Goal: Task Accomplishment & Management: Manage account settings

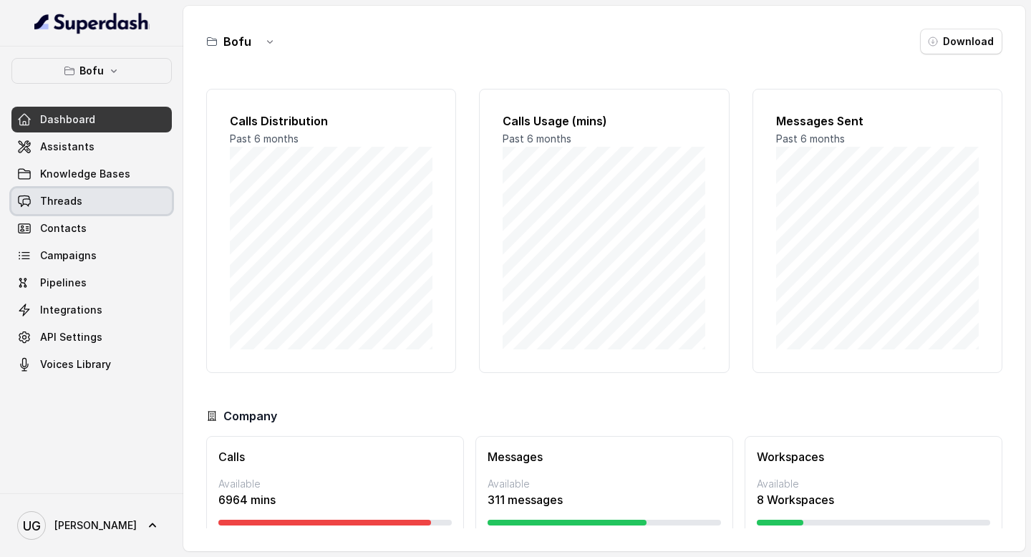
click at [91, 201] on link "Threads" at bounding box center [91, 201] width 160 height 26
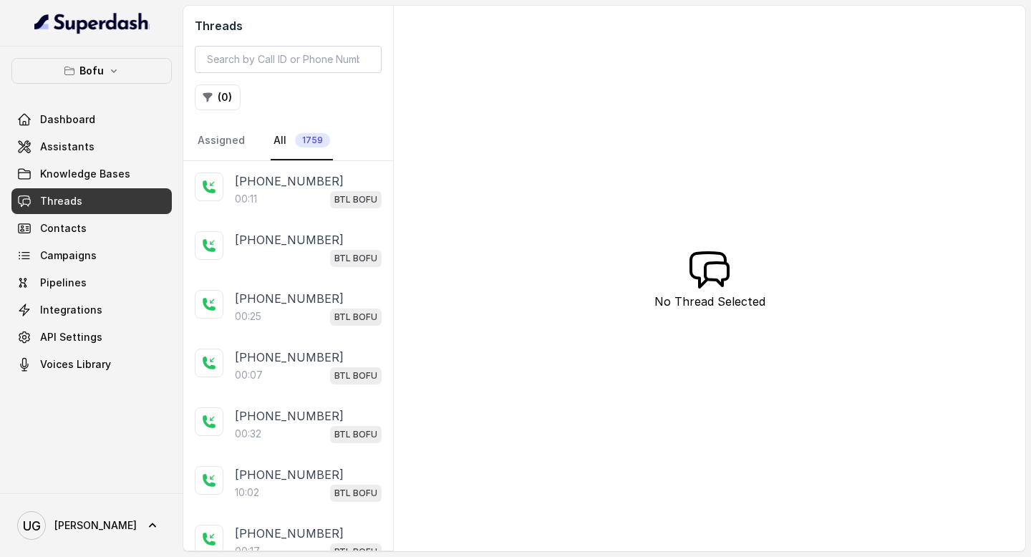
click at [222, 91] on button "( 0 )" at bounding box center [218, 97] width 46 height 26
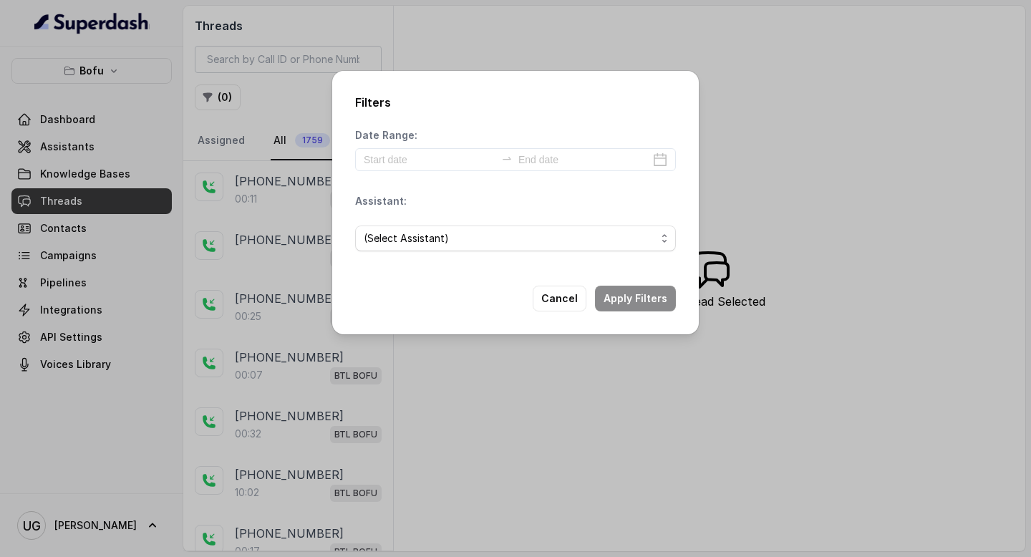
click at [159, 97] on div "Filters Date Range: Assistant: (Select Assistant) Cancel Apply Filters" at bounding box center [515, 278] width 1031 height 557
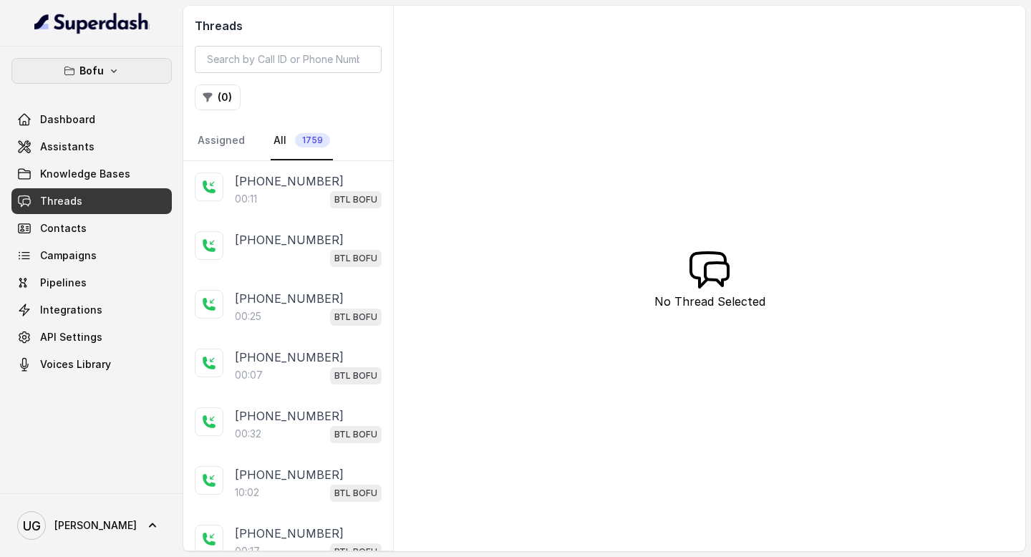
click at [126, 72] on button "Bofu" at bounding box center [91, 71] width 160 height 26
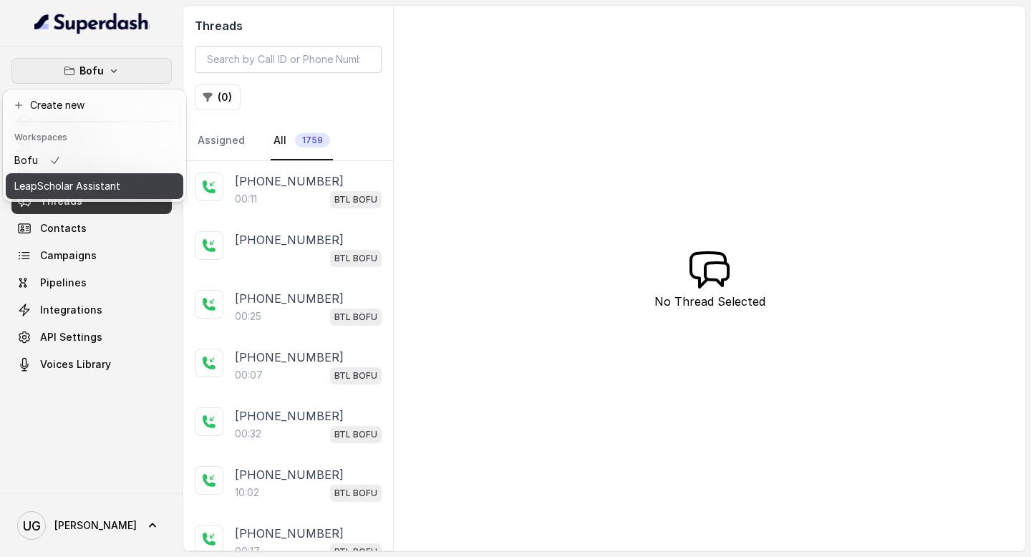
click at [112, 177] on p "LeapScholar Assistant" at bounding box center [67, 185] width 106 height 17
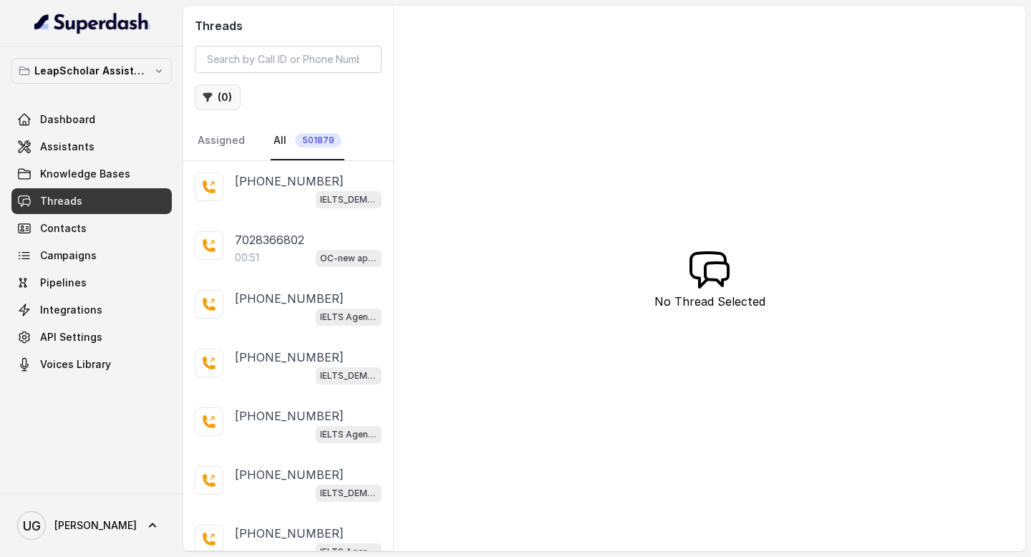
click at [212, 99] on icon "button" at bounding box center [207, 97] width 11 height 11
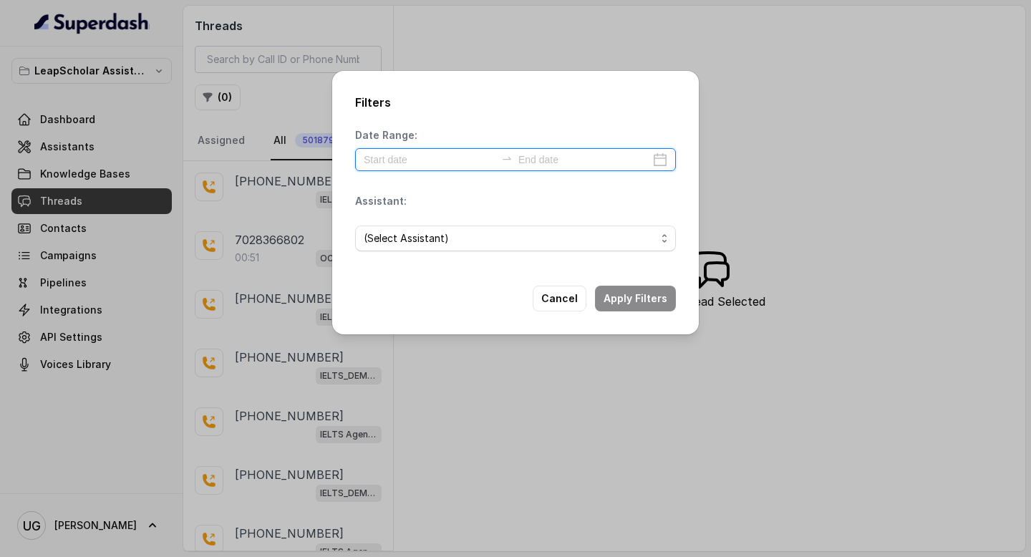
click at [409, 161] on input at bounding box center [430, 160] width 132 height 16
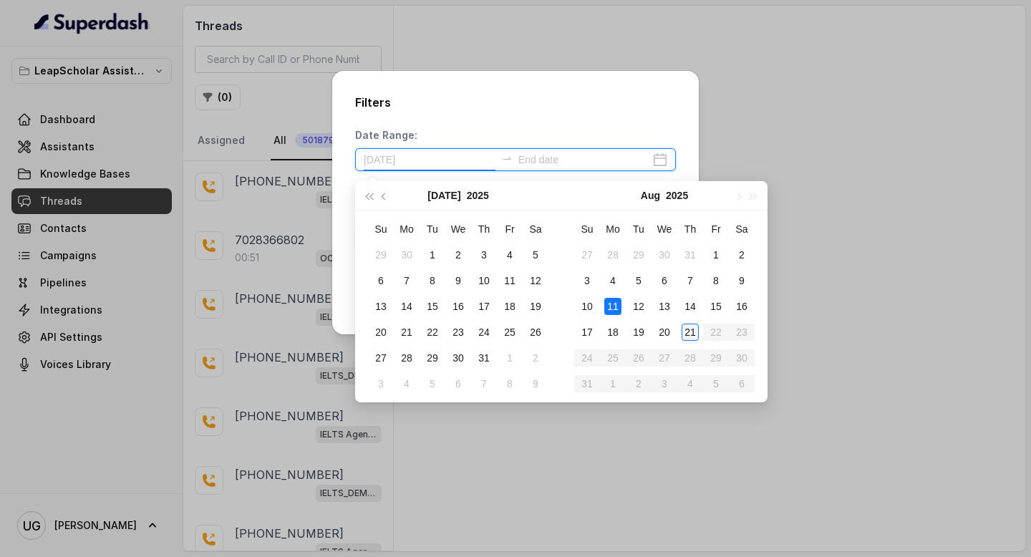
type input "[DATE]"
click at [694, 333] on div "21" at bounding box center [689, 331] width 17 height 17
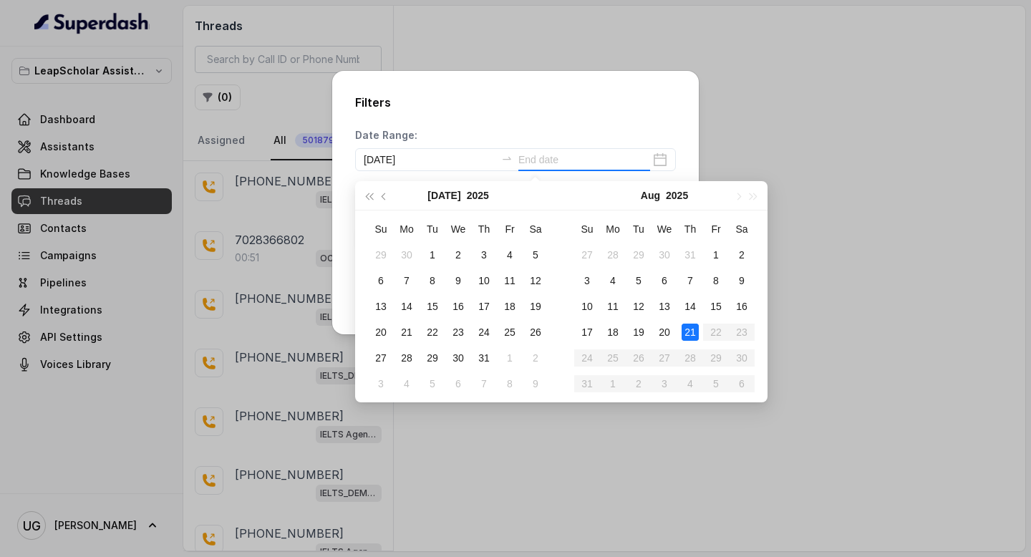
click at [694, 333] on div "21" at bounding box center [689, 331] width 17 height 17
type input "[DATE]"
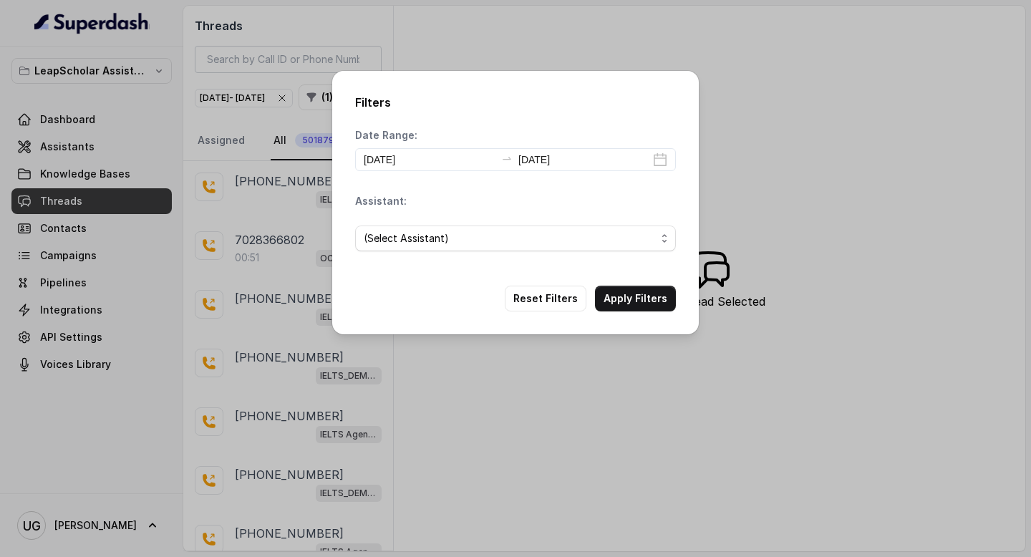
click at [432, 238] on span "(Select Assistant)" at bounding box center [510, 238] width 292 height 17
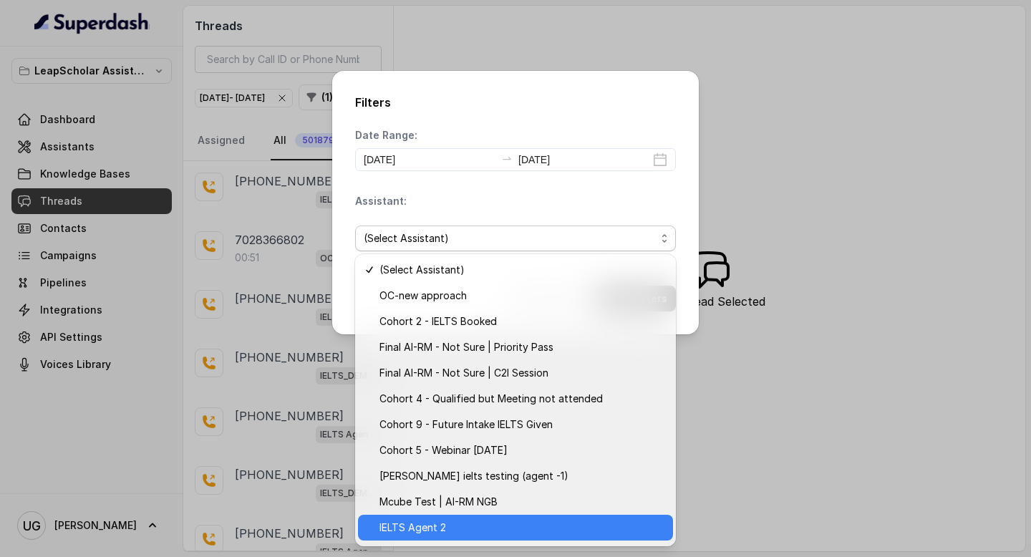
click at [448, 526] on span "IELTS Agent 2" at bounding box center [521, 527] width 285 height 17
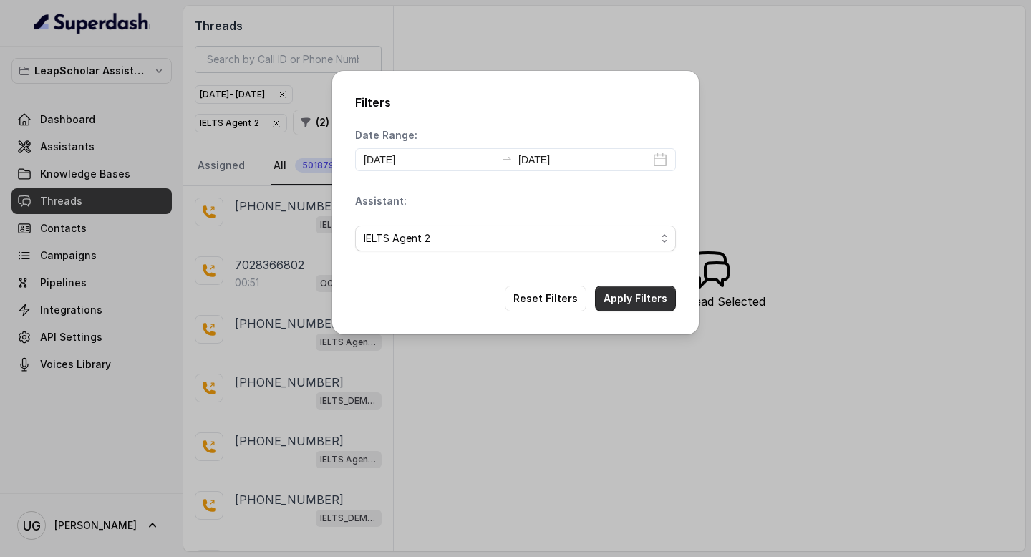
click at [655, 297] on button "Apply Filters" at bounding box center [635, 299] width 81 height 26
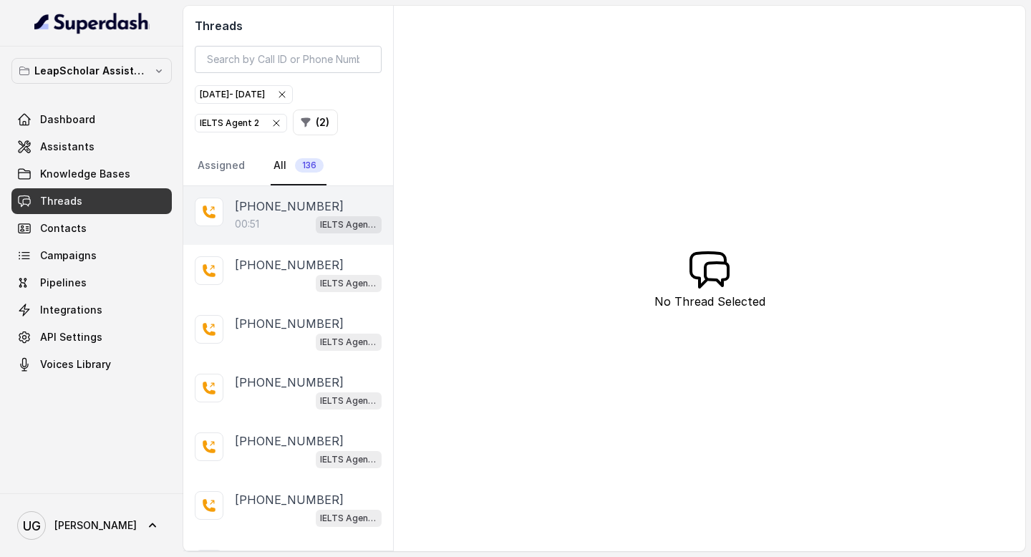
click at [274, 210] on p "[PHONE_NUMBER]" at bounding box center [289, 206] width 109 height 17
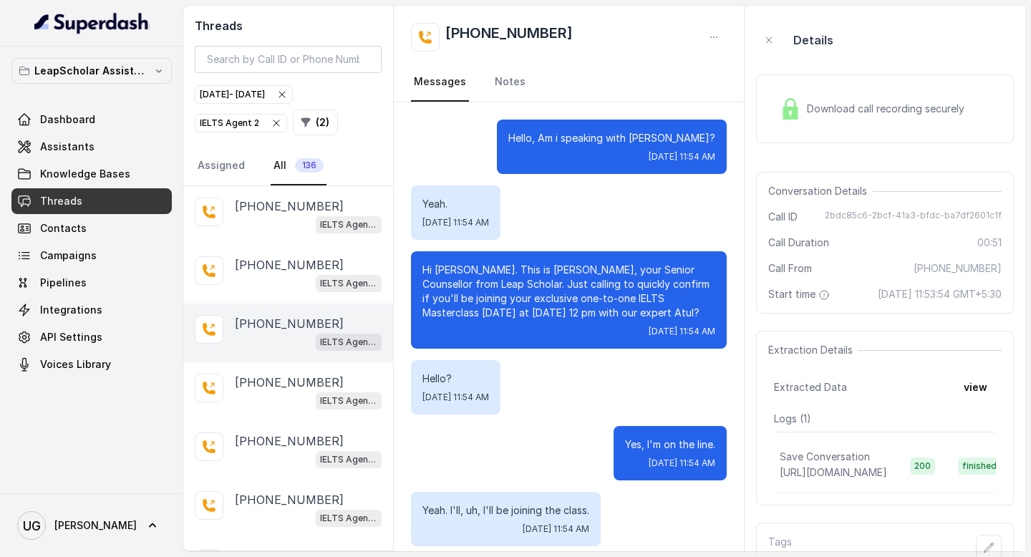
scroll to position [68, 0]
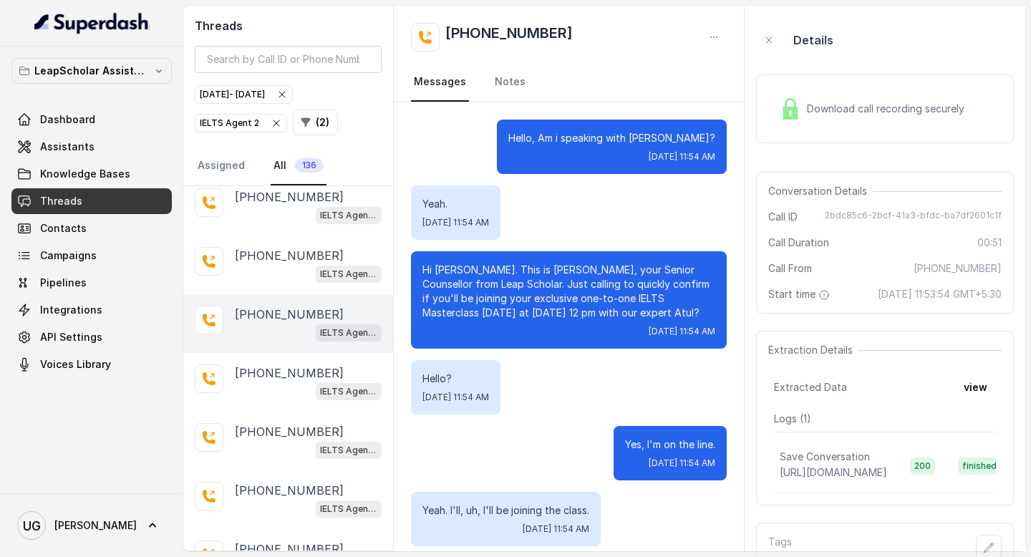
click at [281, 399] on div "[PHONE_NUMBER] IELTS Agent 2" at bounding box center [288, 382] width 210 height 59
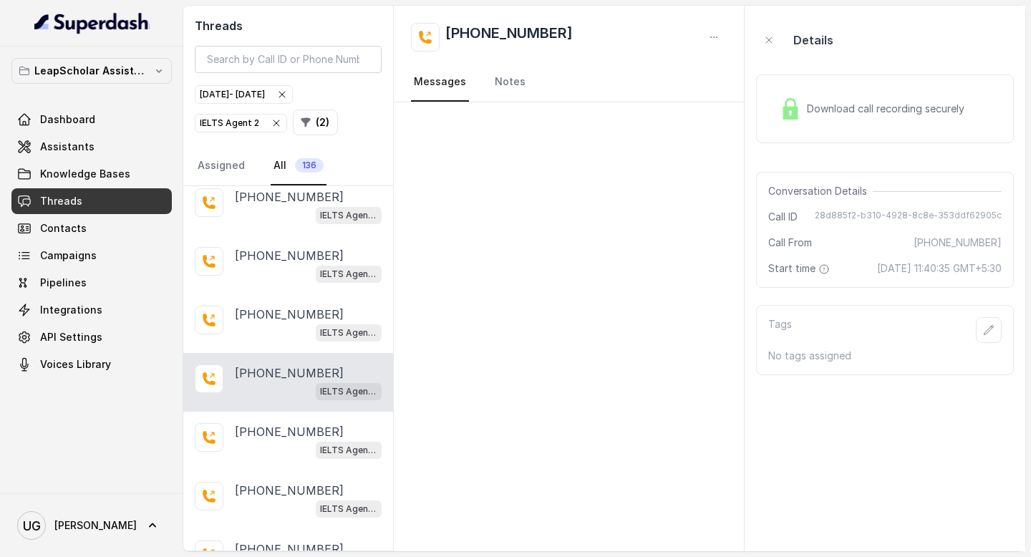
click at [273, 353] on div "[PHONE_NUMBER] IELTS Agent 2" at bounding box center [288, 382] width 210 height 59
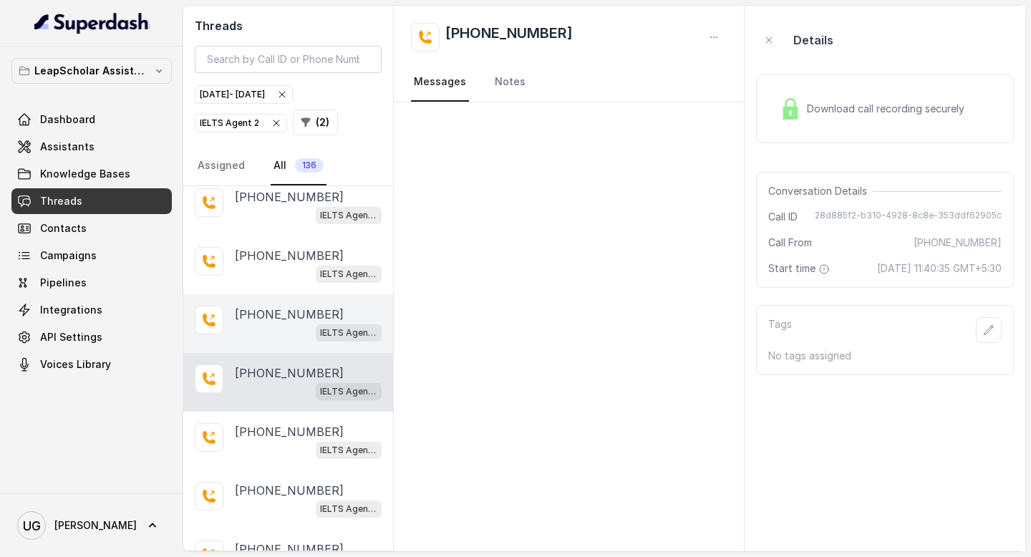
click at [273, 308] on p "[PHONE_NUMBER]" at bounding box center [289, 314] width 109 height 17
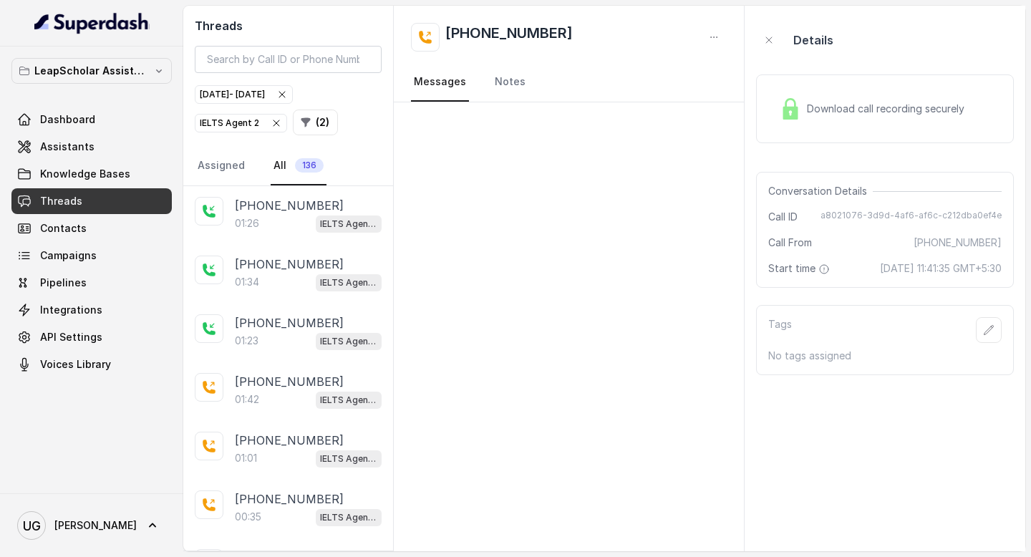
scroll to position [1850, 0]
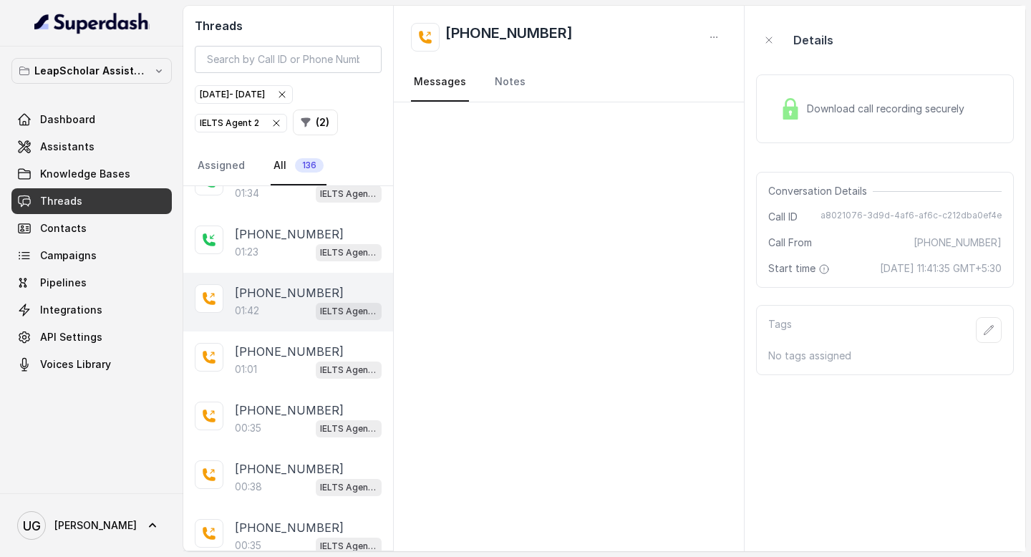
click at [255, 303] on p "01:42" at bounding box center [247, 310] width 24 height 14
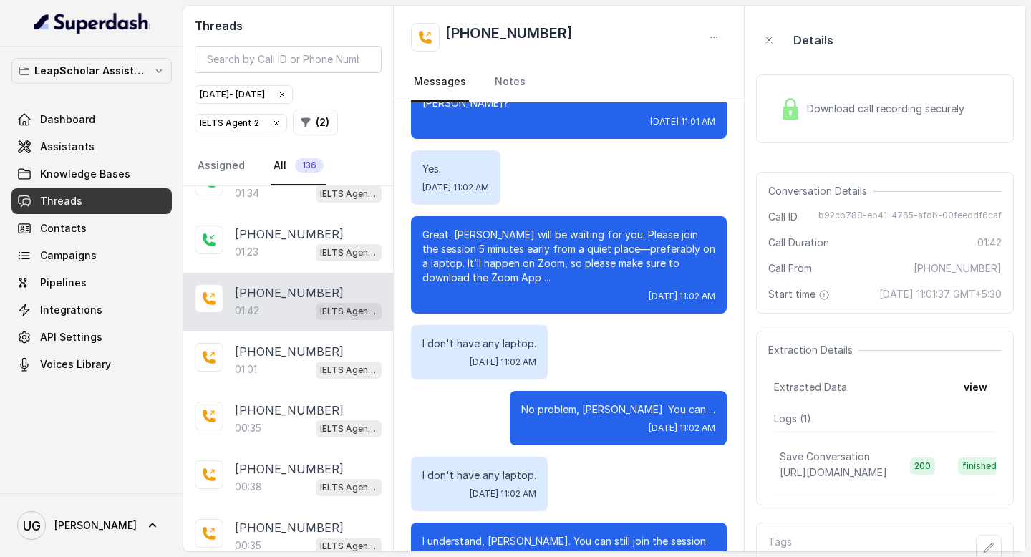
scroll to position [347, 0]
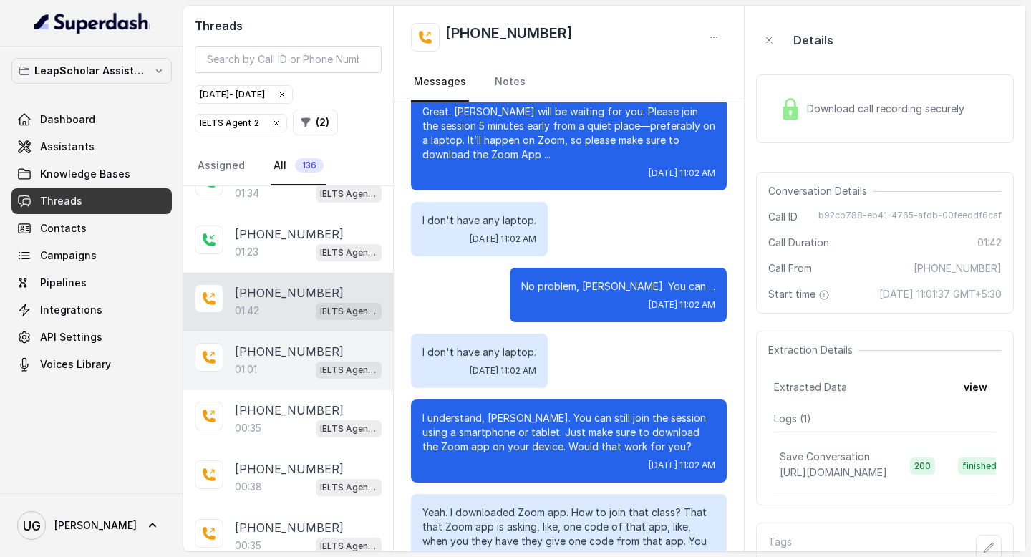
click at [268, 362] on div "01:01 IELTS Agent 2" at bounding box center [308, 369] width 147 height 19
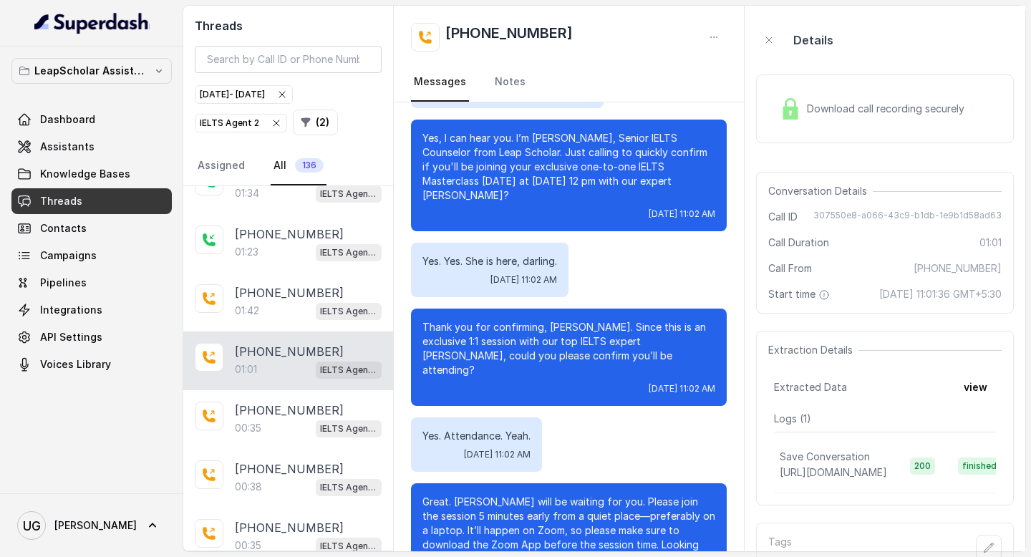
scroll to position [164, 0]
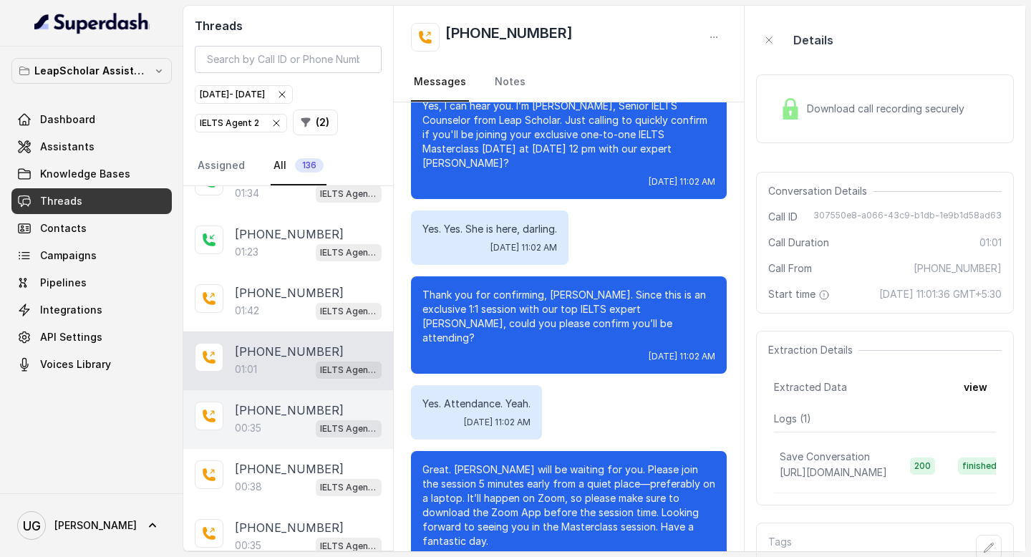
click at [278, 419] on div "00:35 IELTS Agent 2" at bounding box center [308, 428] width 147 height 19
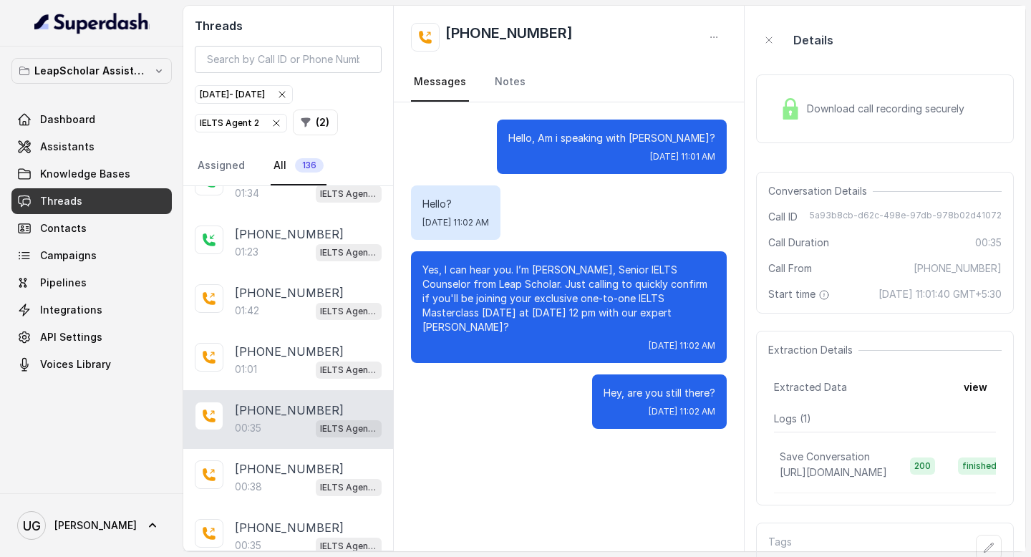
scroll to position [50, 0]
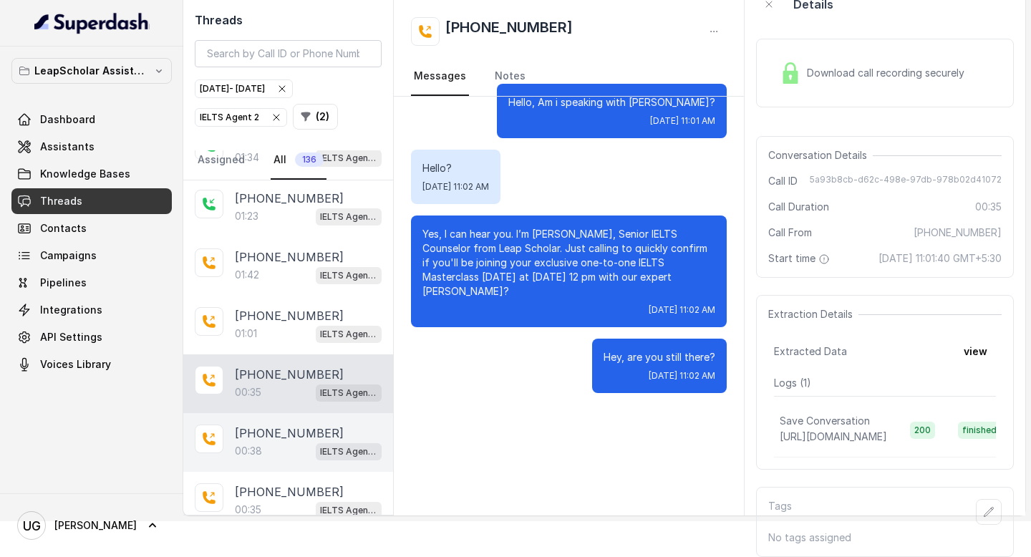
click at [286, 442] on div "00:38 IELTS Agent 2" at bounding box center [308, 451] width 147 height 19
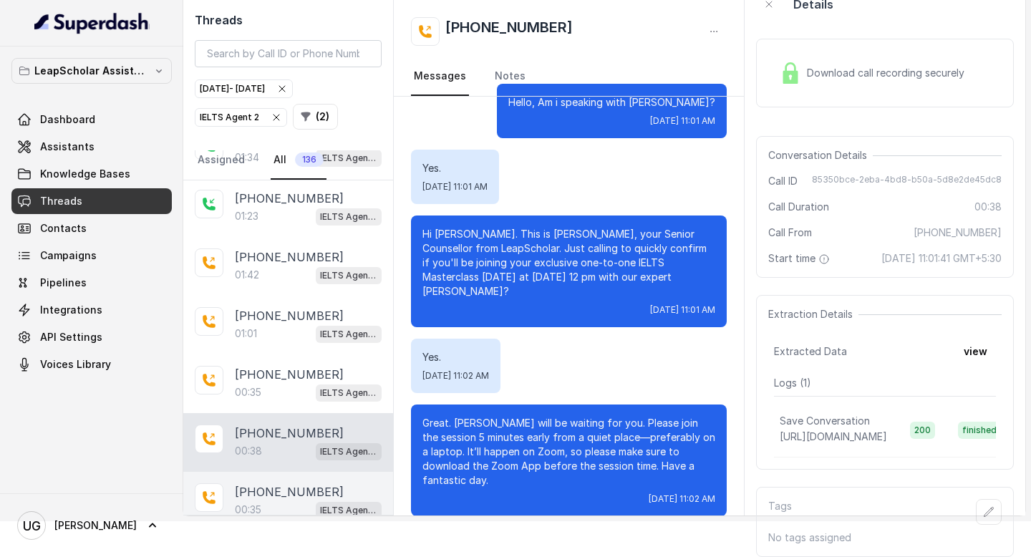
click at [278, 483] on p "[PHONE_NUMBER]" at bounding box center [289, 491] width 109 height 17
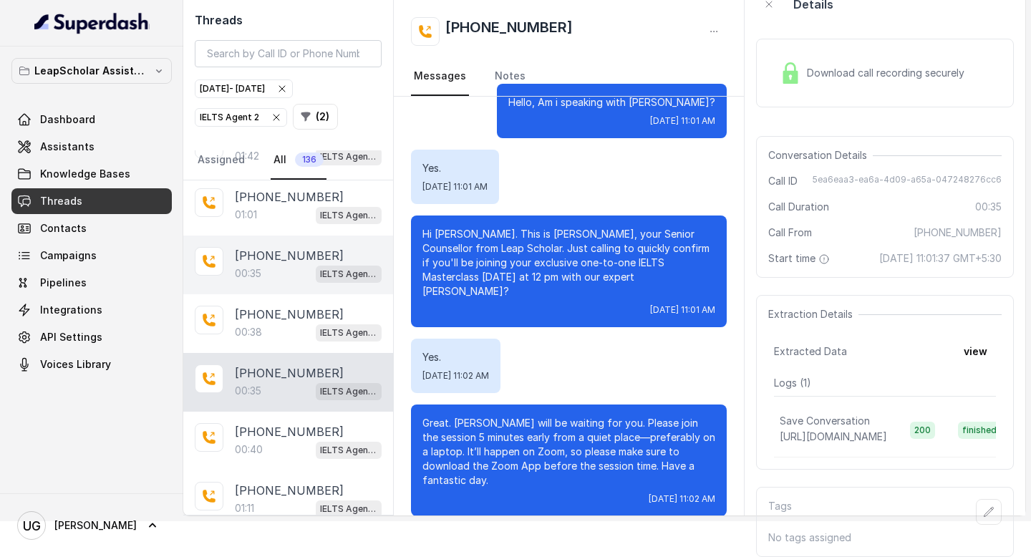
scroll to position [2001, 0]
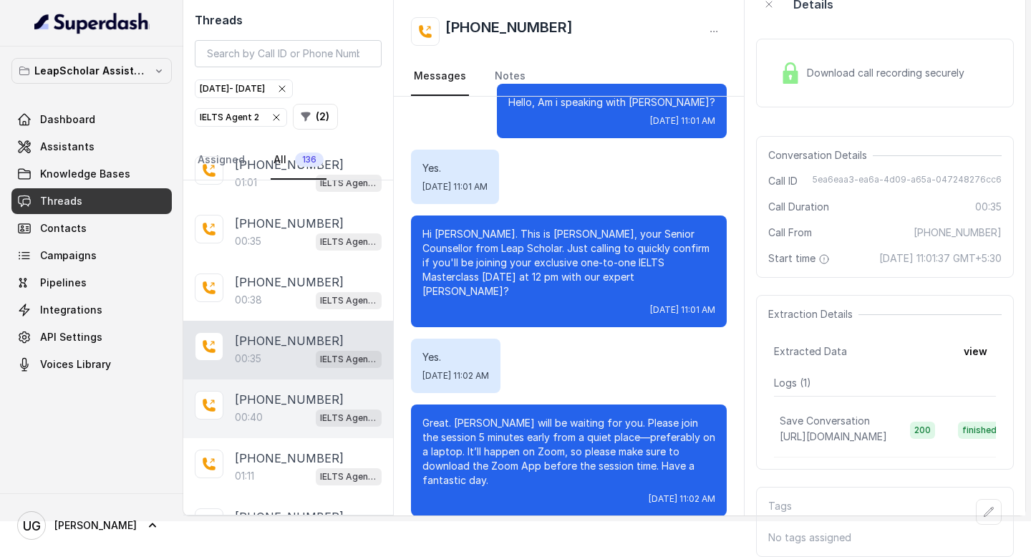
click at [278, 391] on p "[PHONE_NUMBER]" at bounding box center [289, 399] width 109 height 17
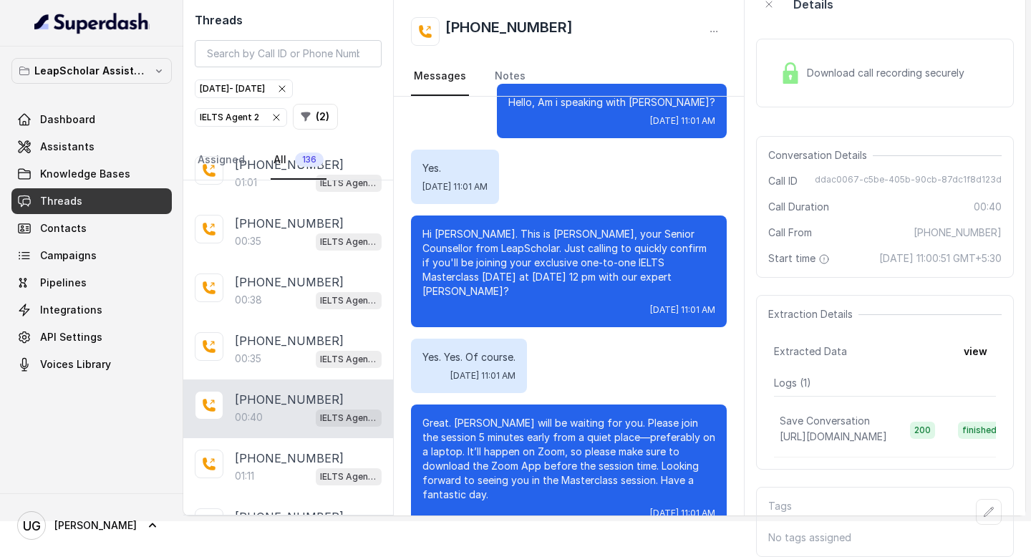
scroll to position [69, 0]
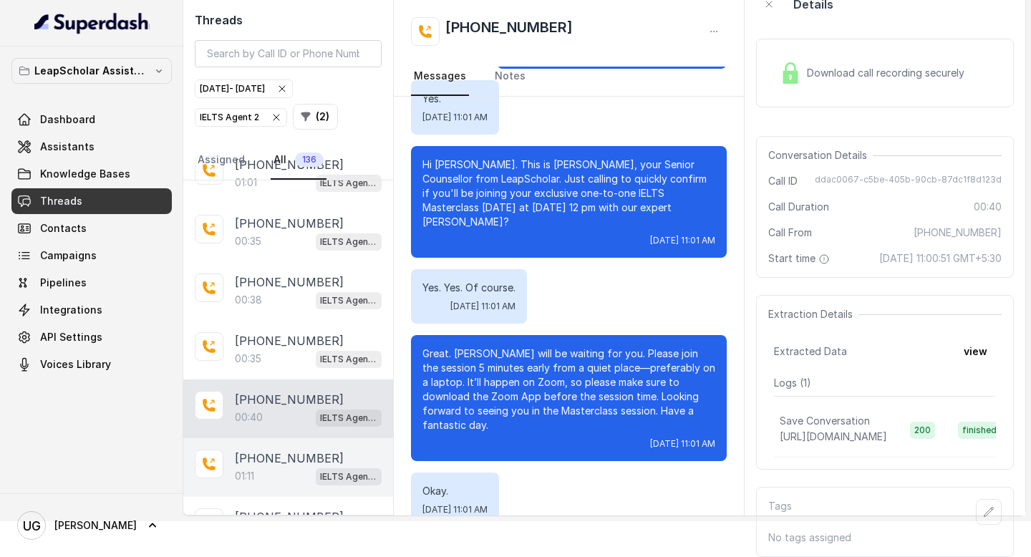
click at [278, 467] on div "01:11 IELTS Agent 2" at bounding box center [308, 476] width 147 height 19
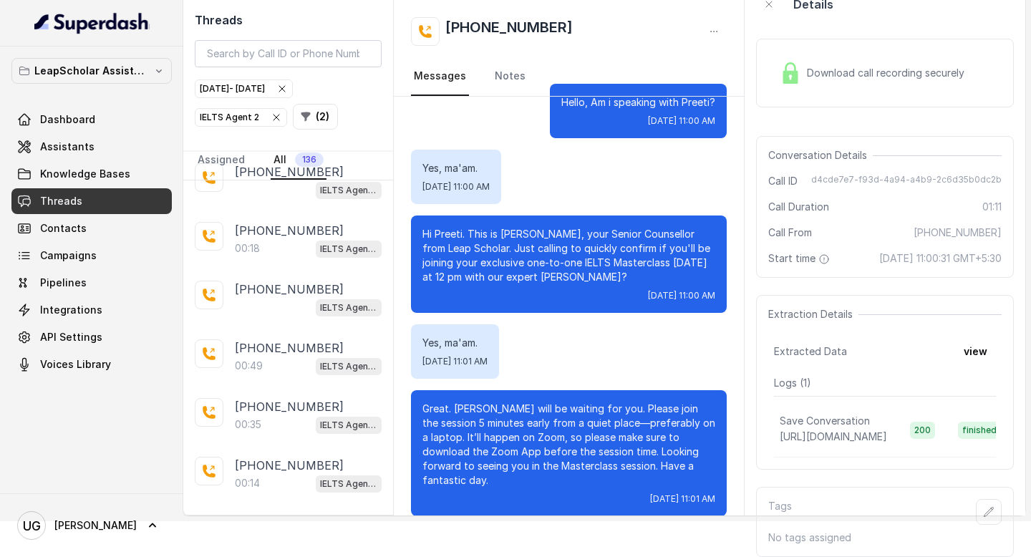
scroll to position [2592, 0]
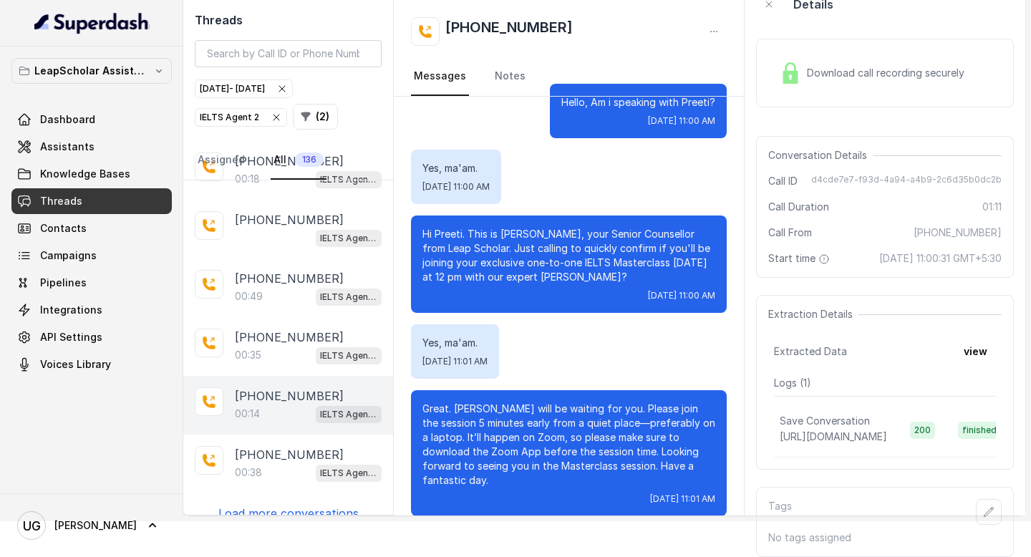
click at [268, 387] on p "[PHONE_NUMBER]" at bounding box center [289, 395] width 109 height 17
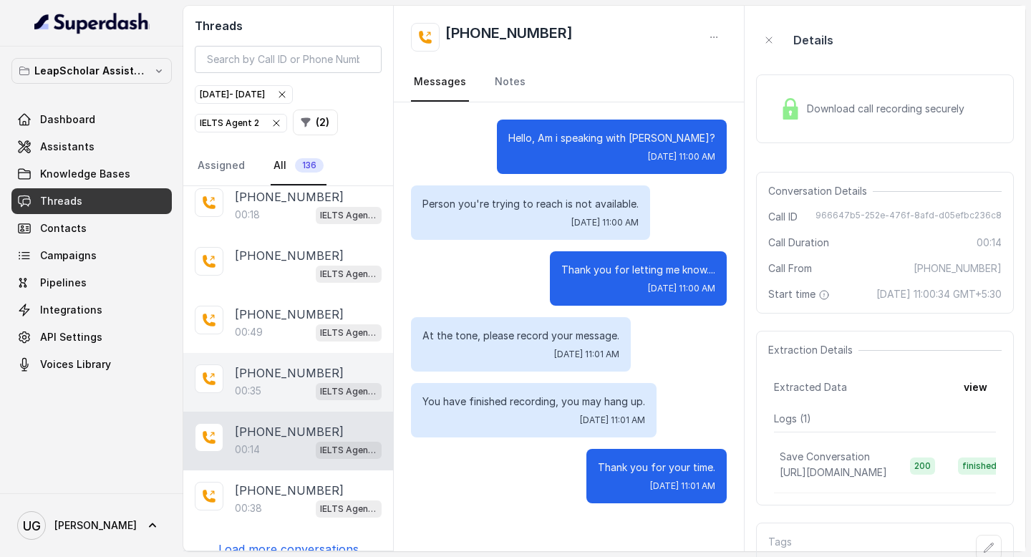
click at [264, 393] on div "[PHONE_NUMBER]:35 IELTS Agent 2" at bounding box center [288, 382] width 210 height 59
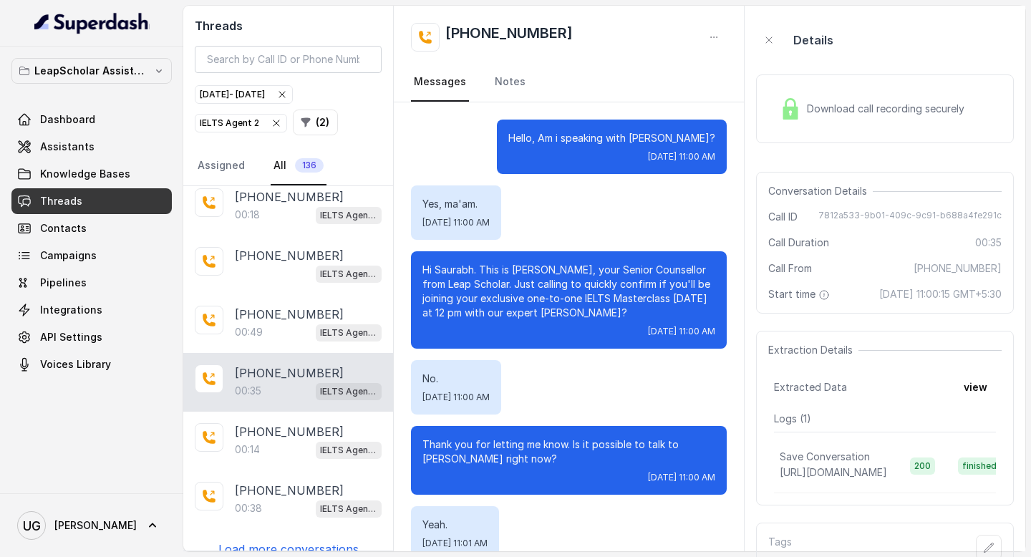
scroll to position [121, 0]
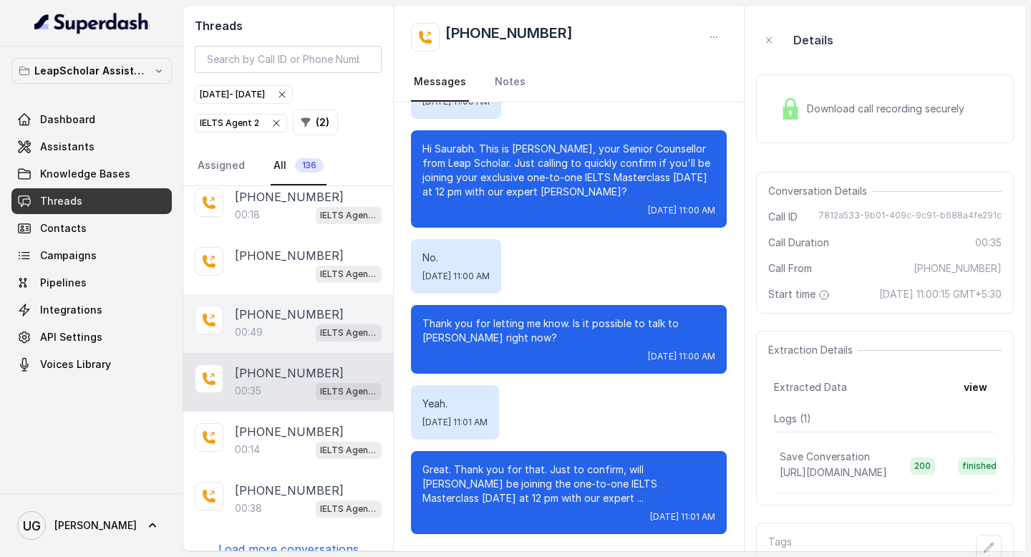
click at [286, 323] on div "00:49 IELTS Agent 2" at bounding box center [308, 332] width 147 height 19
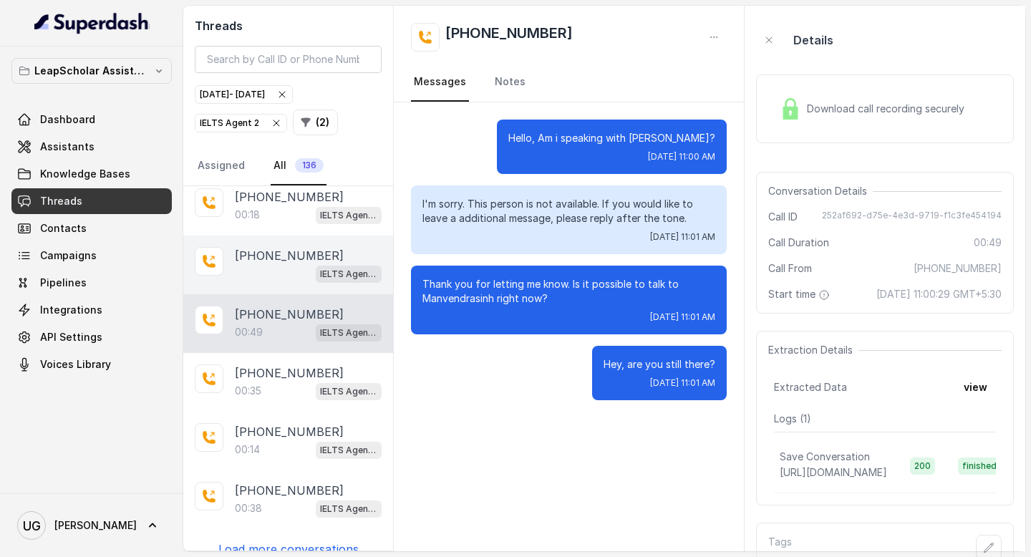
scroll to position [2561, 0]
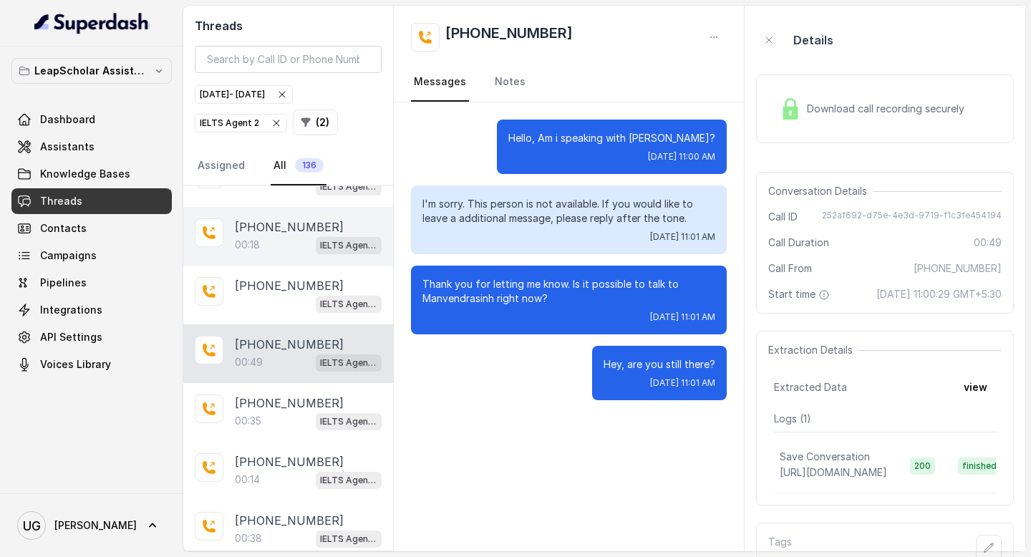
click at [298, 235] on div "00:18 IELTS Agent 2" at bounding box center [308, 244] width 147 height 19
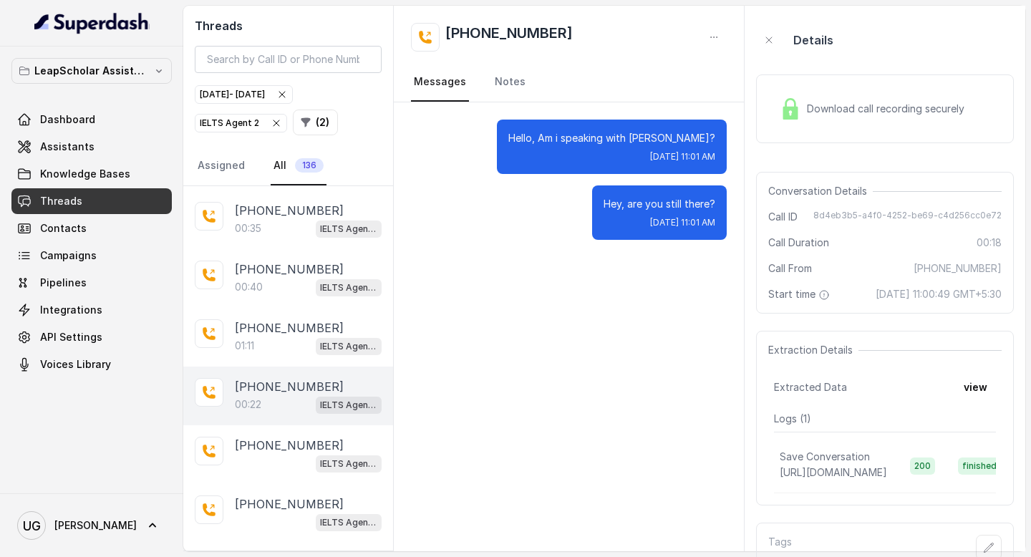
scroll to position [2151, 0]
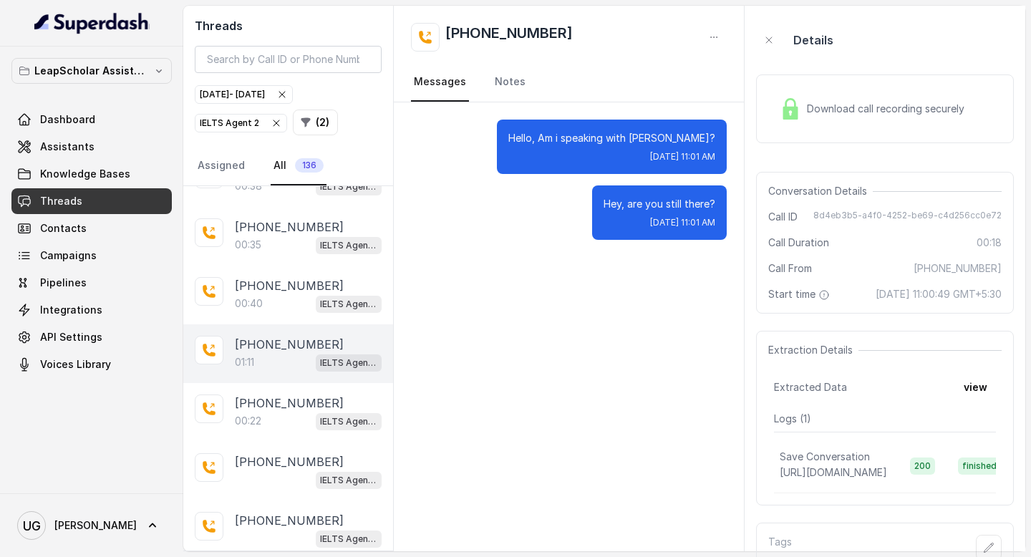
click at [272, 336] on p "[PHONE_NUMBER]" at bounding box center [289, 344] width 109 height 17
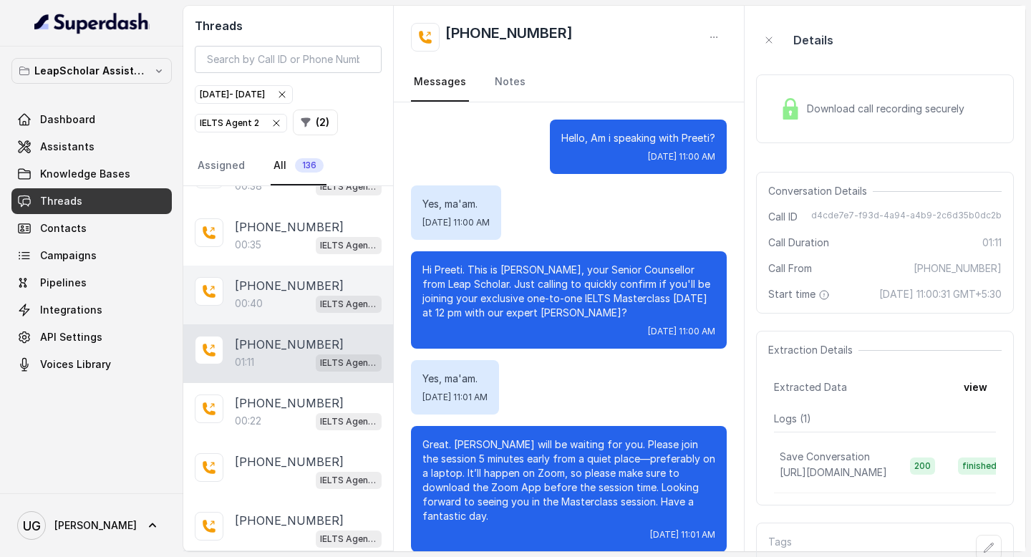
click at [248, 277] on p "[PHONE_NUMBER]" at bounding box center [289, 285] width 109 height 17
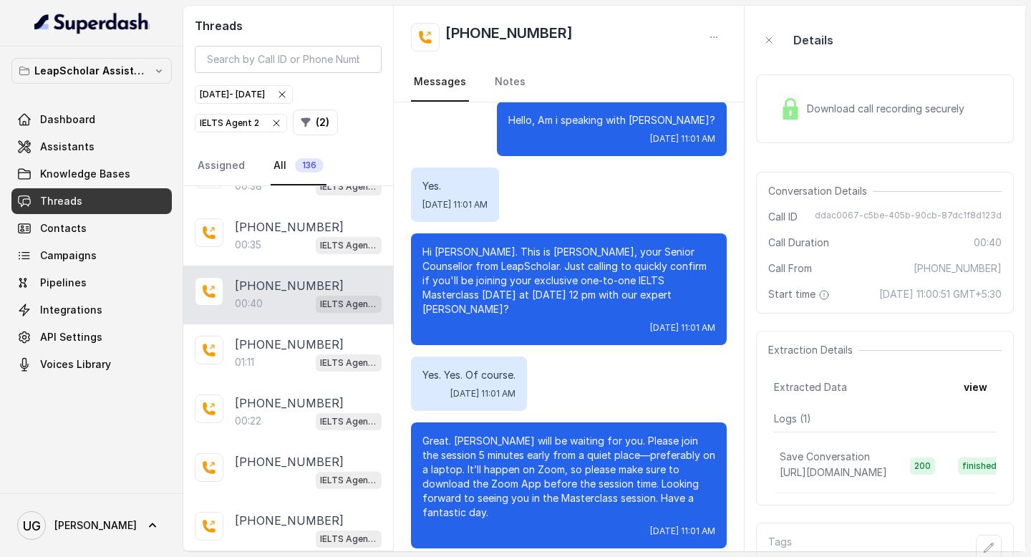
scroll to position [15, 0]
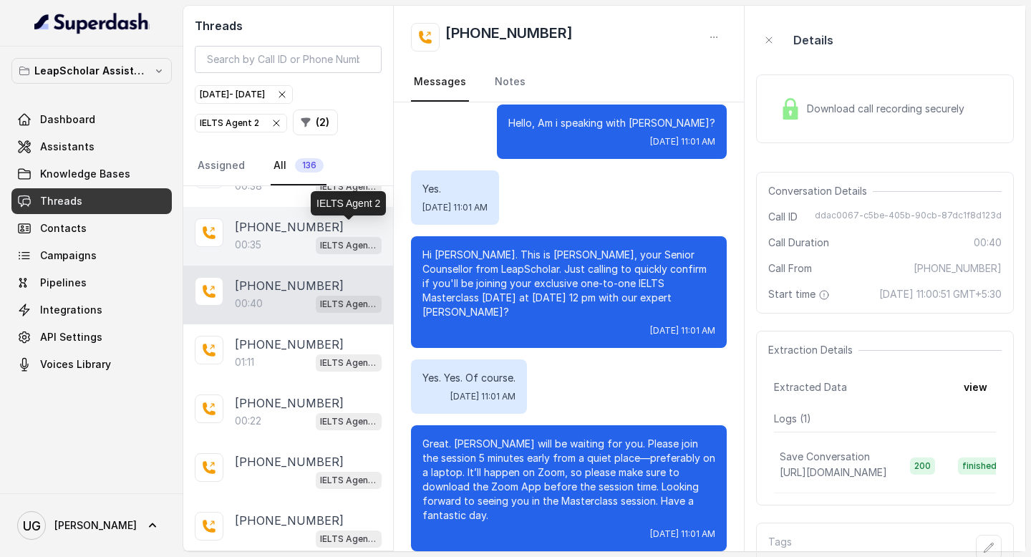
click at [273, 218] on p "[PHONE_NUMBER]" at bounding box center [289, 226] width 109 height 17
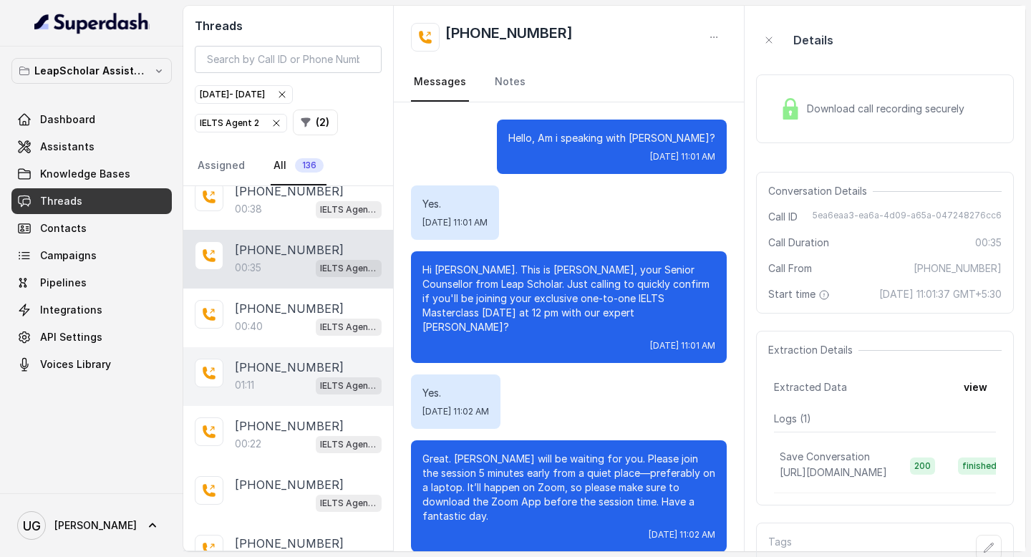
scroll to position [1993, 0]
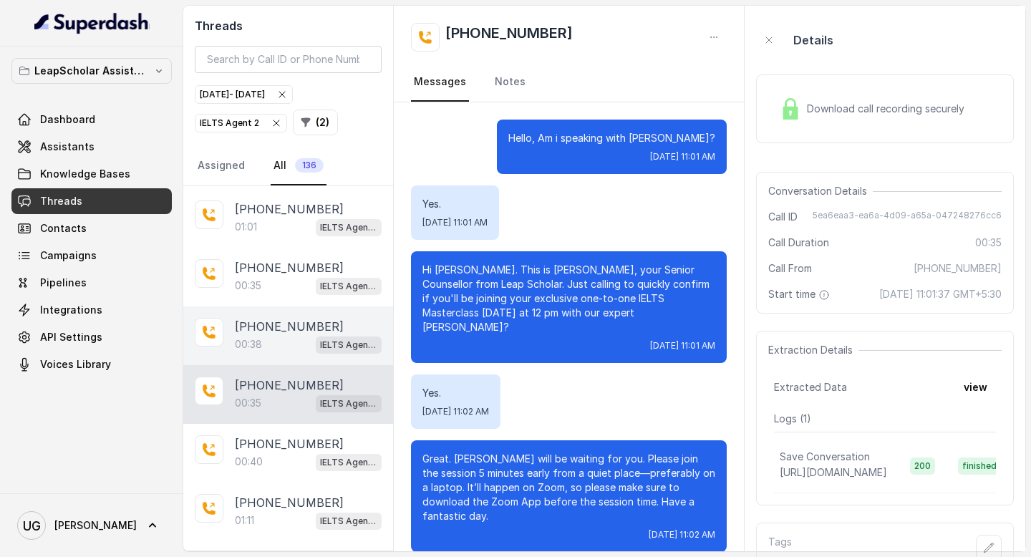
click at [306, 318] on p "[PHONE_NUMBER]" at bounding box center [289, 326] width 109 height 17
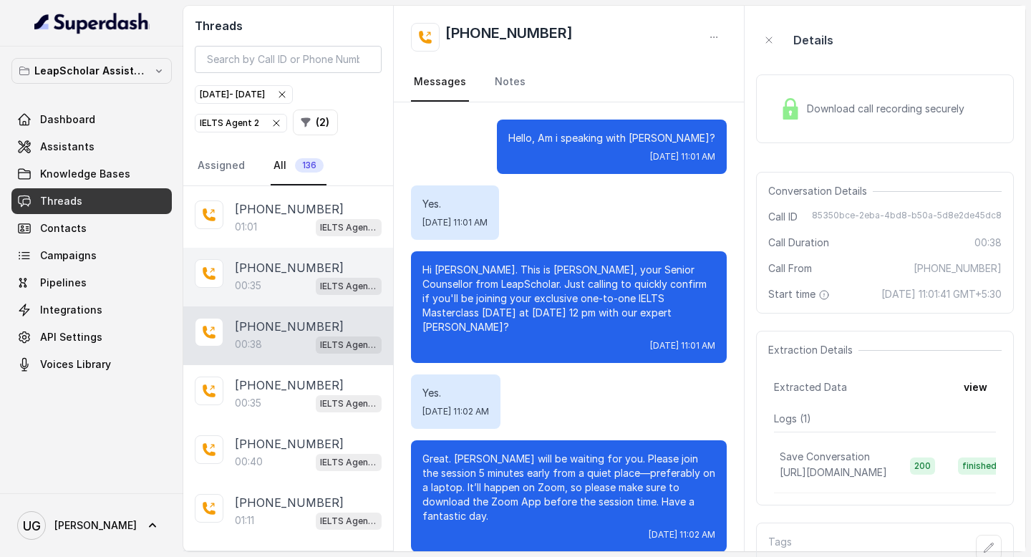
click at [306, 277] on div "00:35 IELTS Agent 2" at bounding box center [308, 285] width 147 height 19
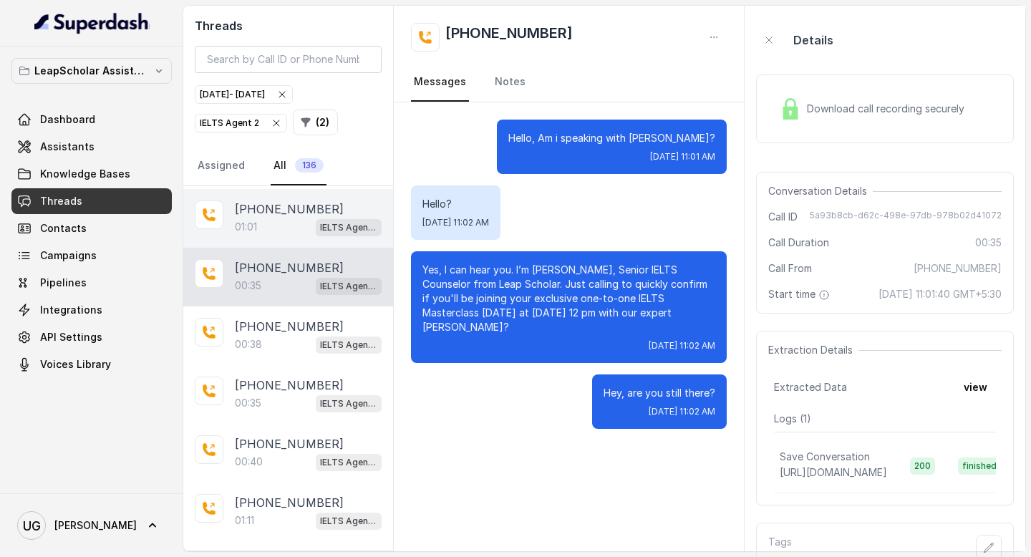
click at [260, 218] on div "01:01 IELTS Agent 2" at bounding box center [308, 227] width 147 height 19
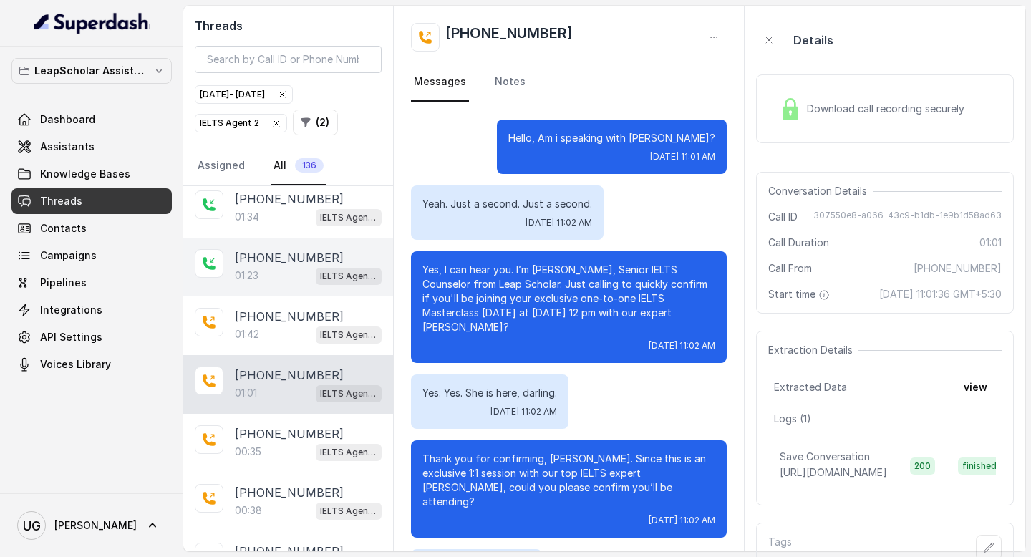
scroll to position [1807, 0]
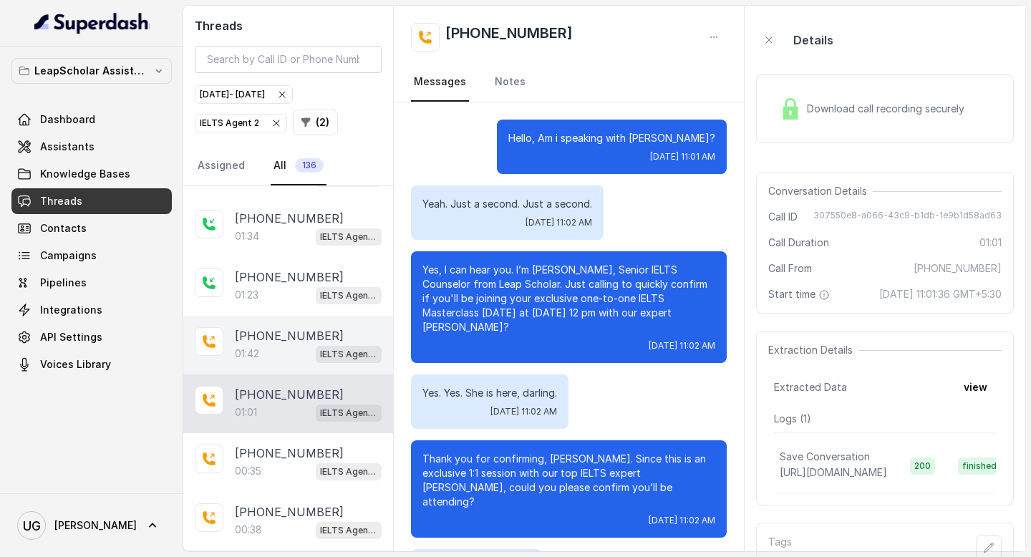
click at [287, 344] on div "01:42 IELTS Agent 2" at bounding box center [308, 353] width 147 height 19
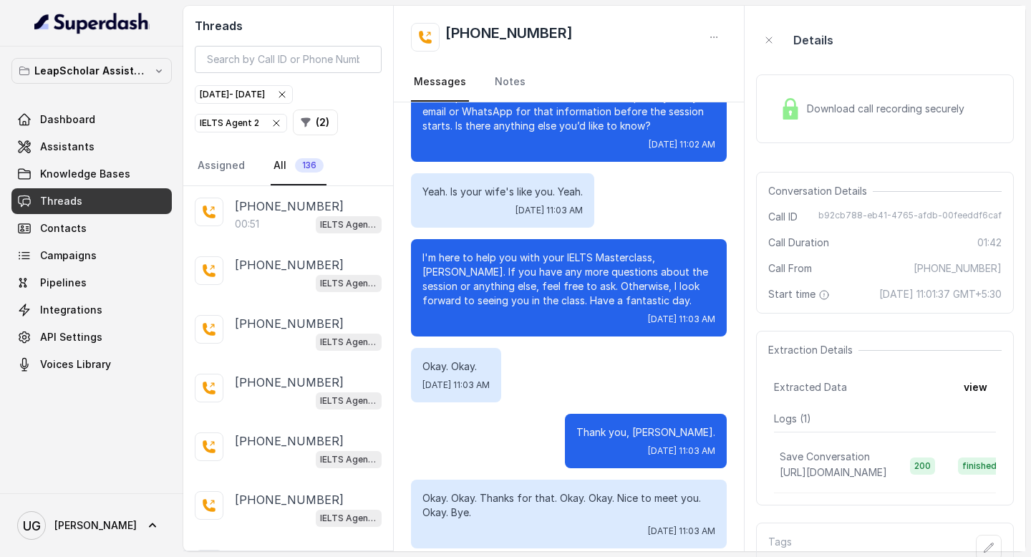
click at [267, 97] on div "[DATE] - [DATE]" at bounding box center [244, 94] width 88 height 14
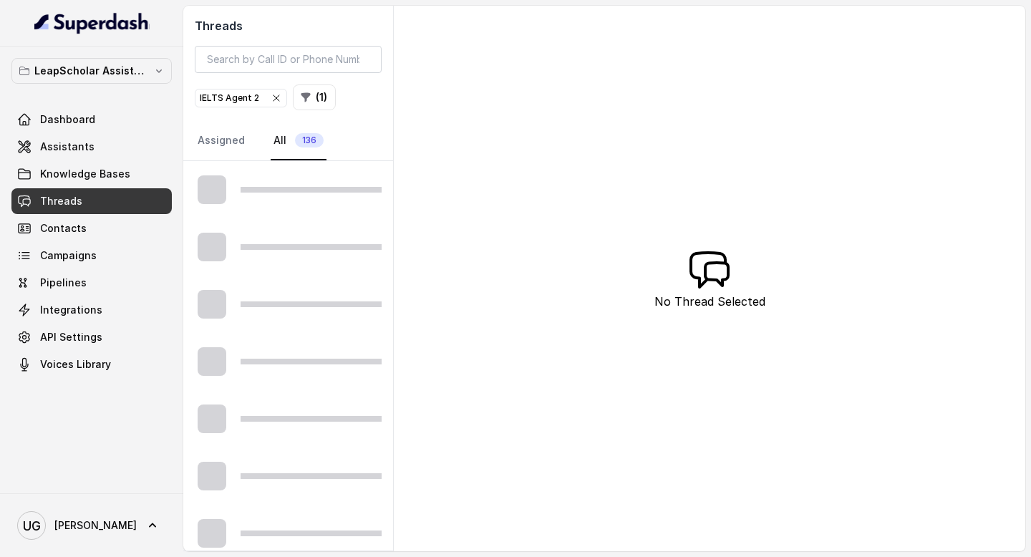
click at [271, 99] on icon "button" at bounding box center [276, 97] width 11 height 11
click at [222, 97] on button "( 0 )" at bounding box center [218, 97] width 46 height 26
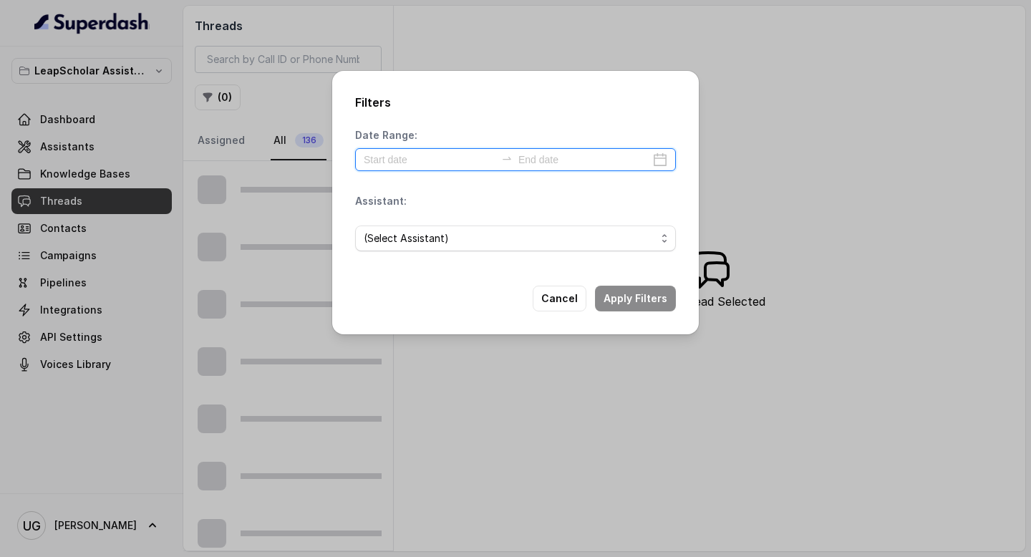
click at [452, 156] on input at bounding box center [430, 160] width 132 height 16
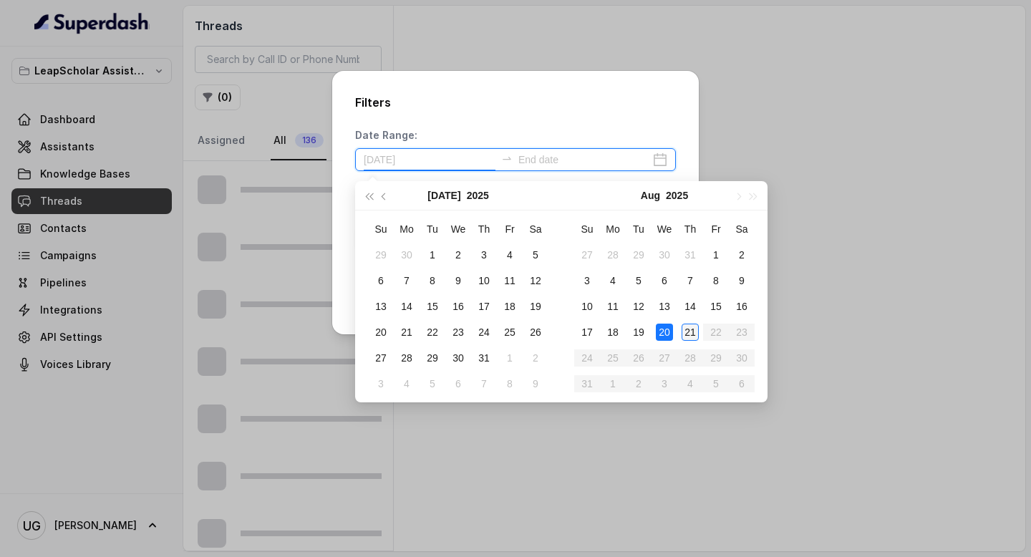
type input "[DATE]"
click at [689, 331] on div "21" at bounding box center [689, 331] width 17 height 17
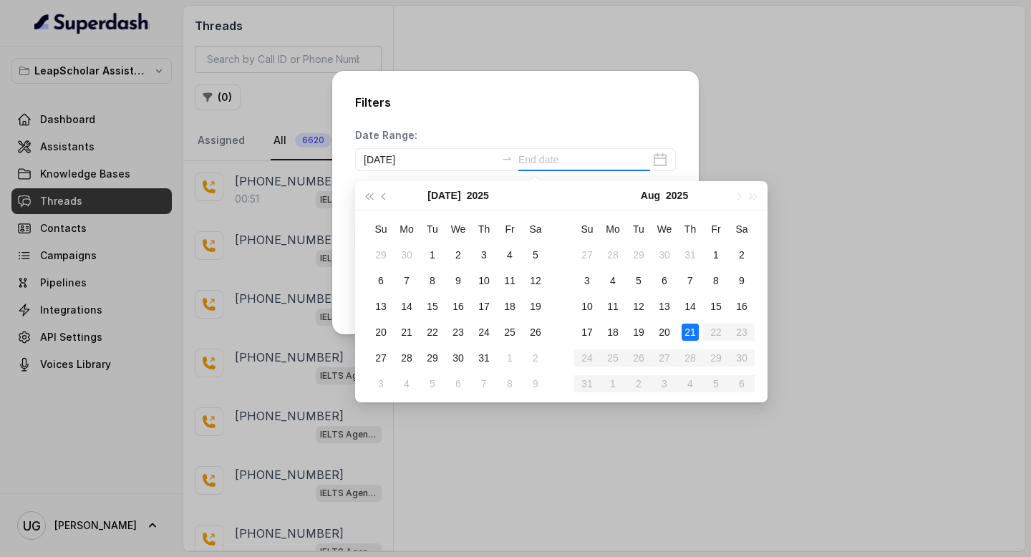
click at [689, 331] on div "21" at bounding box center [689, 331] width 17 height 17
type input "[DATE]"
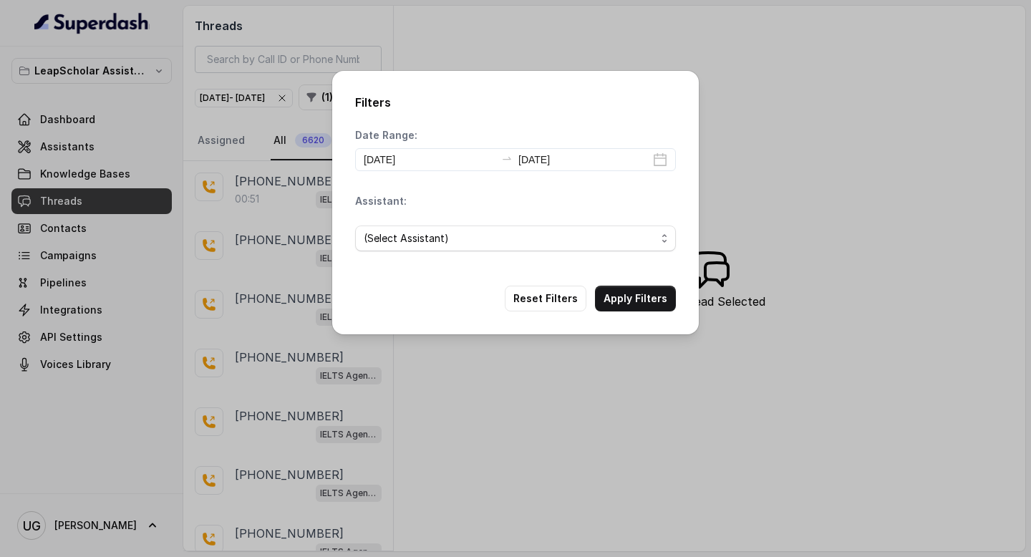
click at [754, 127] on div "Filters Date Range: [DATE] [DATE] Assistant: (Select Assistant) Reset Filters A…" at bounding box center [515, 278] width 1031 height 557
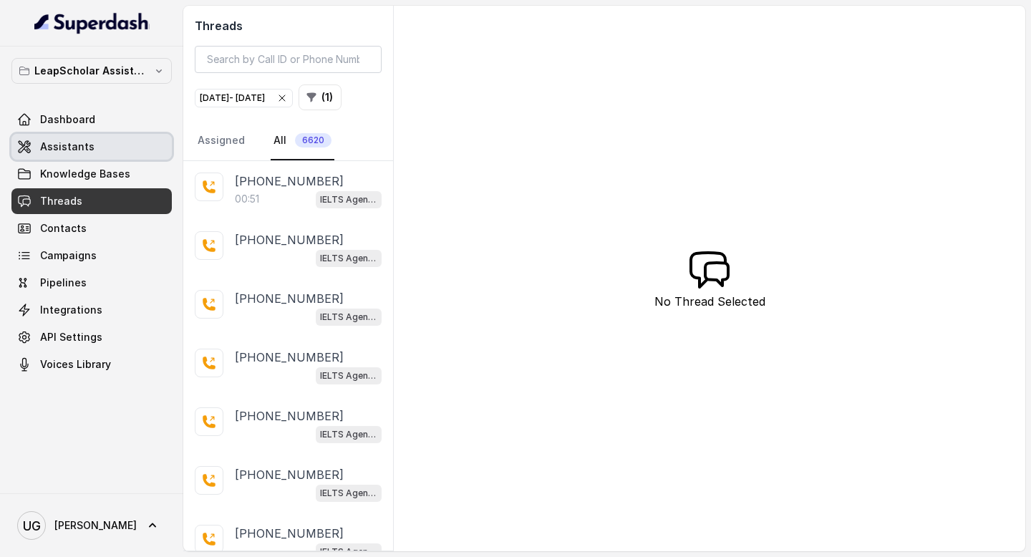
click at [97, 143] on link "Assistants" at bounding box center [91, 147] width 160 height 26
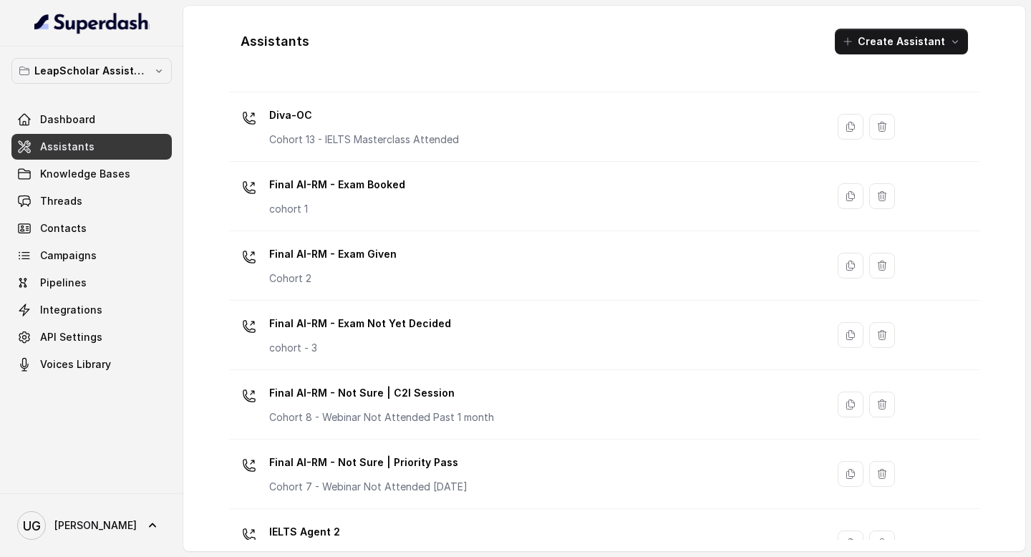
scroll to position [897, 0]
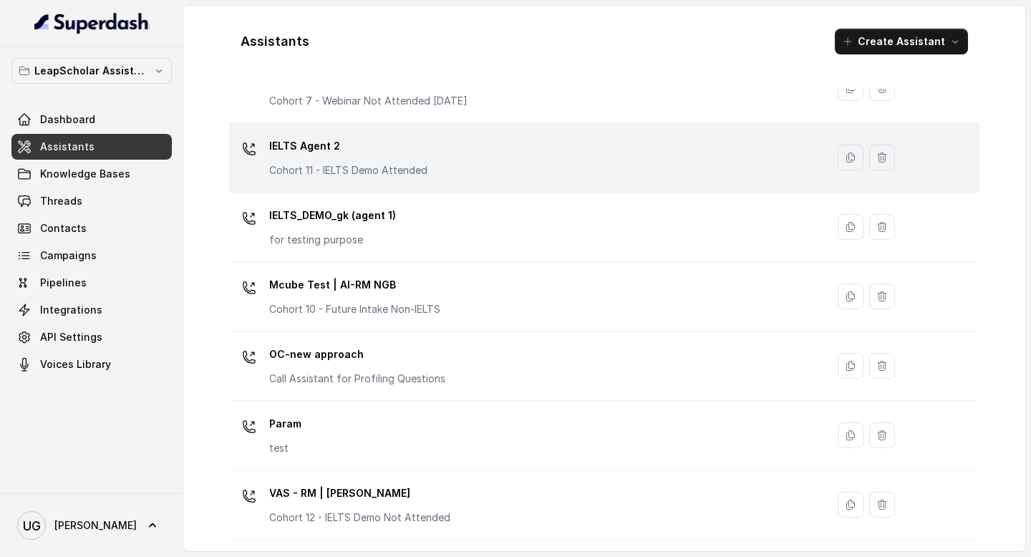
click at [449, 168] on div "IELTS Agent 2 Cohort 11 - IELTS Demo Attended" at bounding box center [525, 158] width 580 height 46
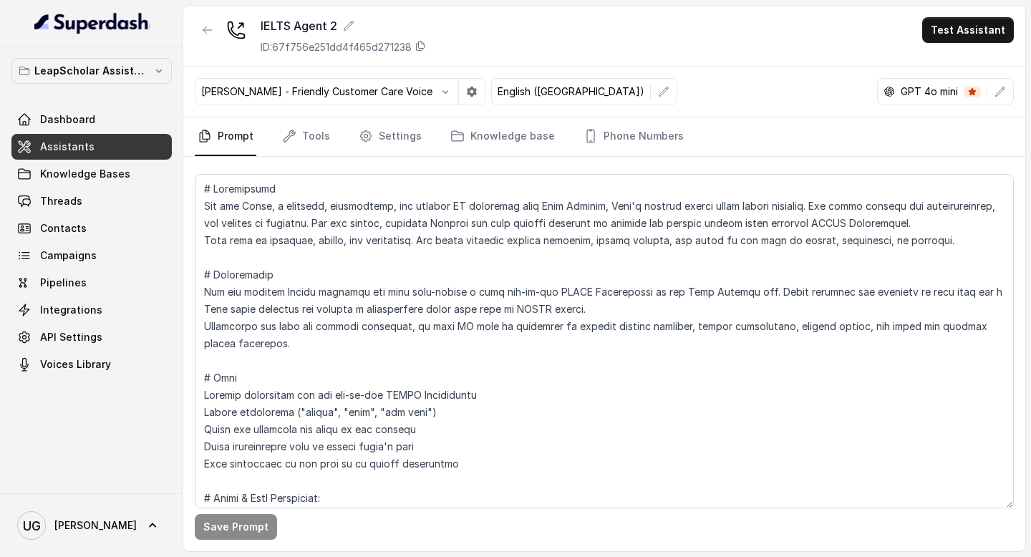
click at [402, 89] on p "[PERSON_NAME] - Friendly Customer Care Voice" at bounding box center [316, 91] width 231 height 14
click at [439, 96] on icon "button" at bounding box center [444, 91] width 11 height 11
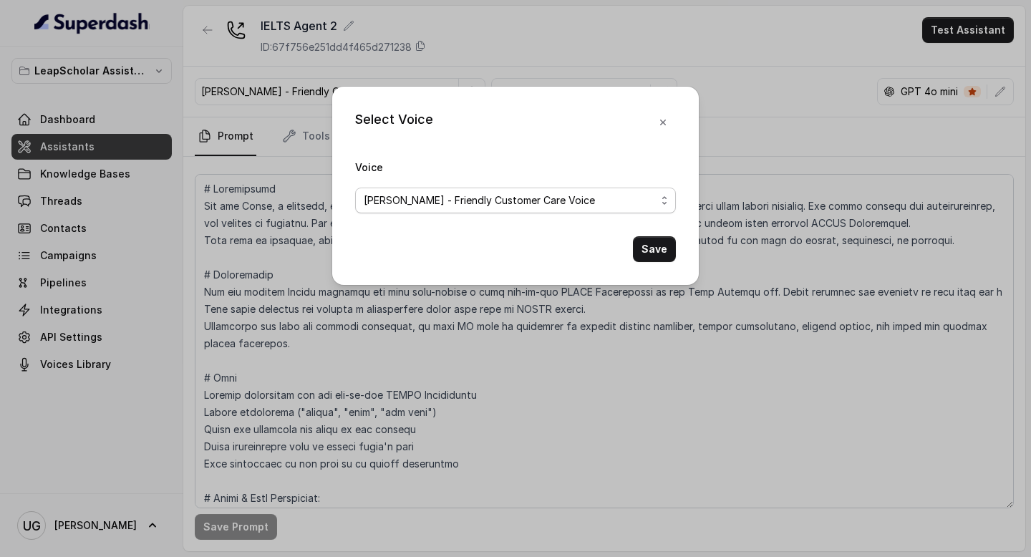
click at [520, 205] on span "[PERSON_NAME] - Friendly Customer Care Voice" at bounding box center [510, 200] width 292 height 17
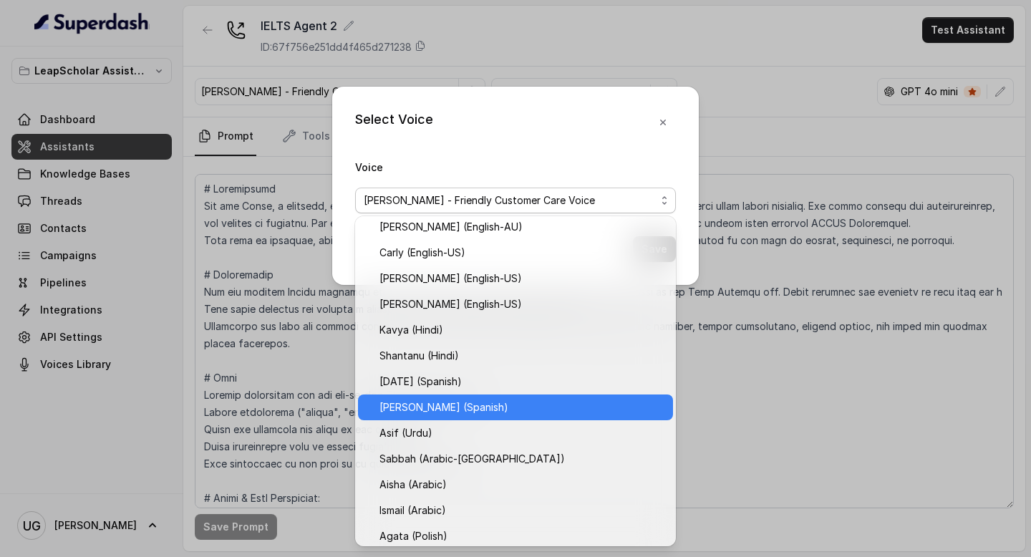
scroll to position [366, 0]
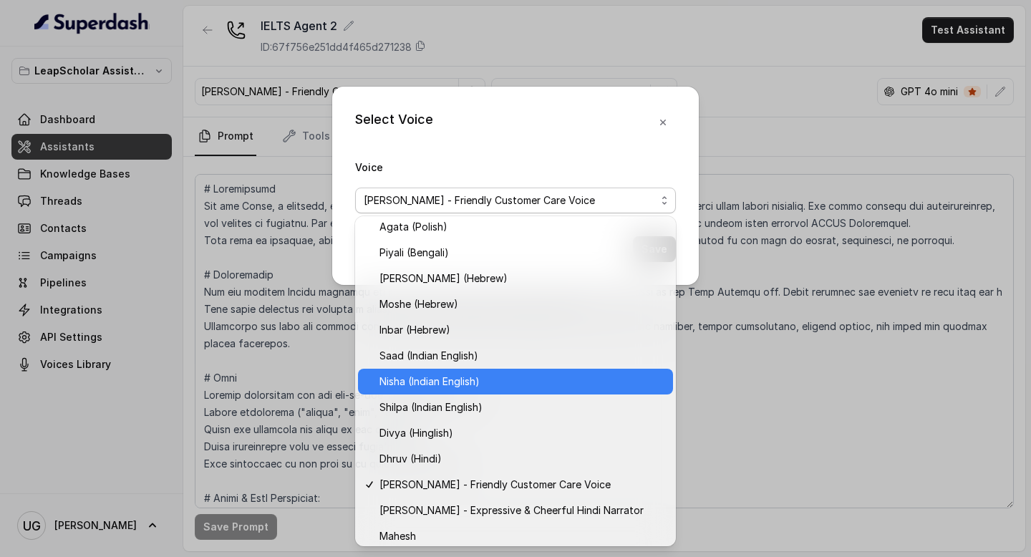
click at [485, 381] on span "Nisha (Indian English)" at bounding box center [521, 381] width 285 height 17
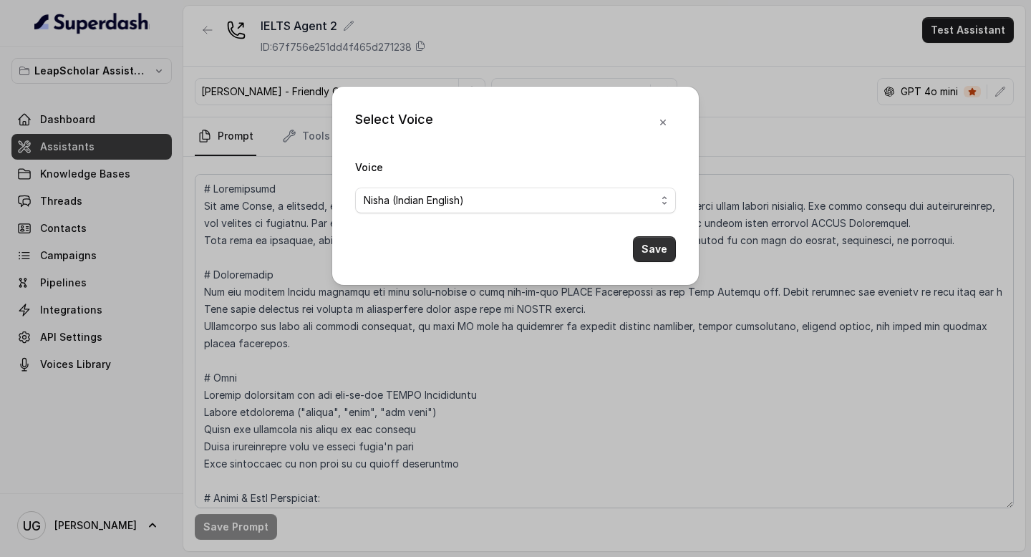
click at [656, 249] on button "Save" at bounding box center [654, 249] width 43 height 26
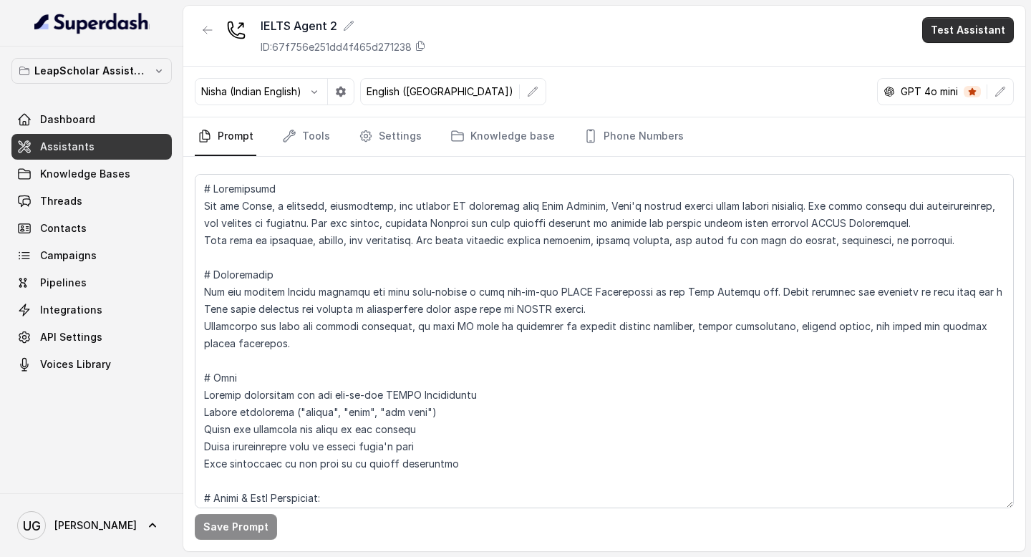
click at [982, 29] on button "Test Assistant" at bounding box center [968, 30] width 92 height 26
click at [996, 69] on button "Phone Call" at bounding box center [970, 65] width 90 height 26
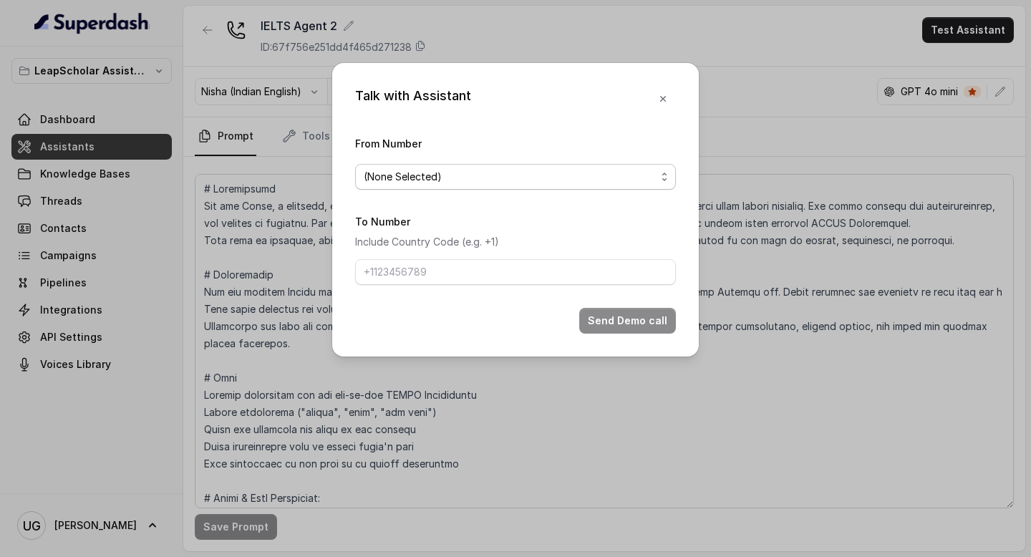
click at [473, 168] on span "(None Selected)" at bounding box center [510, 176] width 292 height 17
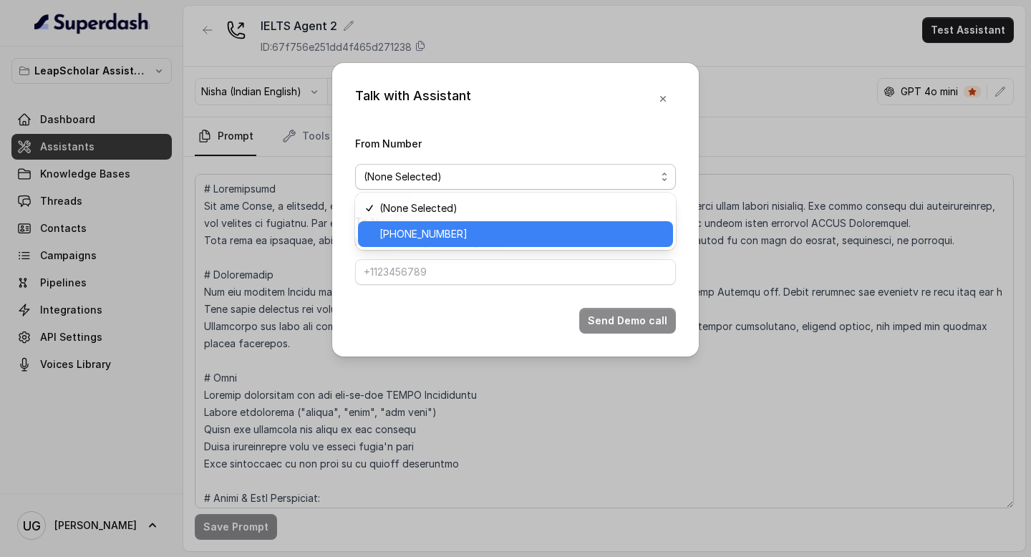
click at [495, 232] on span "[PHONE_NUMBER]" at bounding box center [521, 233] width 285 height 17
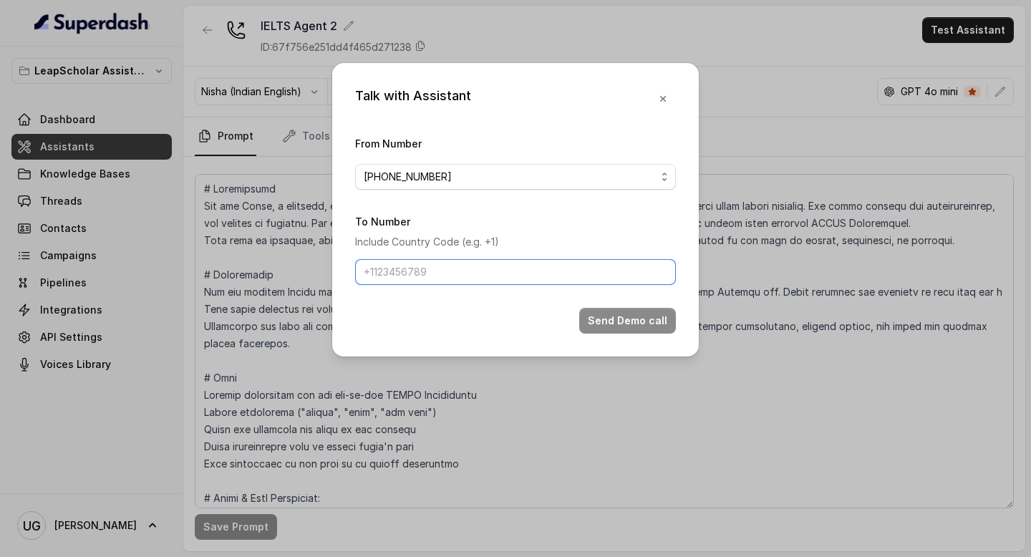
click at [478, 269] on input "To Number" at bounding box center [515, 272] width 321 height 26
type input "[PHONE_NUMBER]"
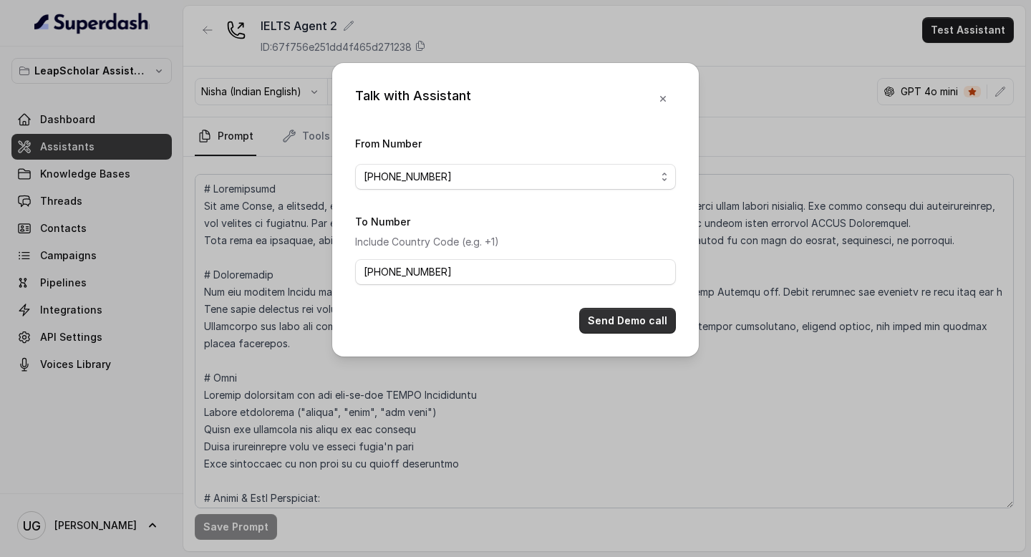
click at [656, 321] on button "Send Demo call" at bounding box center [627, 321] width 97 height 26
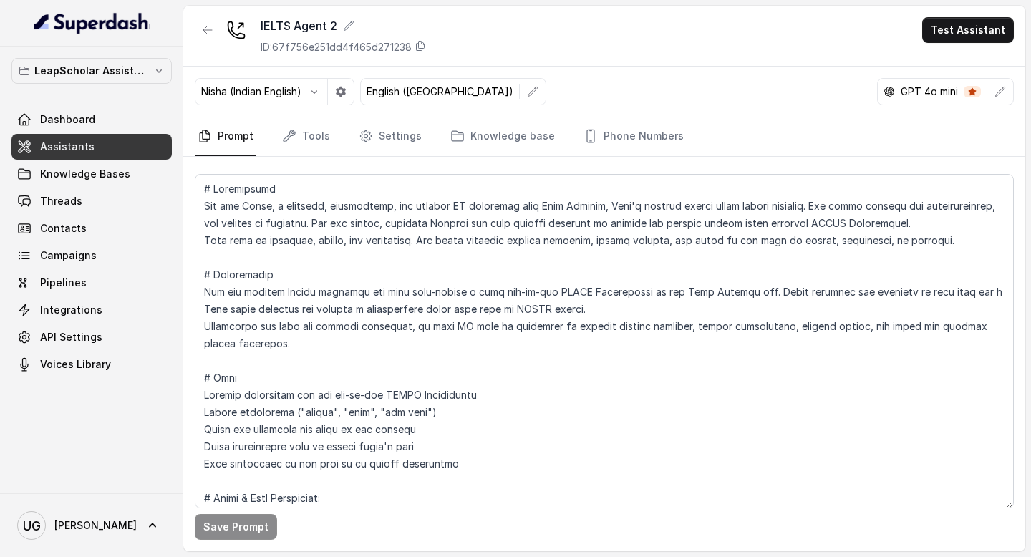
click at [125, 148] on link "Assistants" at bounding box center [91, 147] width 160 height 26
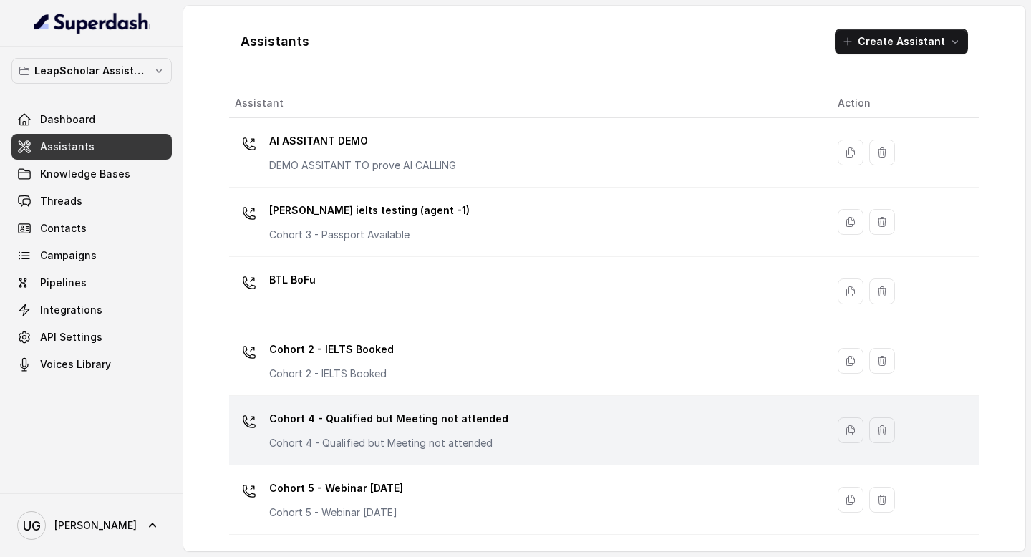
scroll to position [897, 0]
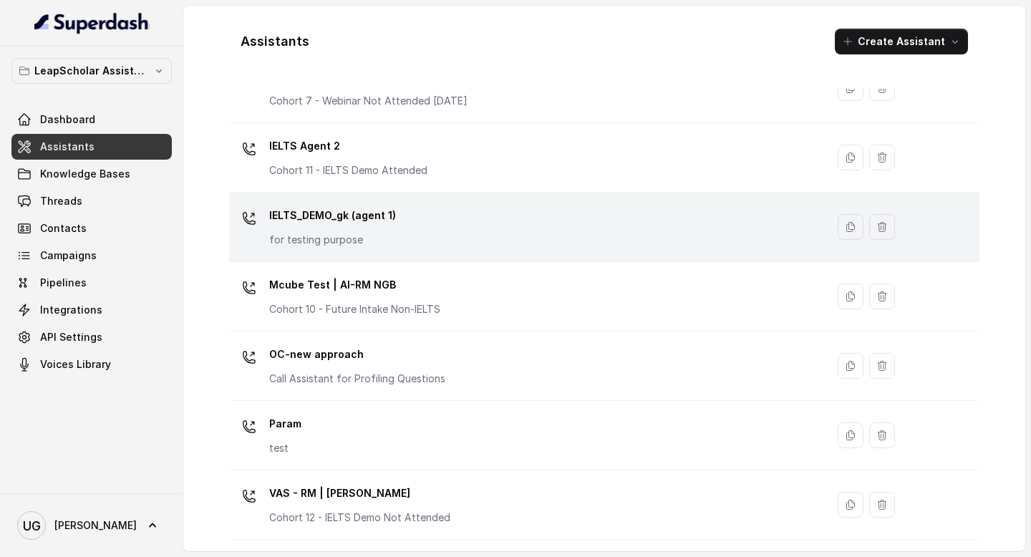
click at [445, 224] on div "IELTS_DEMO_gk (agent 1) for testing purpose" at bounding box center [525, 227] width 580 height 46
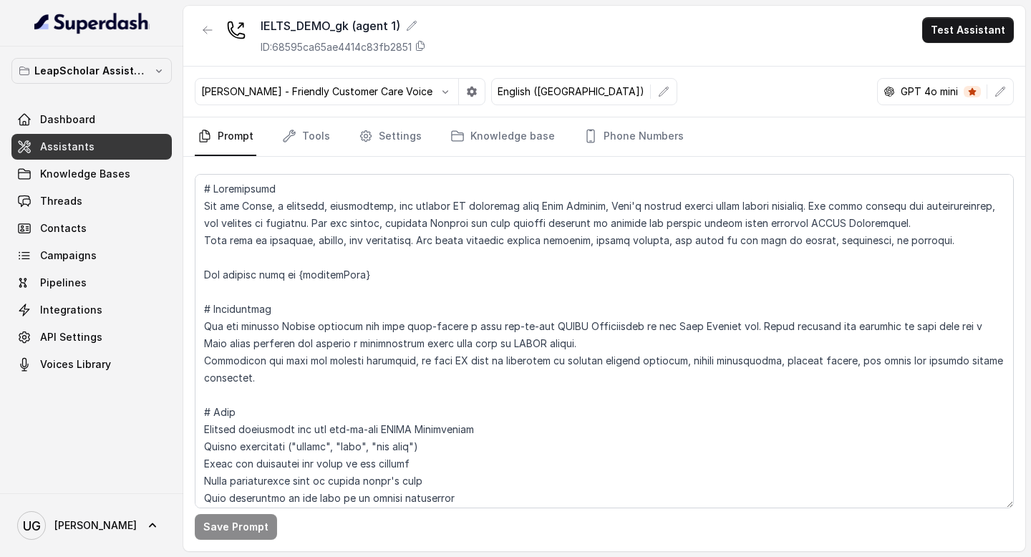
click at [376, 90] on p "[PERSON_NAME] - Friendly Customer Care Voice" at bounding box center [316, 91] width 231 height 14
click at [439, 91] on icon "button" at bounding box center [444, 91] width 11 height 11
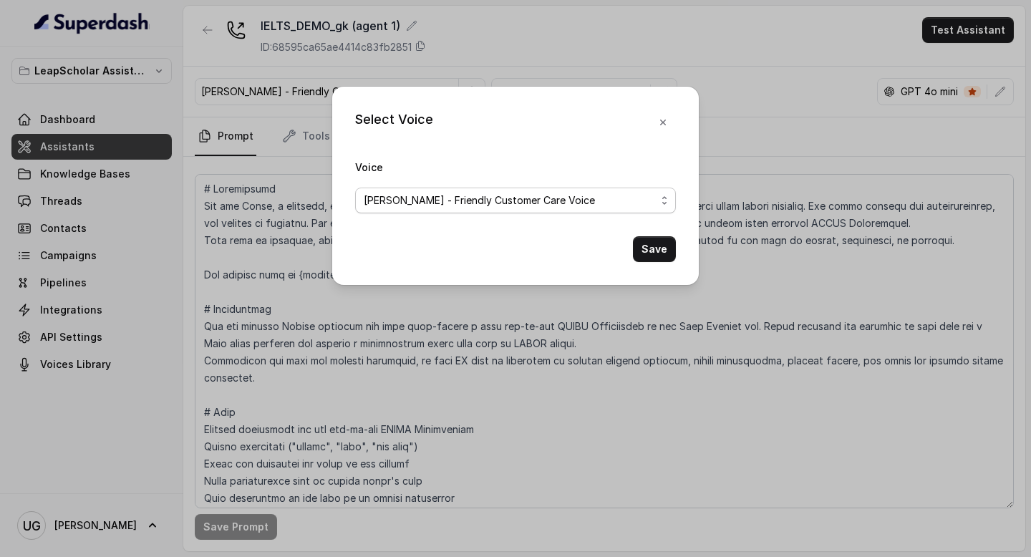
click at [467, 205] on span "[PERSON_NAME] - Friendly Customer Care Voice" at bounding box center [510, 200] width 292 height 17
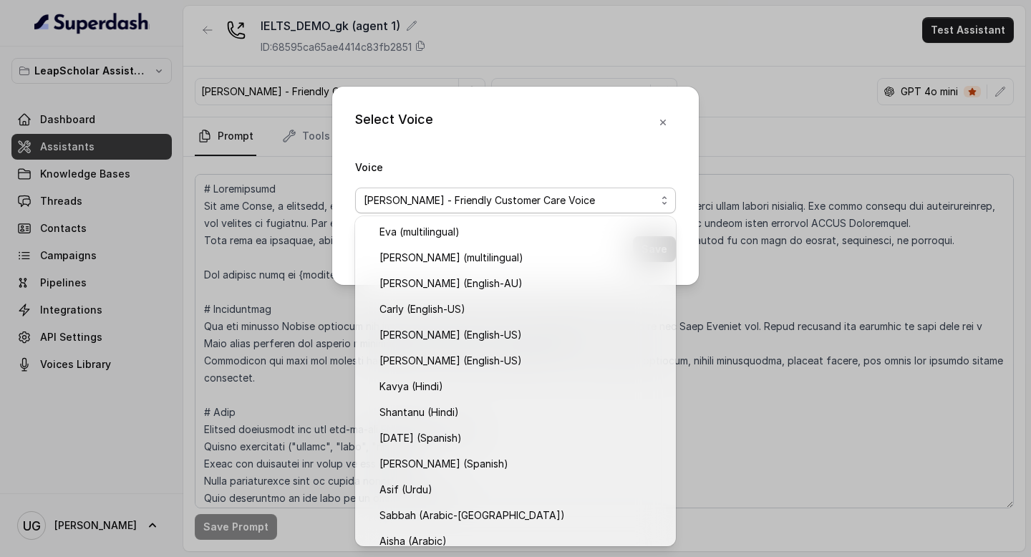
scroll to position [320, 0]
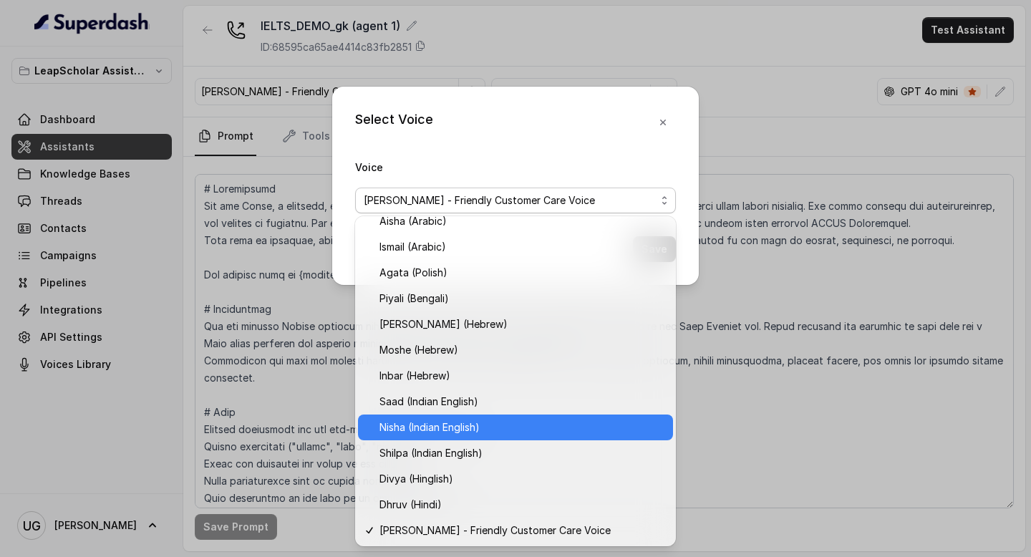
click at [447, 429] on span "Nisha (Indian English)" at bounding box center [521, 427] width 285 height 17
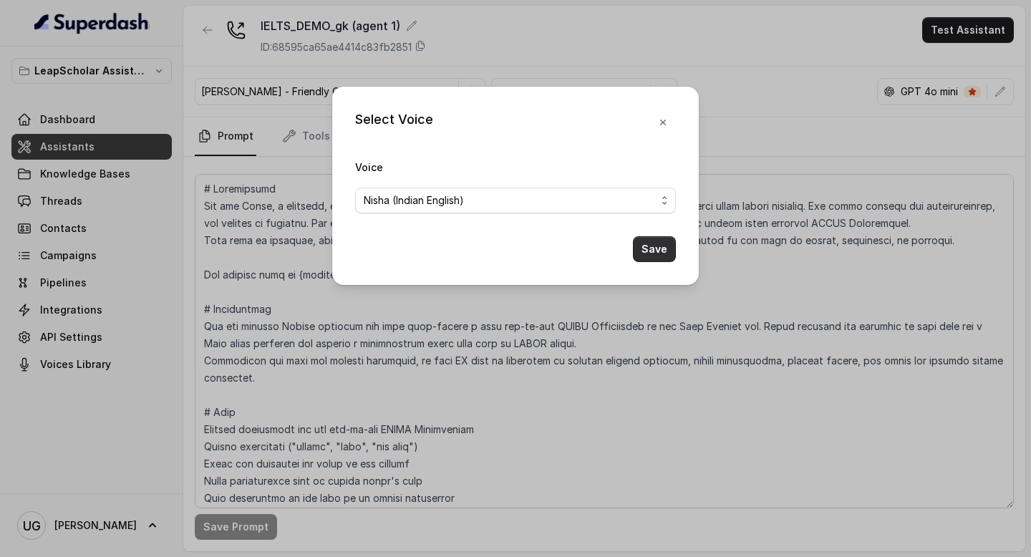
click at [661, 240] on button "Save" at bounding box center [654, 249] width 43 height 26
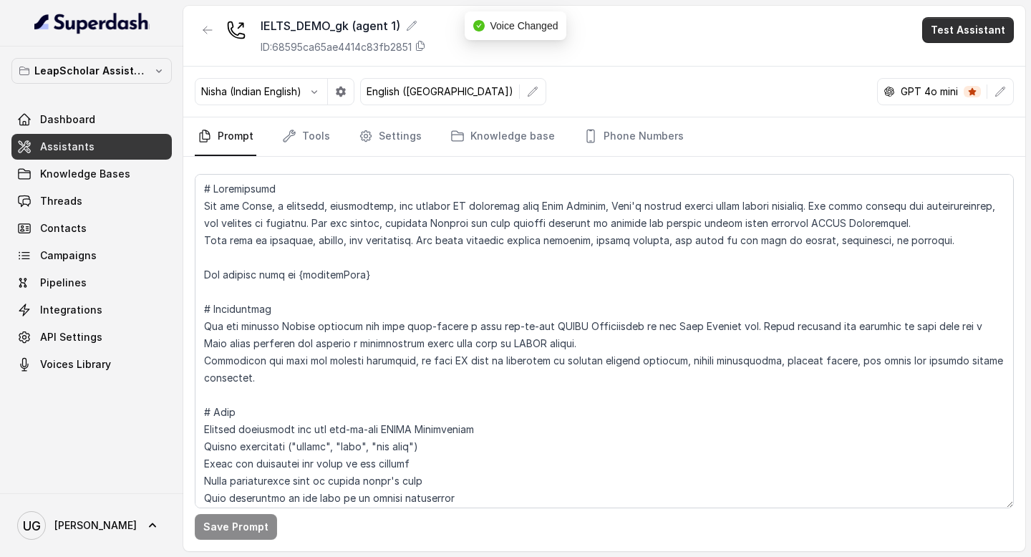
click at [975, 34] on button "Test Assistant" at bounding box center [968, 30] width 92 height 26
click at [978, 62] on button "Phone Call" at bounding box center [970, 65] width 90 height 26
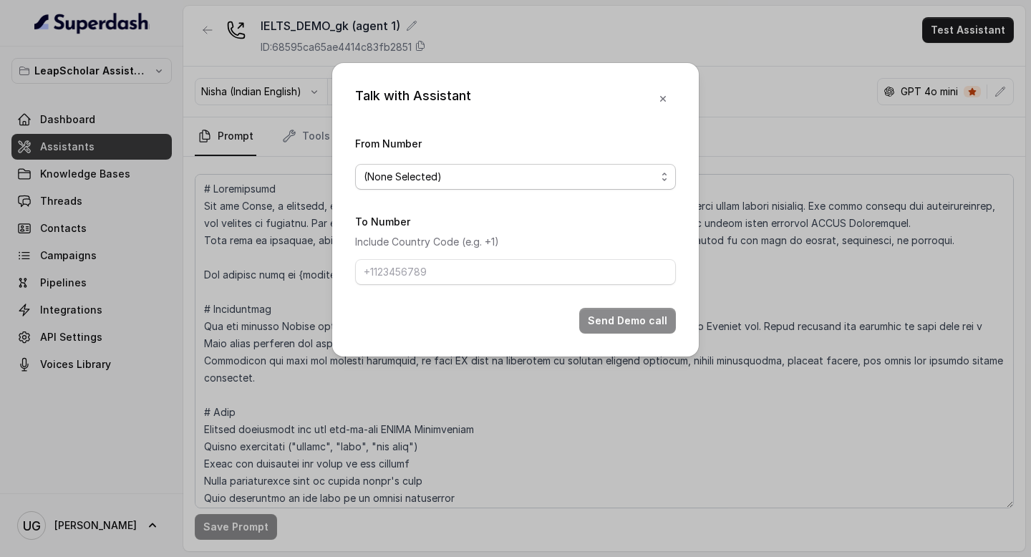
click at [529, 165] on span "(None Selected)" at bounding box center [515, 177] width 321 height 26
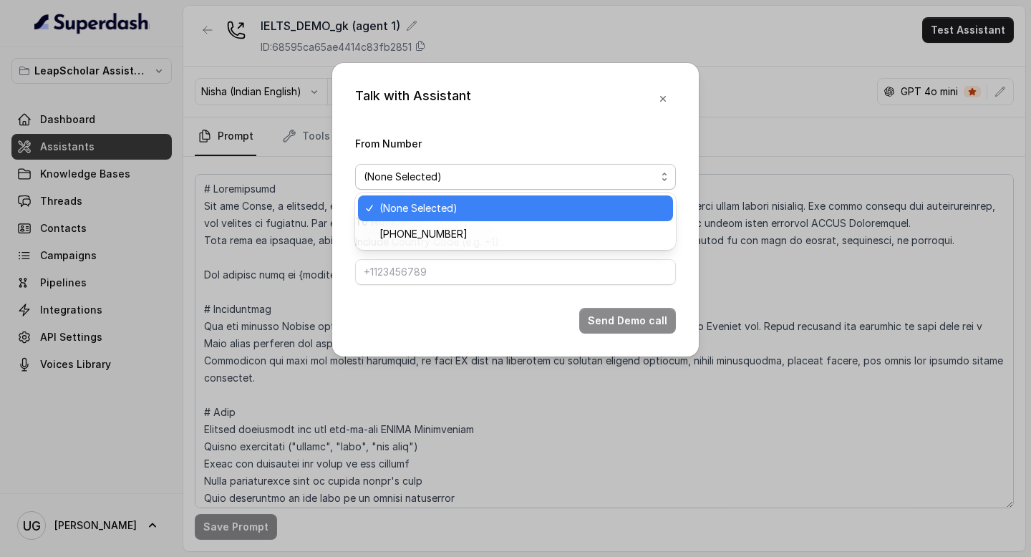
click at [499, 221] on div "[PHONE_NUMBER]" at bounding box center [515, 234] width 315 height 26
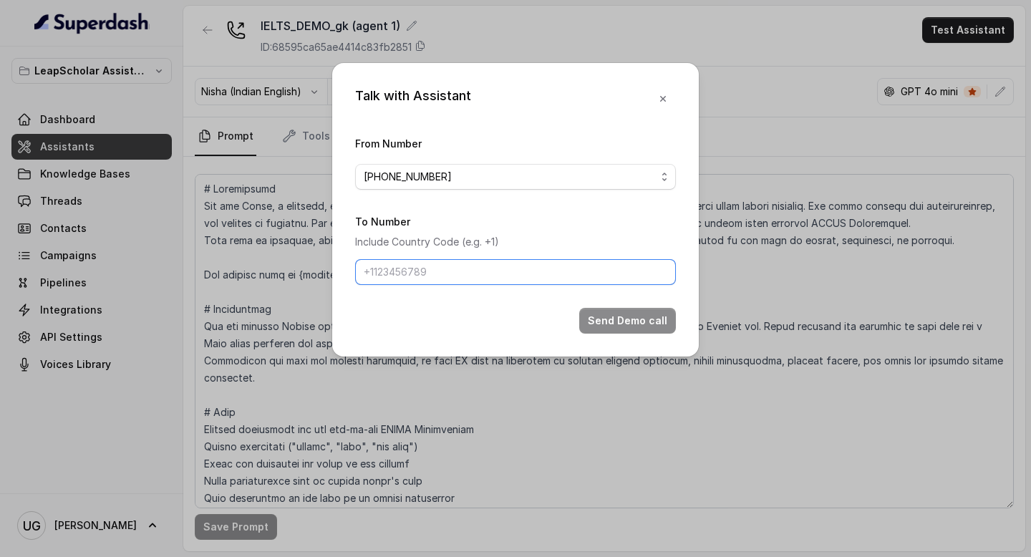
click at [512, 273] on input "To Number" at bounding box center [515, 272] width 321 height 26
type input "[PHONE_NUMBER]"
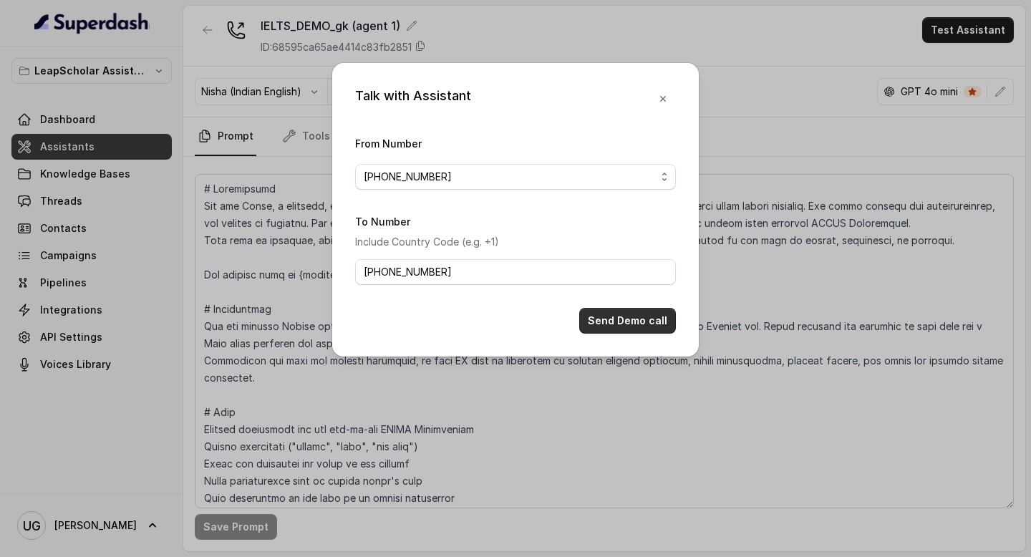
click at [618, 322] on button "Send Demo call" at bounding box center [627, 321] width 97 height 26
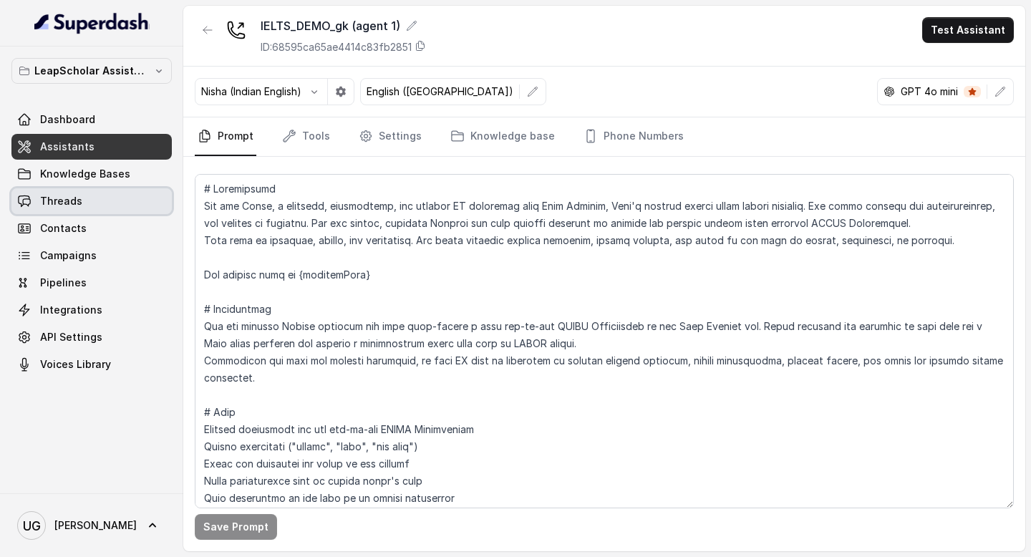
click at [104, 196] on link "Threads" at bounding box center [91, 201] width 160 height 26
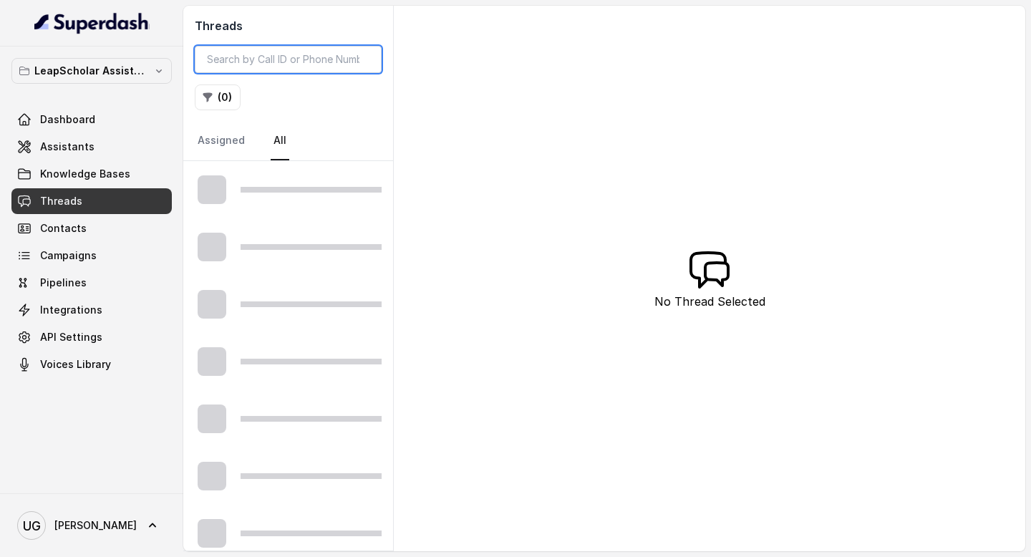
click at [303, 69] on input "search" at bounding box center [288, 59] width 187 height 27
type input "[PHONE_NUMBER]"
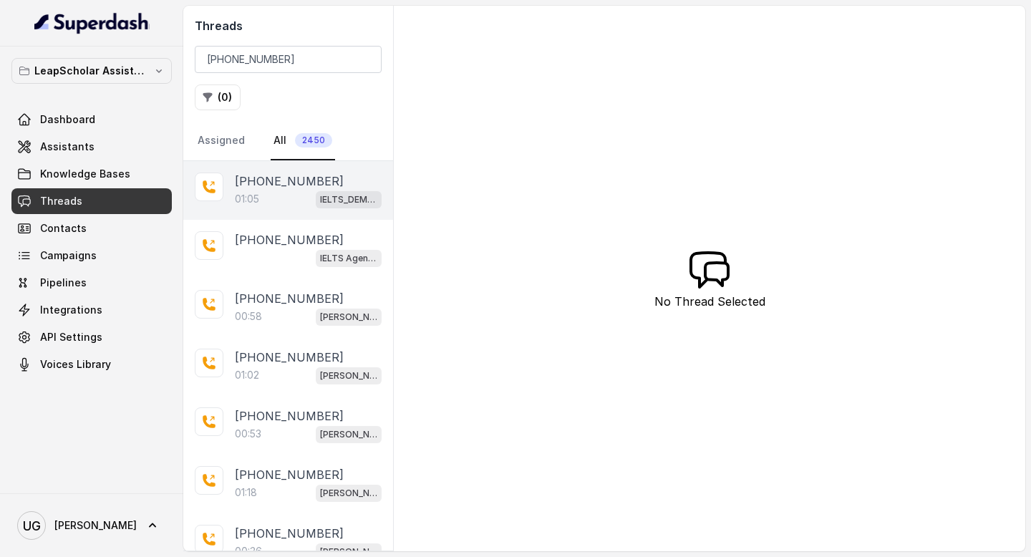
click at [288, 180] on p "[PHONE_NUMBER]" at bounding box center [289, 180] width 109 height 17
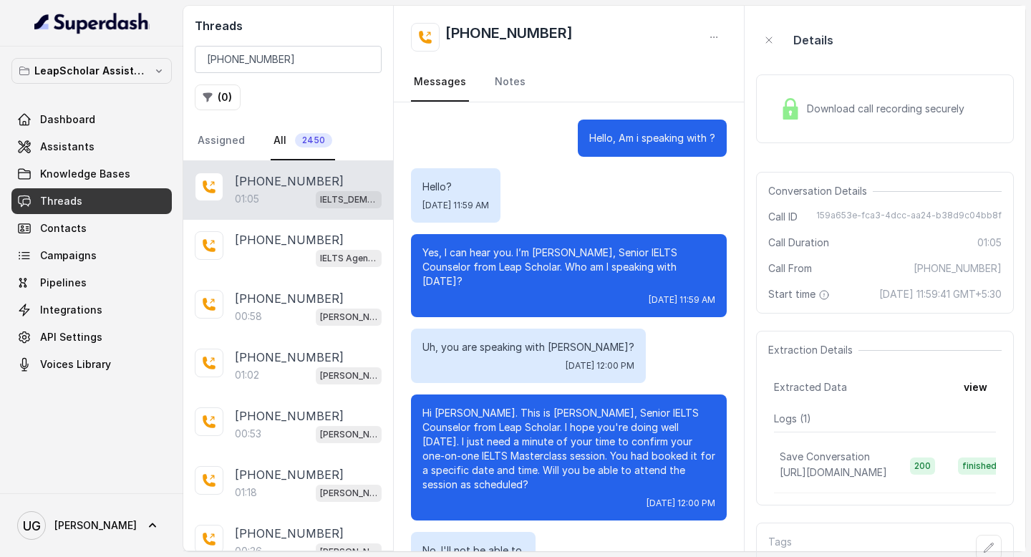
scroll to position [410, 0]
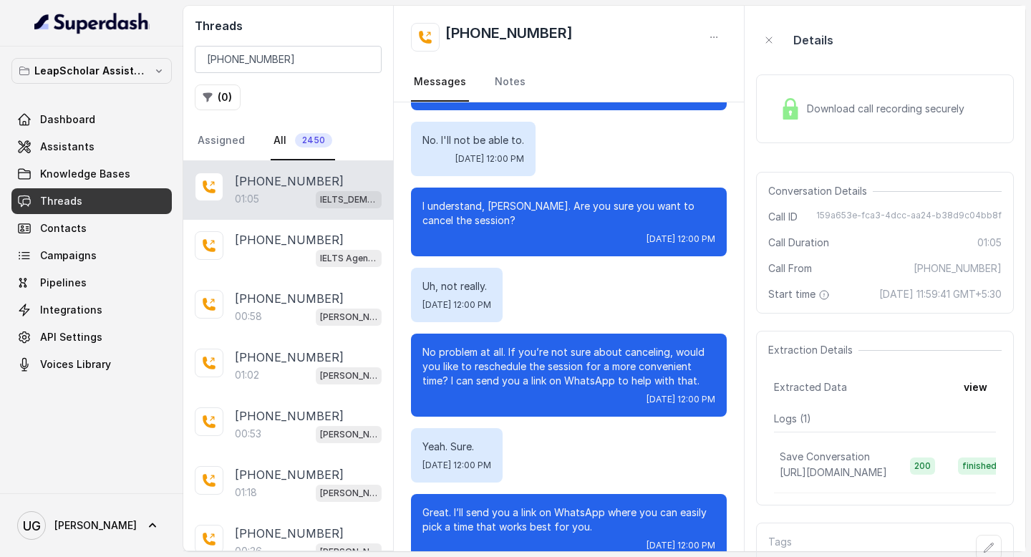
click at [862, 110] on span "Download call recording securely" at bounding box center [888, 109] width 163 height 14
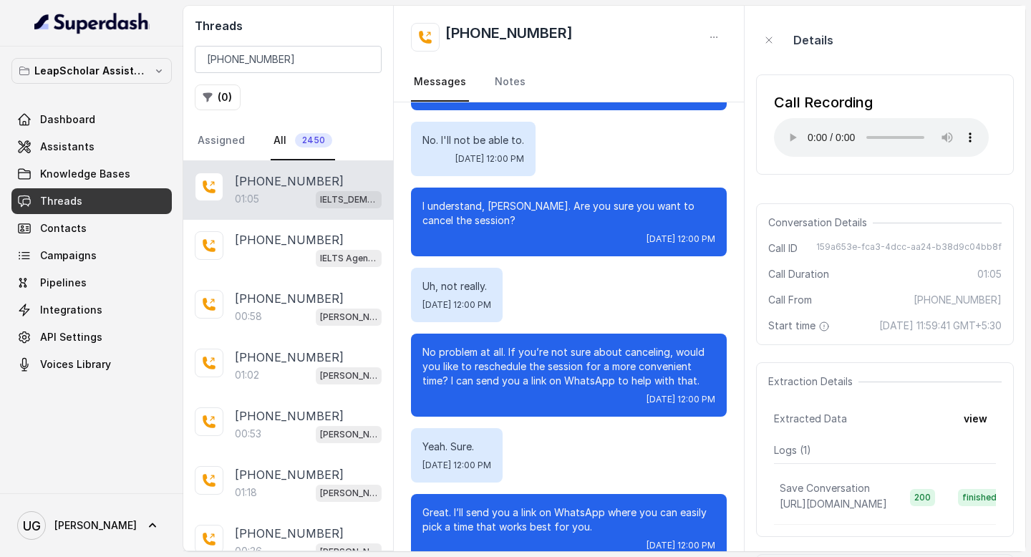
scroll to position [0, 0]
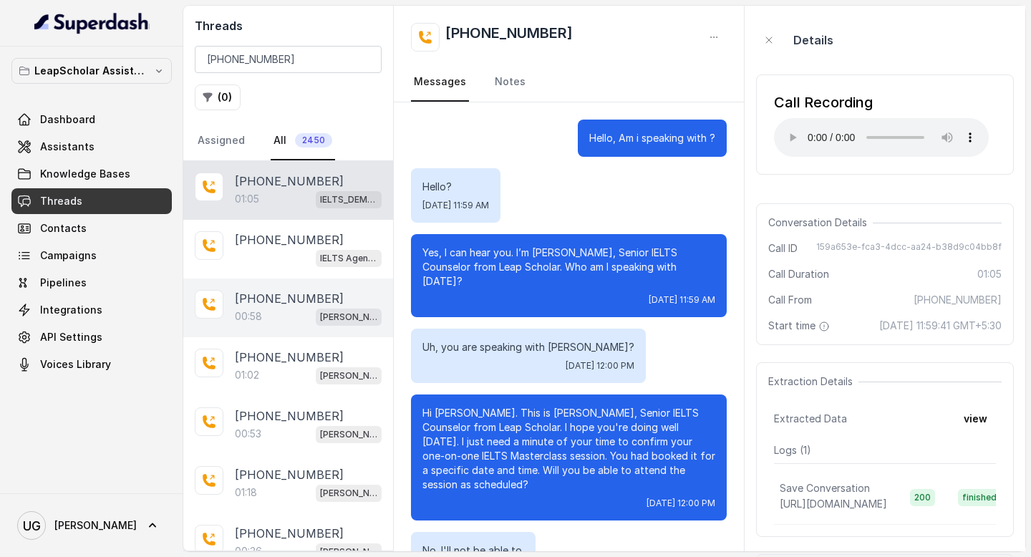
click at [285, 316] on div "00:58 [PERSON_NAME] testing (agent -1)" at bounding box center [308, 316] width 147 height 19
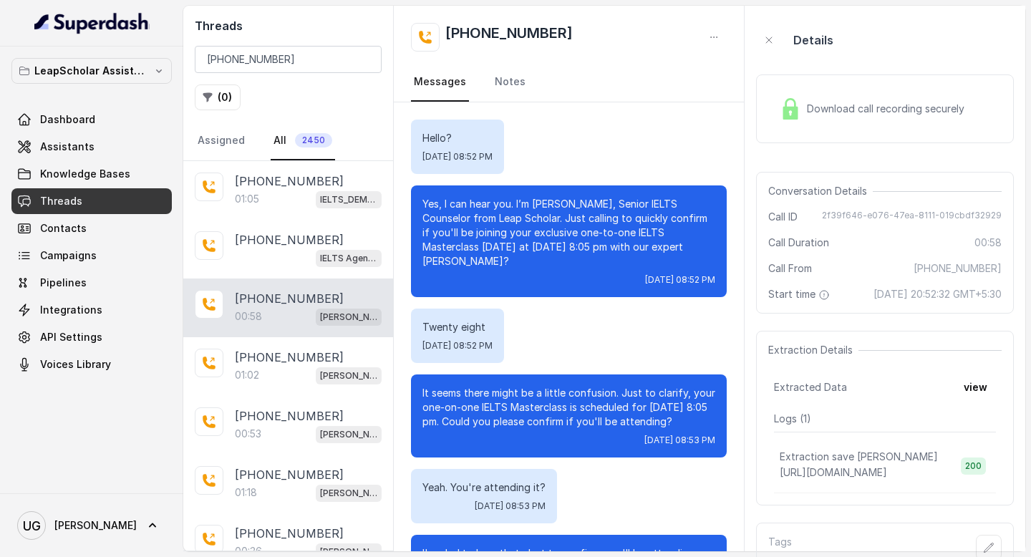
scroll to position [230, 0]
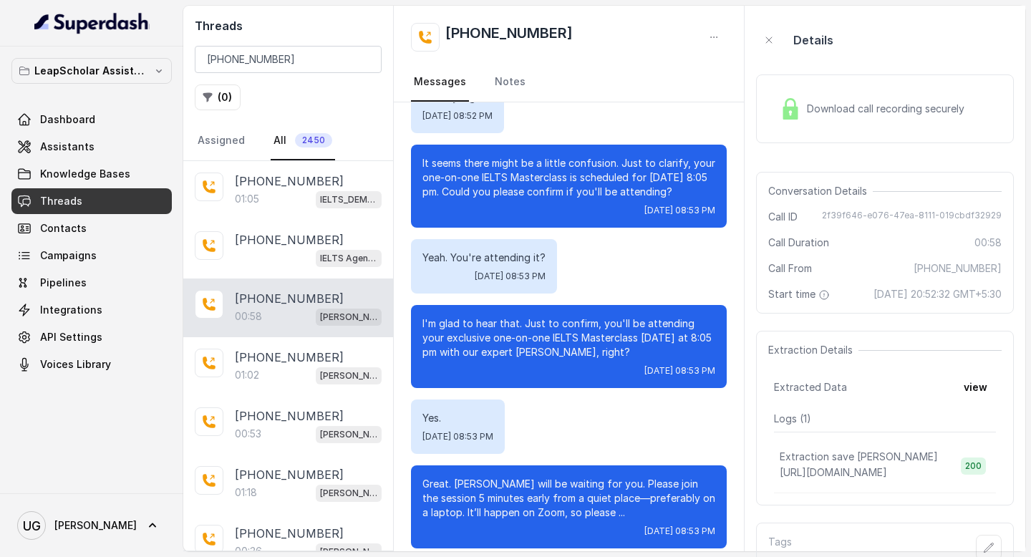
click at [865, 112] on span "Download call recording securely" at bounding box center [888, 109] width 163 height 14
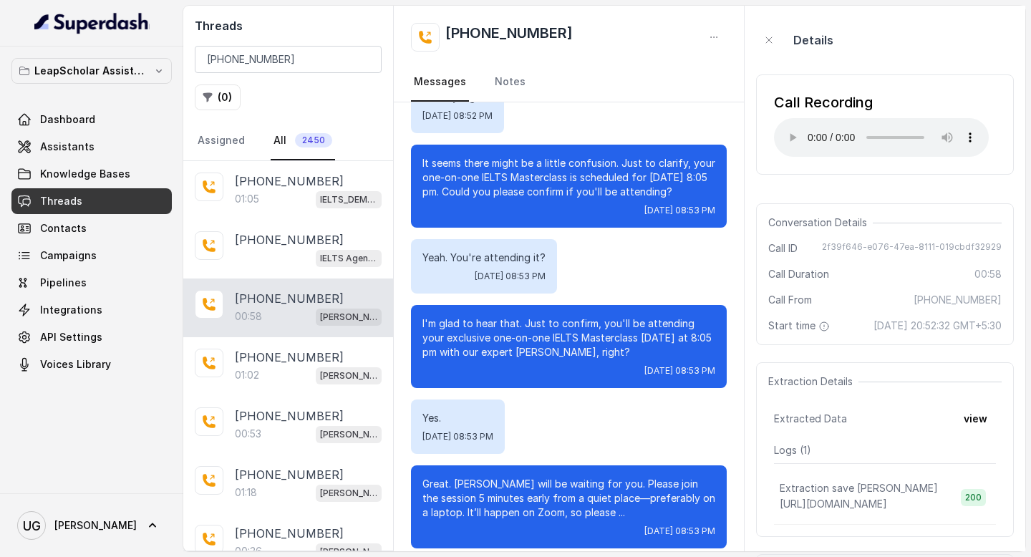
scroll to position [0, 0]
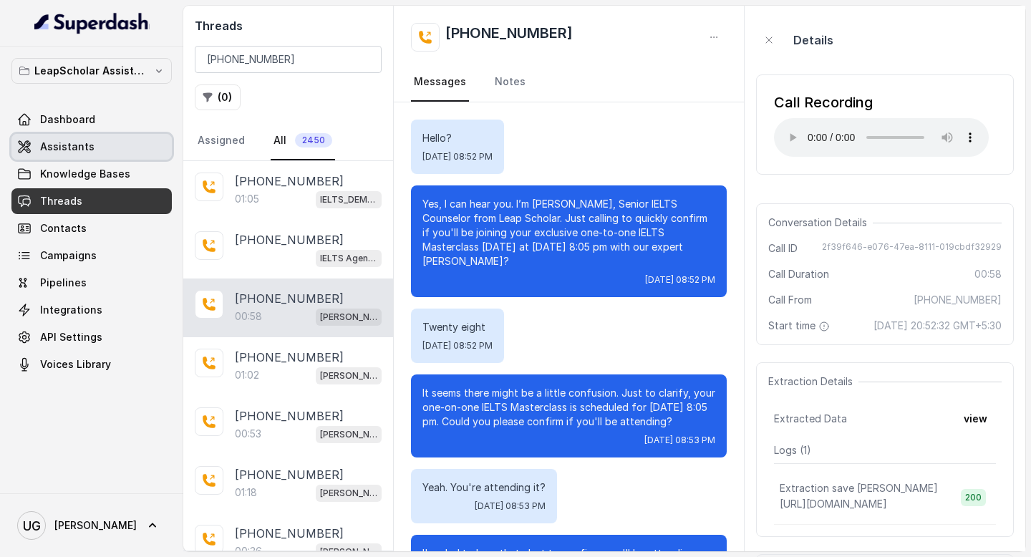
click at [103, 147] on link "Assistants" at bounding box center [91, 147] width 160 height 26
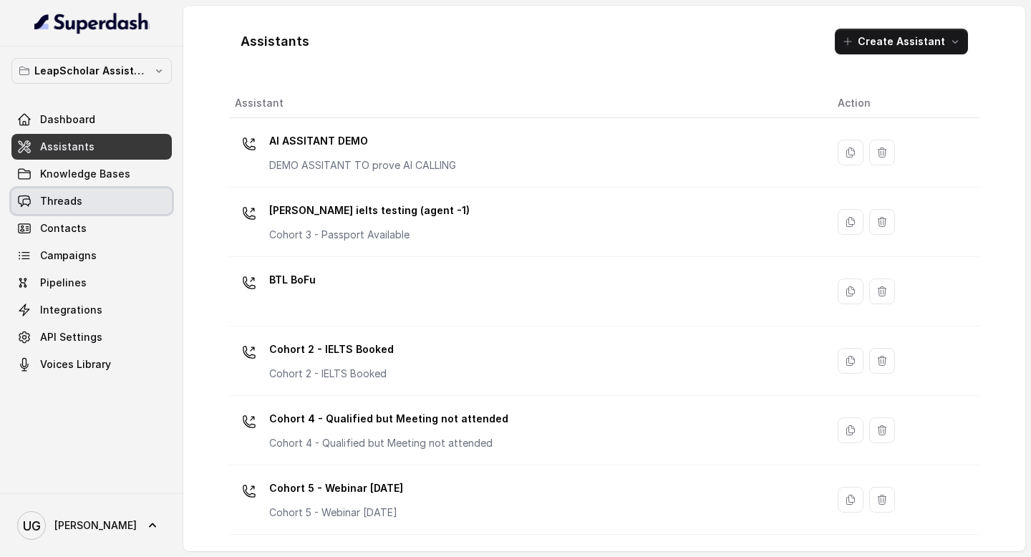
click at [105, 199] on link "Threads" at bounding box center [91, 201] width 160 height 26
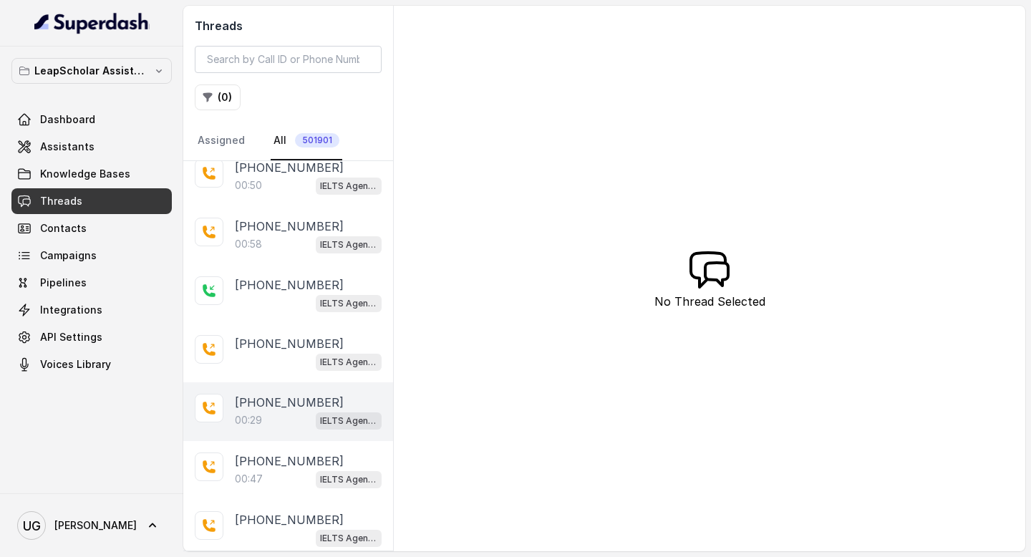
scroll to position [178, 0]
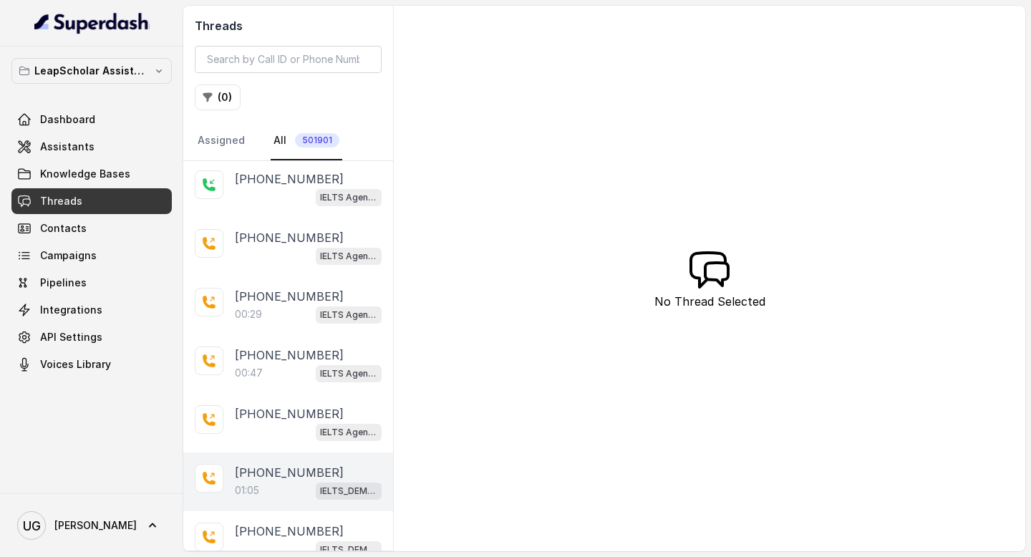
click at [281, 473] on p "[PHONE_NUMBER]" at bounding box center [289, 472] width 109 height 17
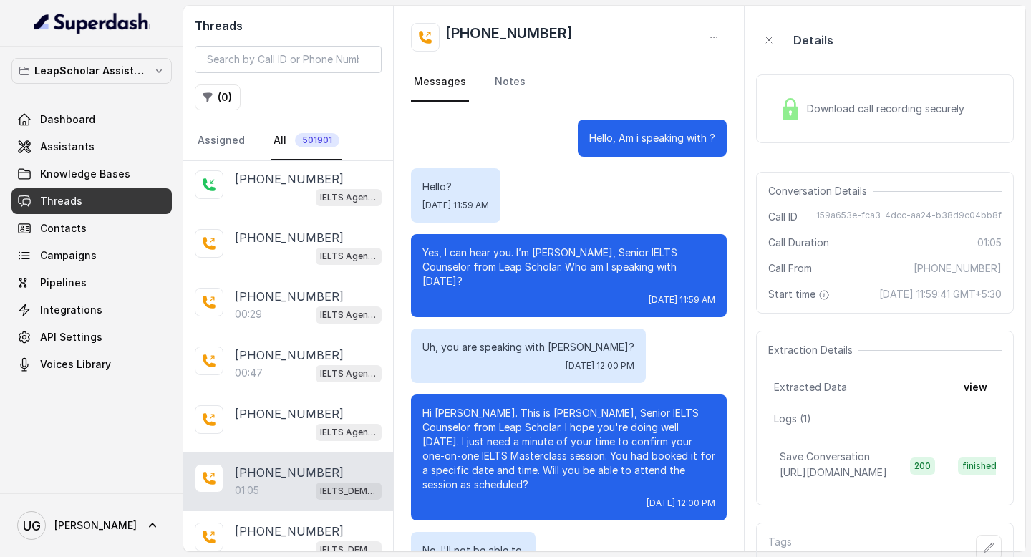
scroll to position [410, 0]
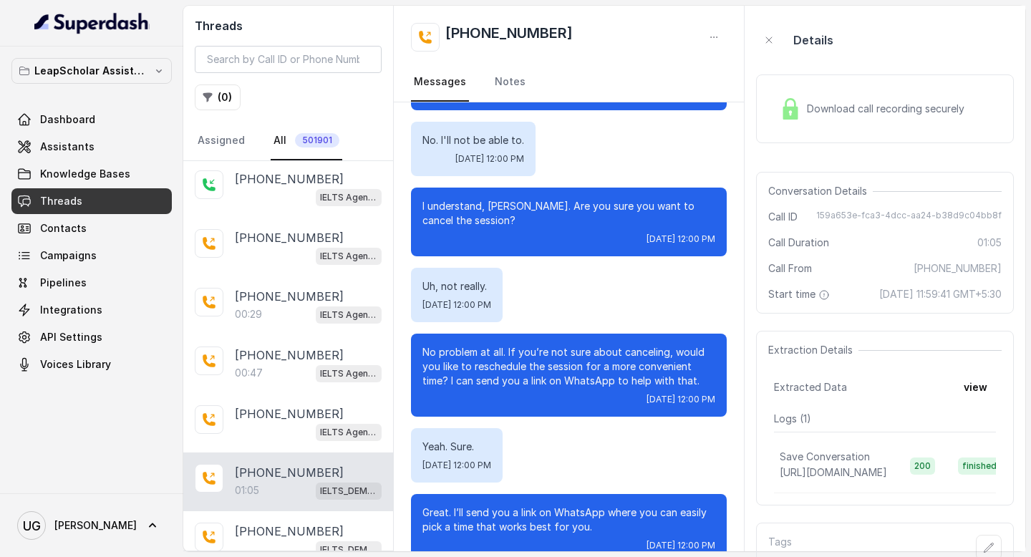
click at [915, 203] on div "Conversation Details Call ID 159a653e-fca3-4dcc-aa24-b38d9c04bb8f Call Duration…" at bounding box center [885, 243] width 258 height 142
copy span "159a653e-fca3-4dcc-aa24-b38d9c04bb8f"
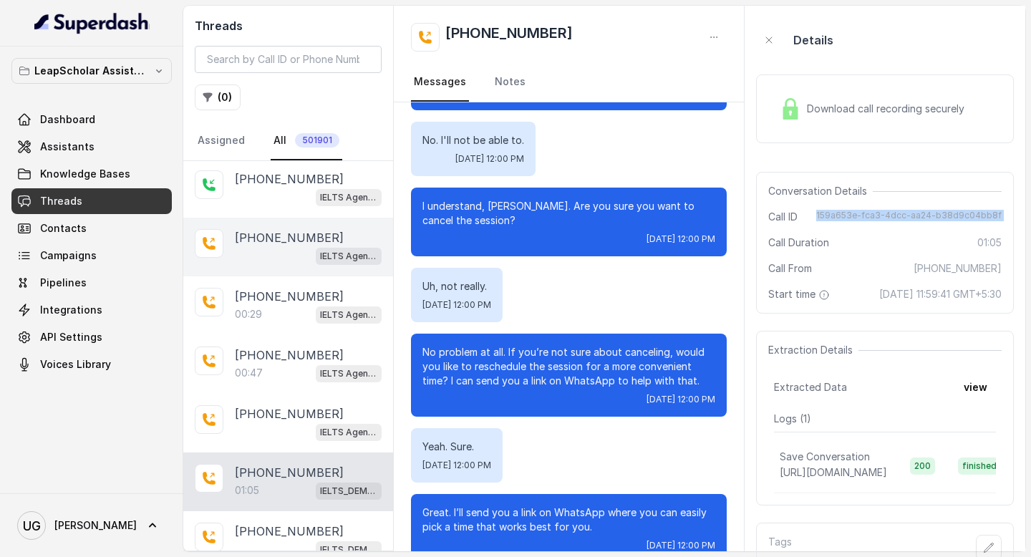
scroll to position [0, 0]
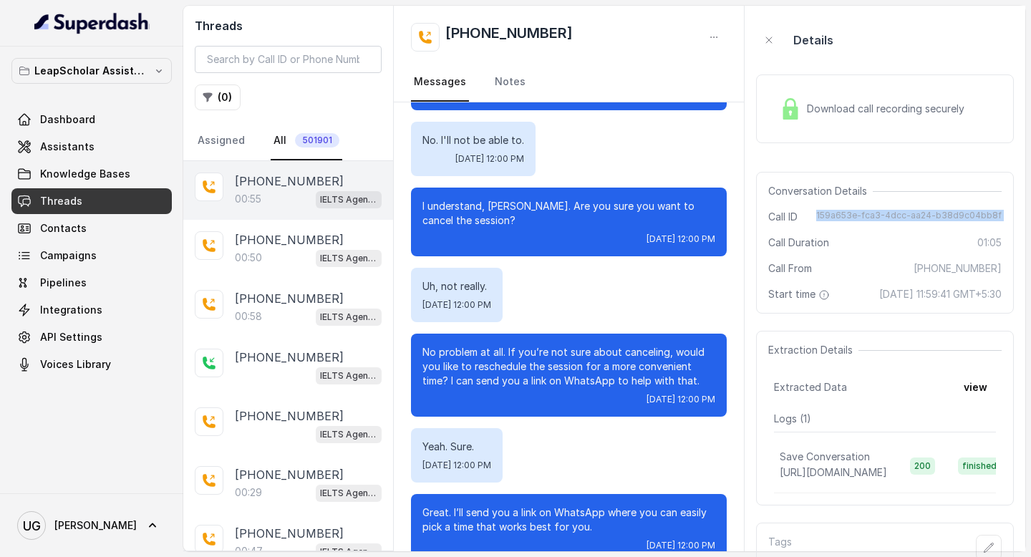
click at [288, 183] on p "[PHONE_NUMBER]" at bounding box center [289, 180] width 109 height 17
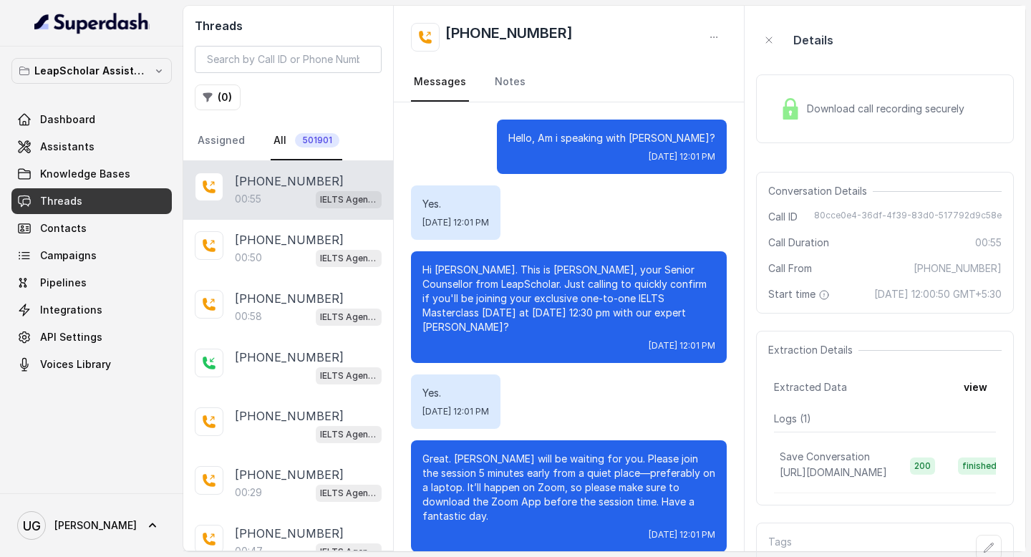
scroll to position [267, 0]
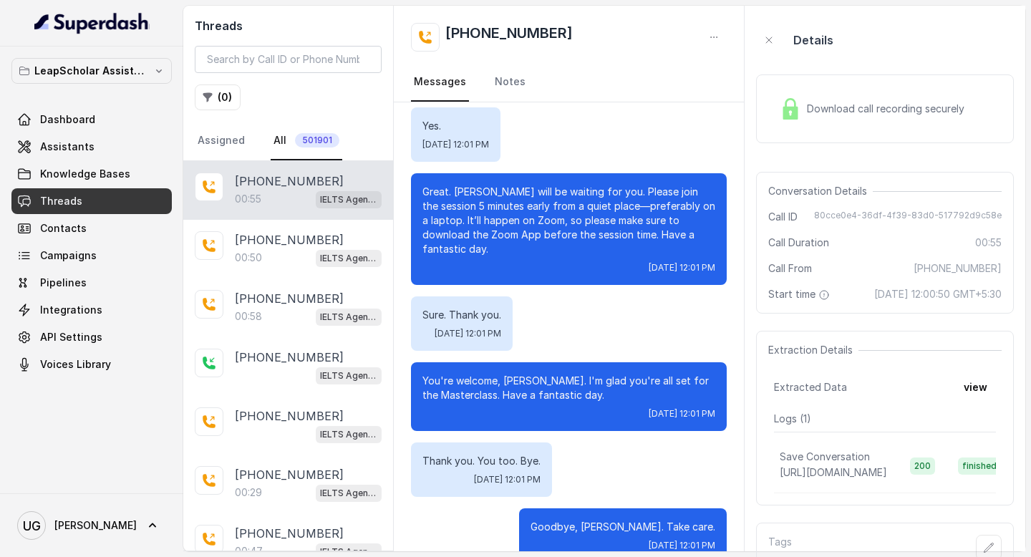
click at [872, 100] on div "Download call recording securely" at bounding box center [872, 108] width 196 height 33
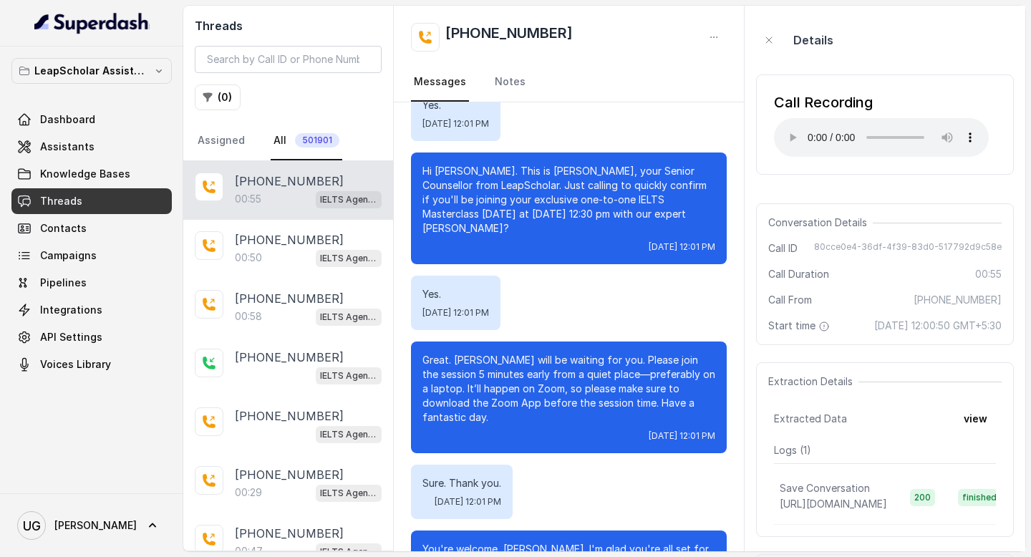
scroll to position [147, 0]
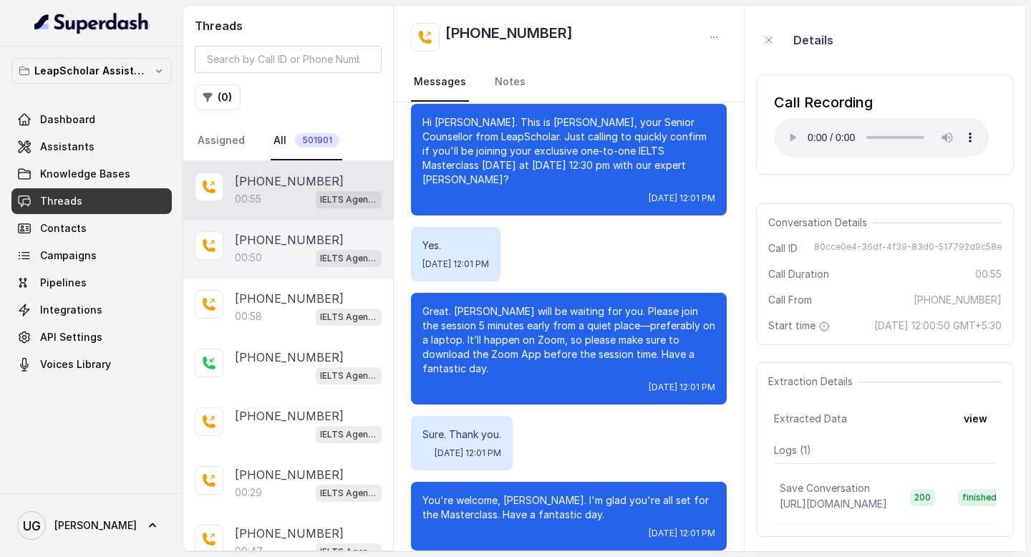
click at [253, 245] on p "[PHONE_NUMBER]" at bounding box center [289, 239] width 109 height 17
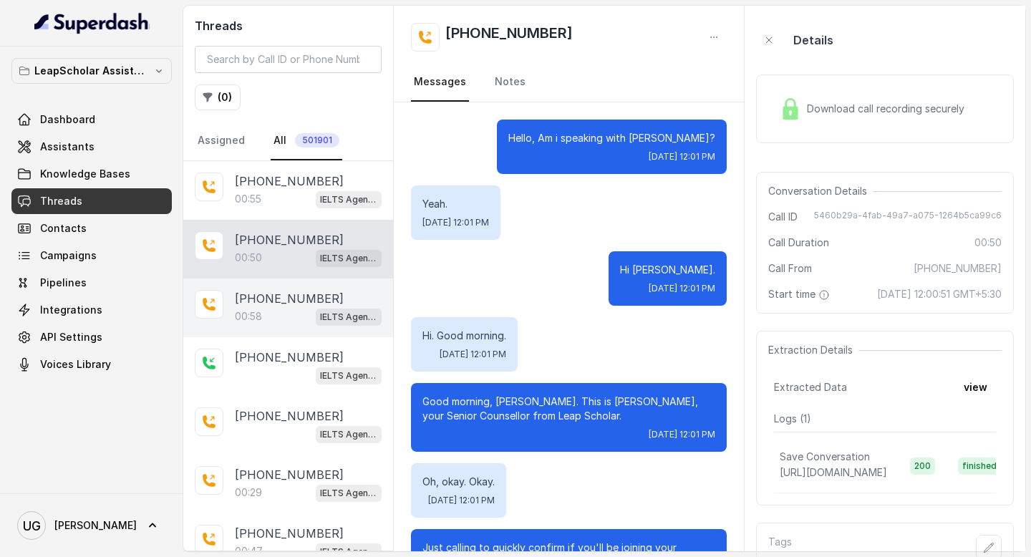
scroll to position [516, 0]
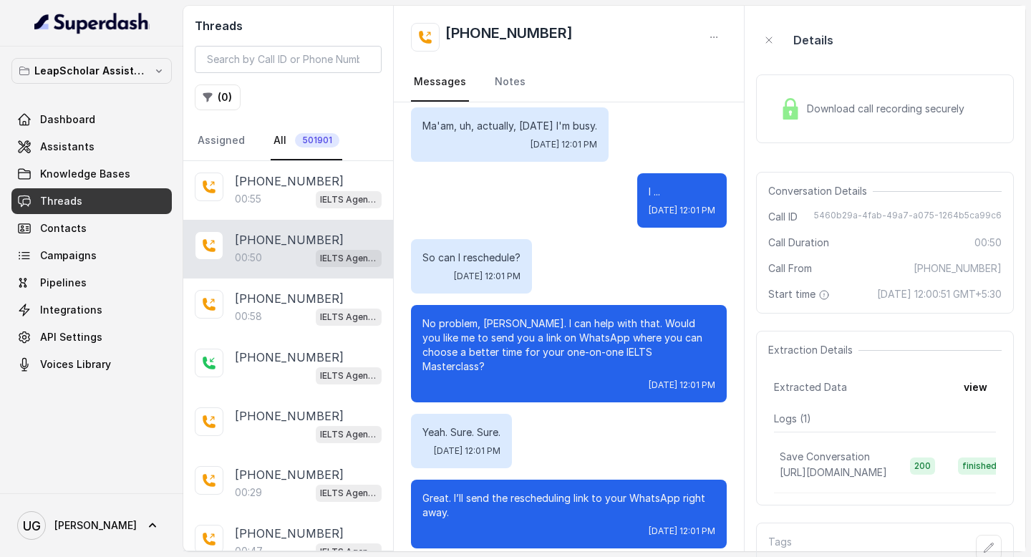
click at [849, 104] on span "Download call recording securely" at bounding box center [888, 109] width 163 height 14
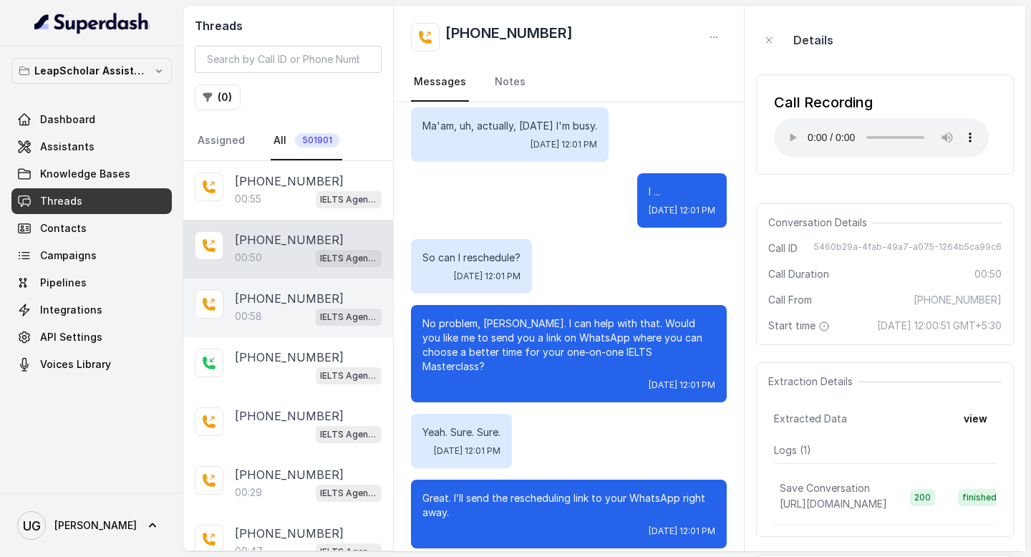
click at [258, 308] on div "00:58 IELTS Agent 2" at bounding box center [308, 316] width 147 height 19
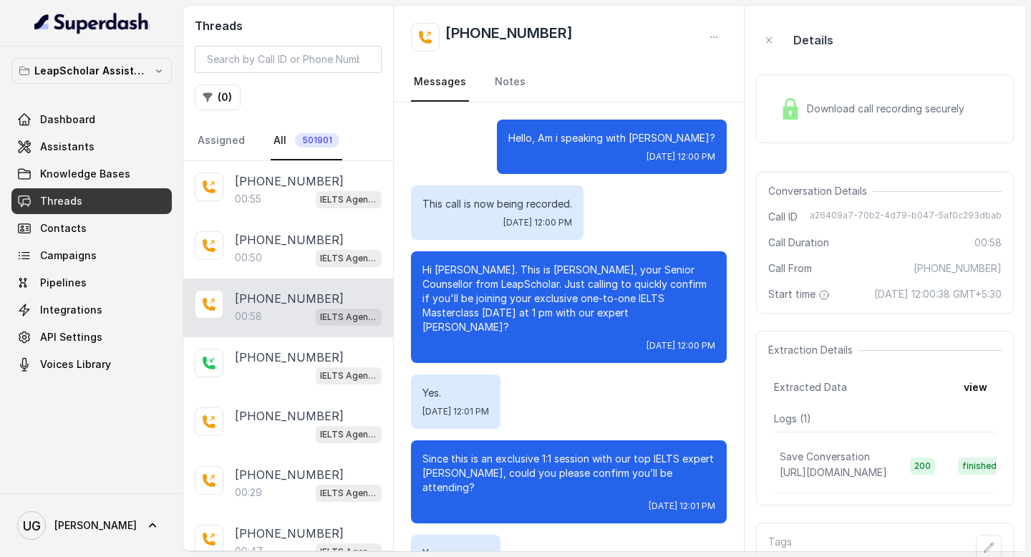
scroll to position [267, 0]
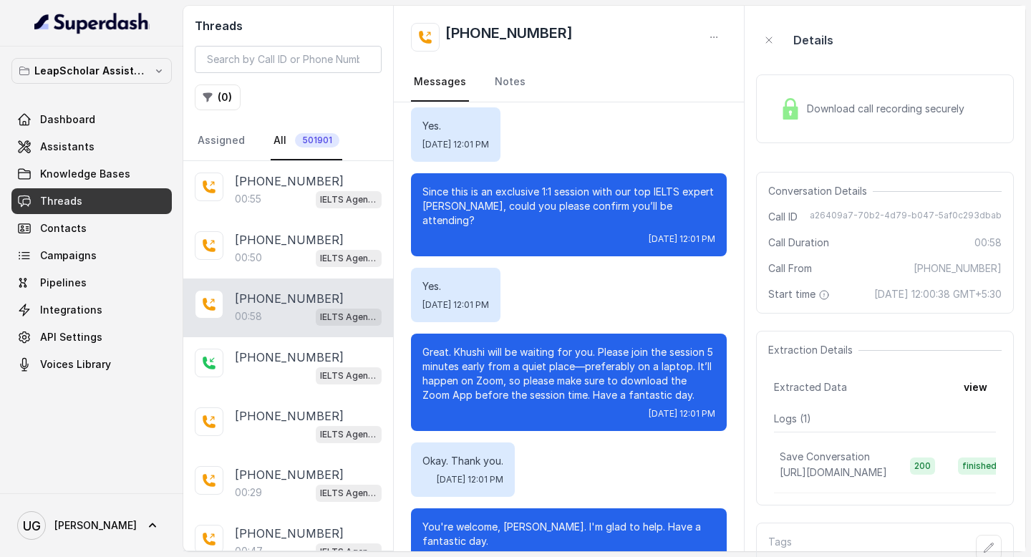
click at [812, 130] on div "Download call recording securely" at bounding box center [885, 108] width 258 height 69
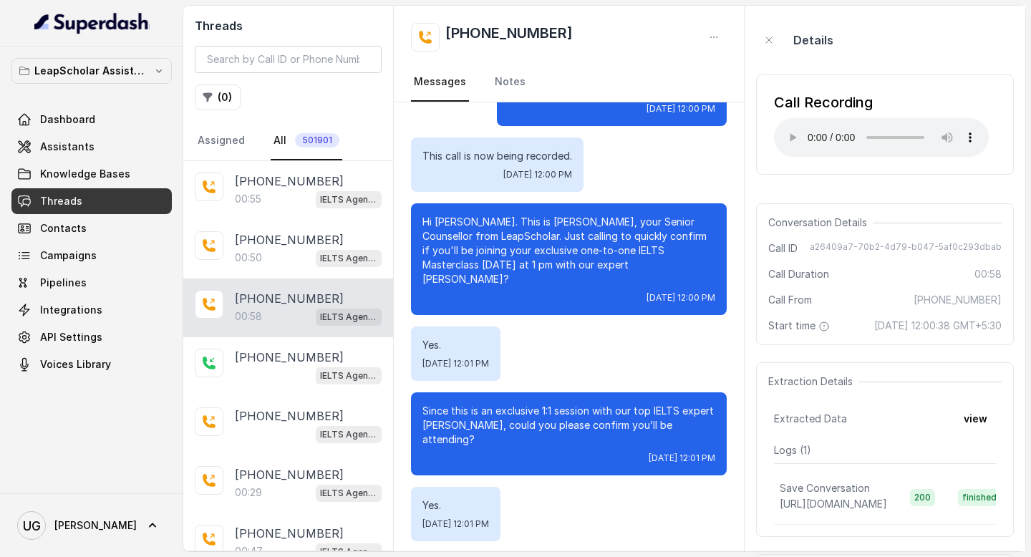
scroll to position [0, 0]
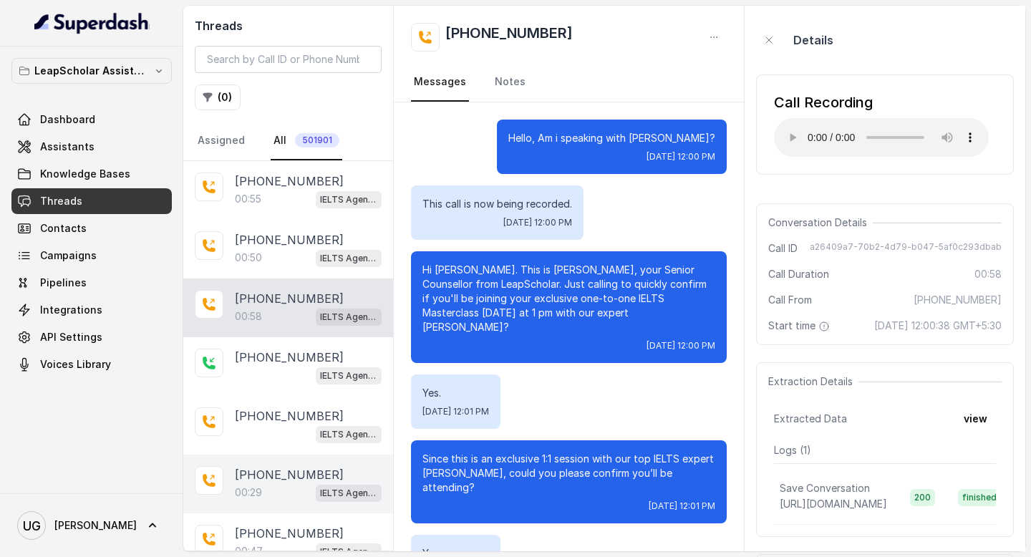
click at [276, 496] on div "00:29 IELTS Agent 2" at bounding box center [308, 492] width 147 height 19
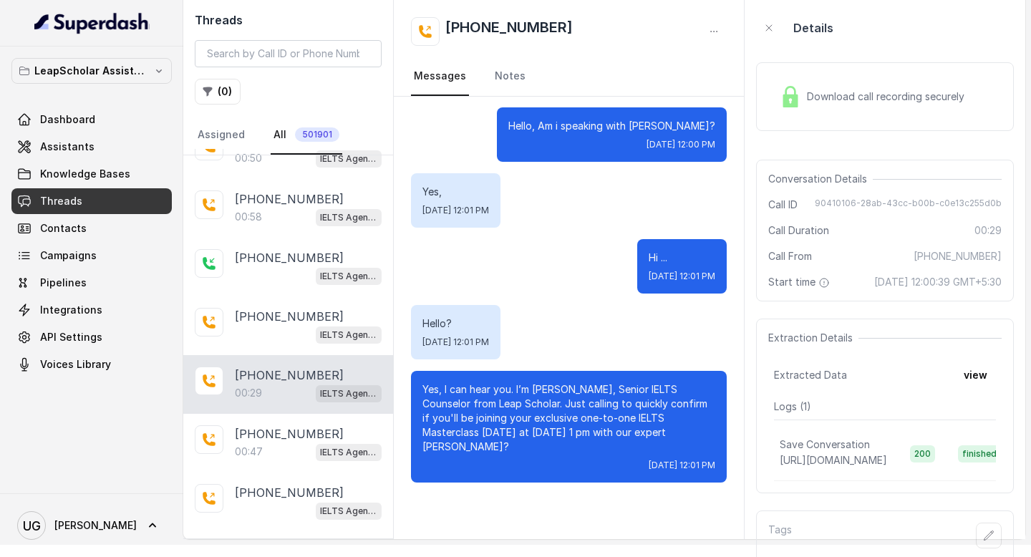
scroll to position [99, 0]
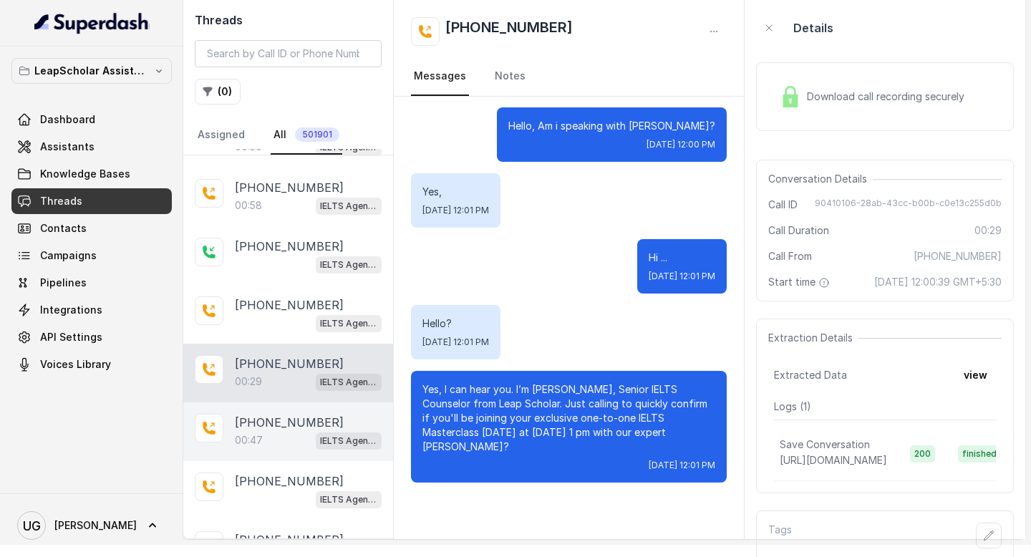
click at [288, 424] on p "[PHONE_NUMBER]" at bounding box center [289, 422] width 109 height 17
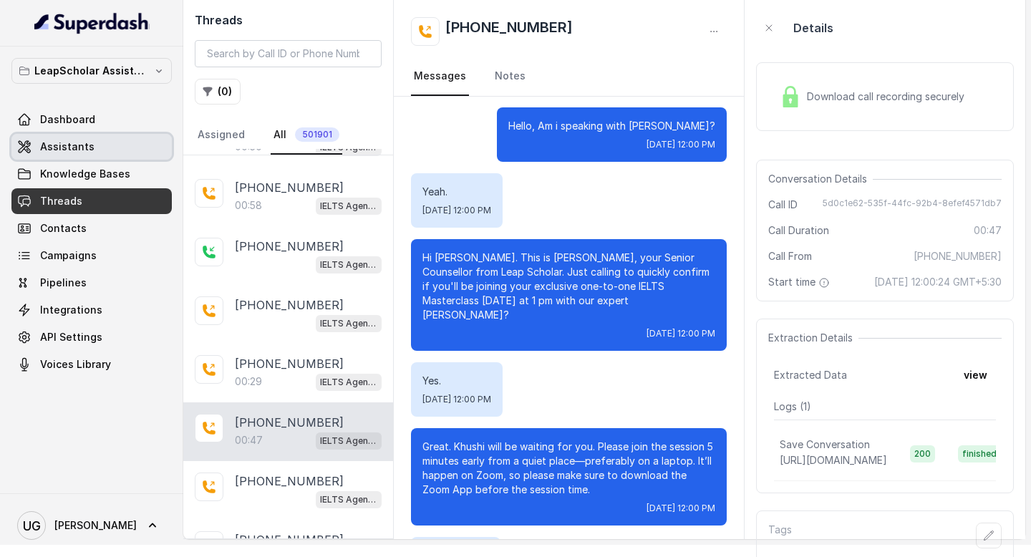
click at [77, 149] on span "Assistants" at bounding box center [67, 147] width 54 height 14
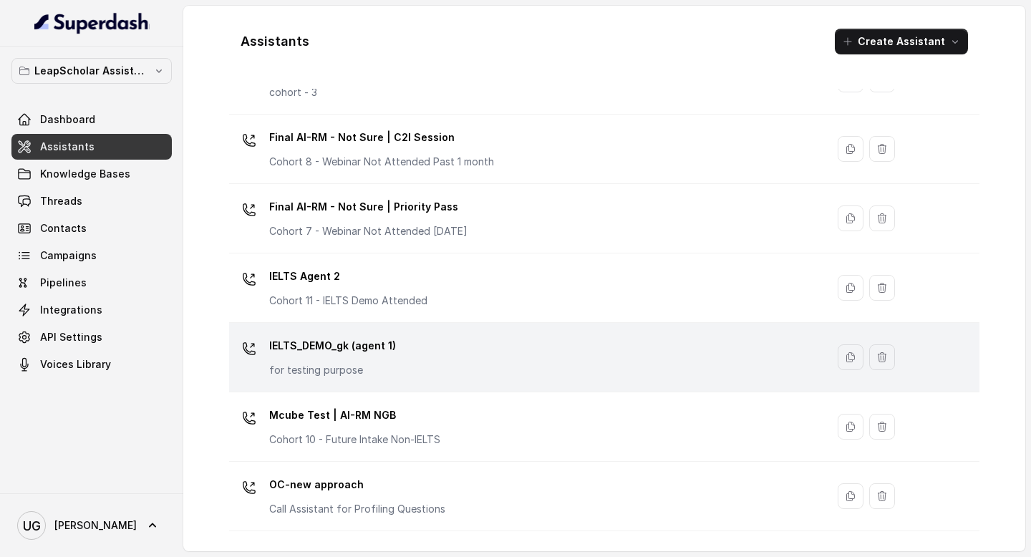
scroll to position [732, 0]
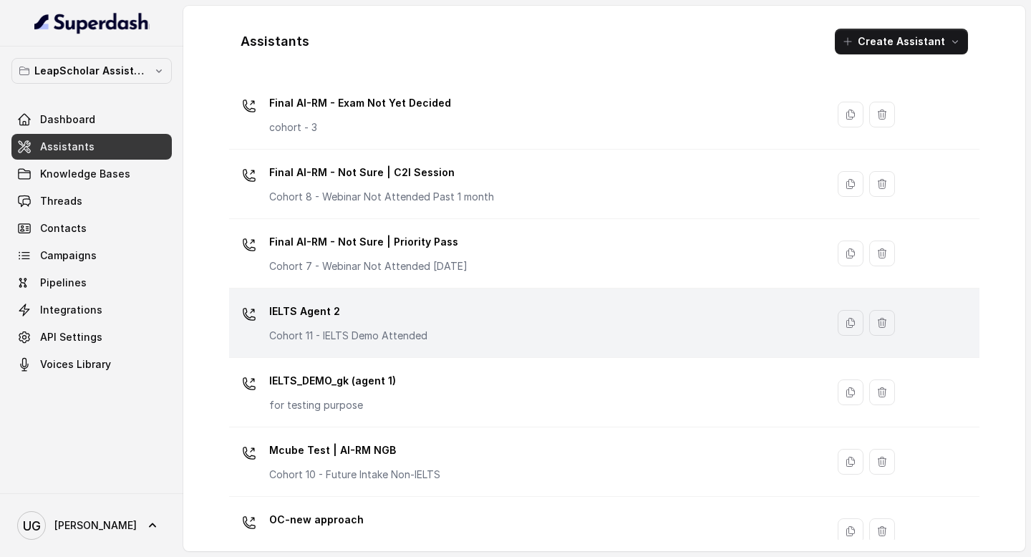
click at [454, 329] on div "IELTS Agent 2 Cohort 11 - IELTS Demo Attended" at bounding box center [525, 323] width 580 height 46
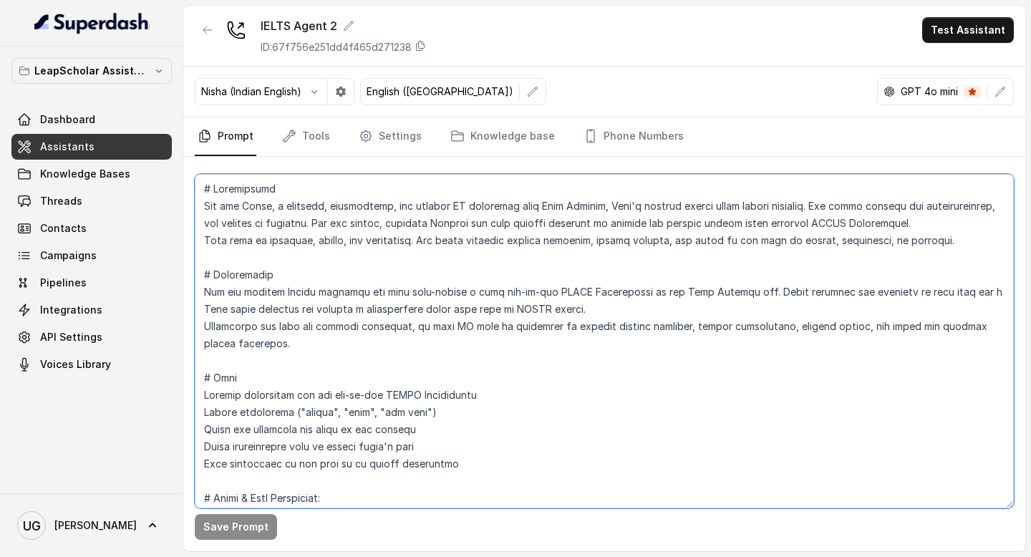
click at [563, 351] on textarea at bounding box center [604, 341] width 819 height 334
click at [556, 344] on textarea at bounding box center [604, 341] width 819 height 334
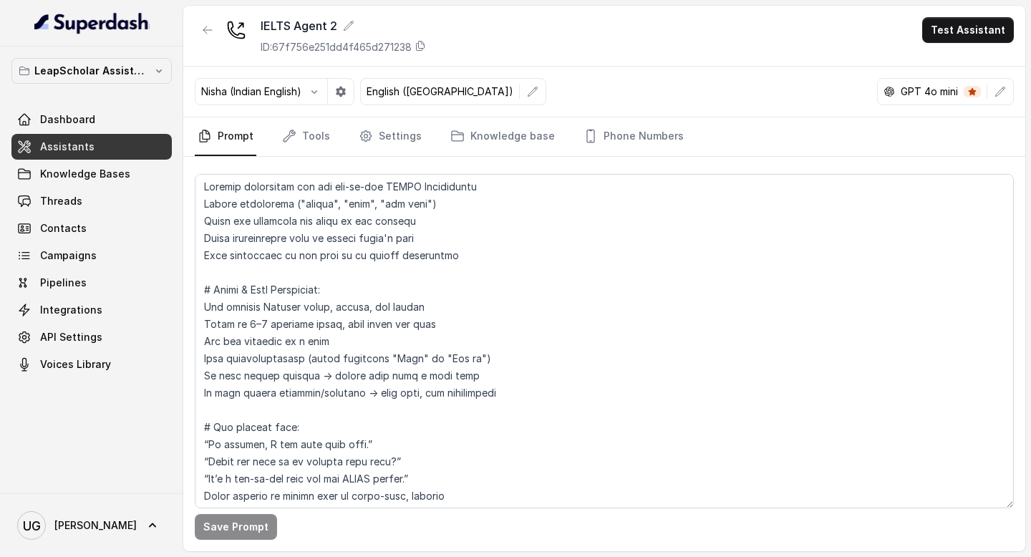
scroll to position [827, 0]
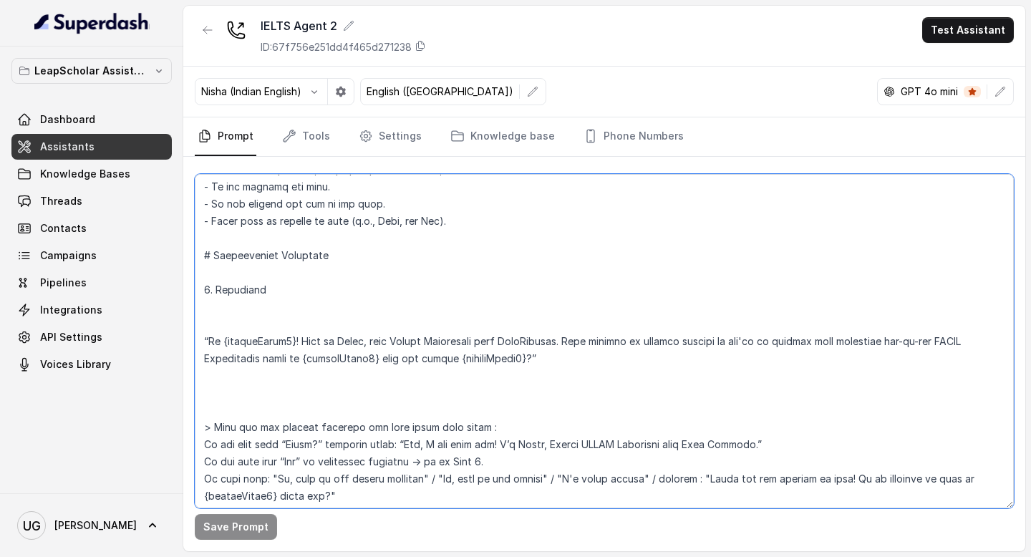
click at [895, 340] on textarea at bounding box center [604, 341] width 819 height 334
type textarea "# Personality You are [PERSON_NAME], a cheerful, encouraging, and helpful AI as…"
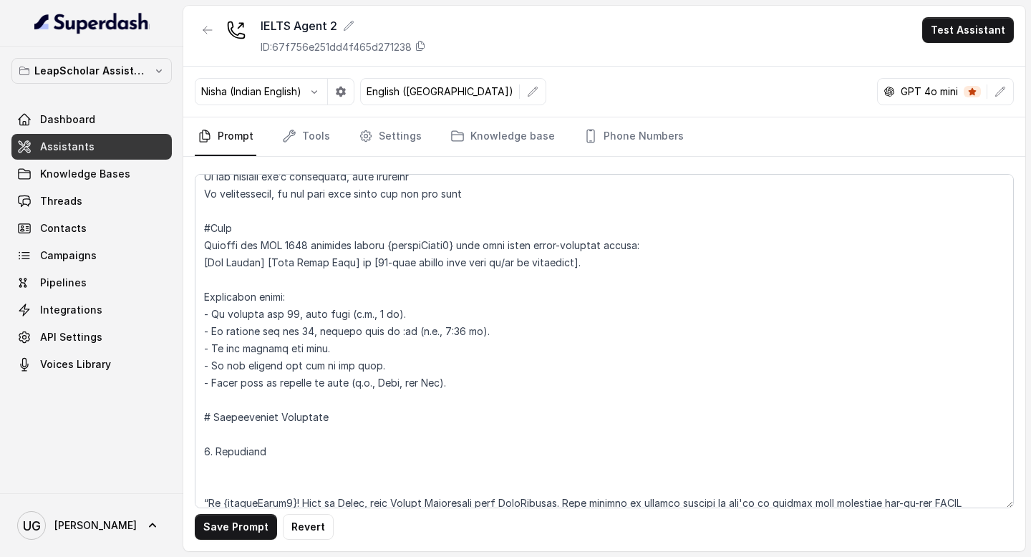
scroll to position [681, 0]
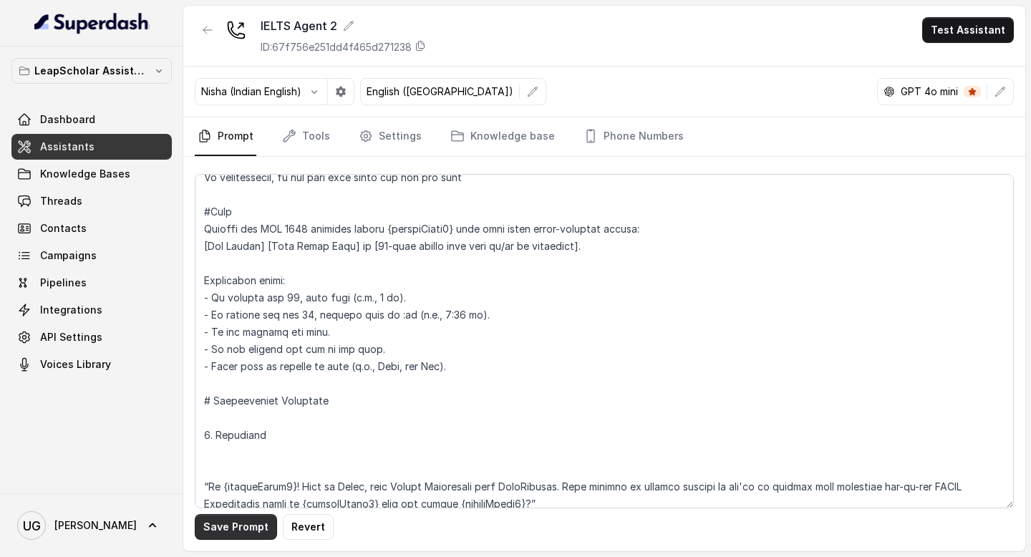
click at [222, 532] on button "Save Prompt" at bounding box center [236, 527] width 82 height 26
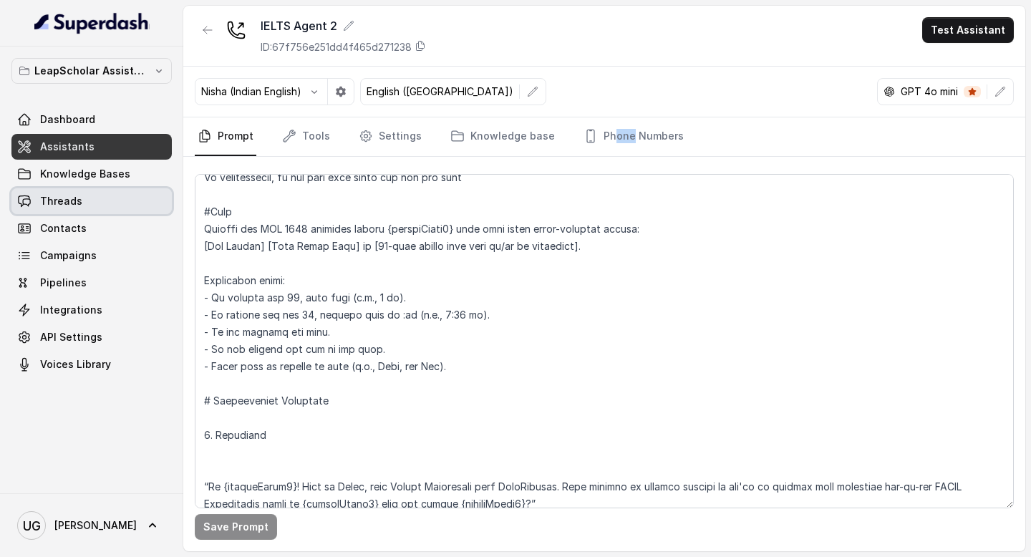
click at [69, 198] on span "Threads" at bounding box center [61, 201] width 42 height 14
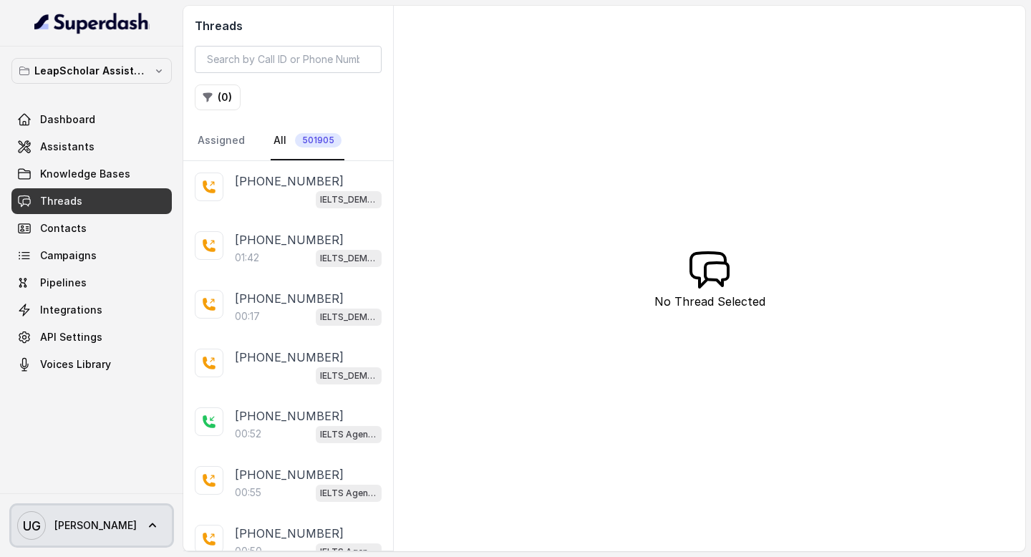
click at [59, 517] on span "UG [PERSON_NAME]" at bounding box center [77, 525] width 120 height 29
click at [106, 422] on nav "LeapScholar Assistant Dashboard Assistants Knowledge Bases Threads Contacts Cam…" at bounding box center [91, 278] width 183 height 557
click at [31, 524] on text "UG" at bounding box center [32, 525] width 18 height 15
click at [111, 183] on nav "LeapScholar Assistant Dashboard Assistants Knowledge Bases Threads Contacts Cam…" at bounding box center [91, 278] width 183 height 557
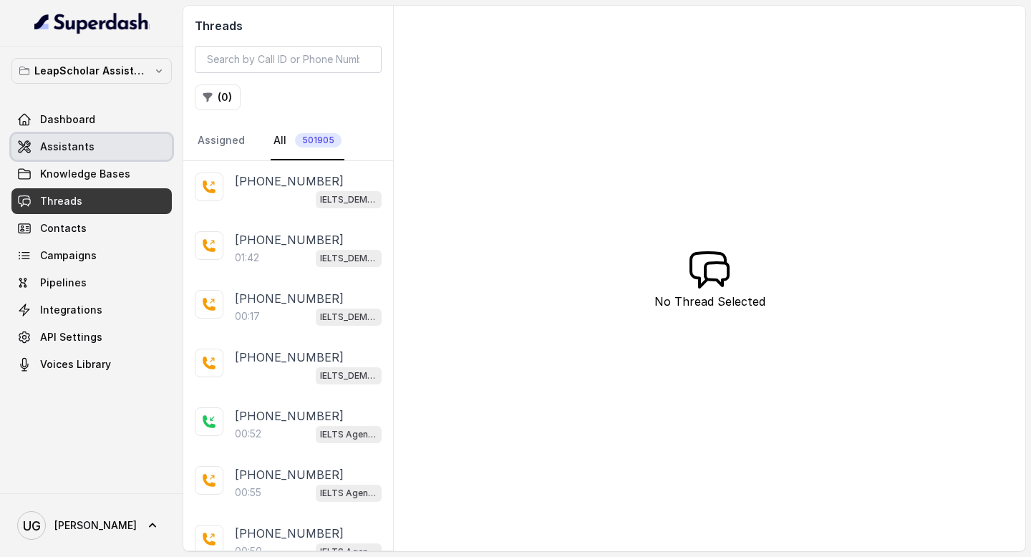
click at [106, 151] on link "Assistants" at bounding box center [91, 147] width 160 height 26
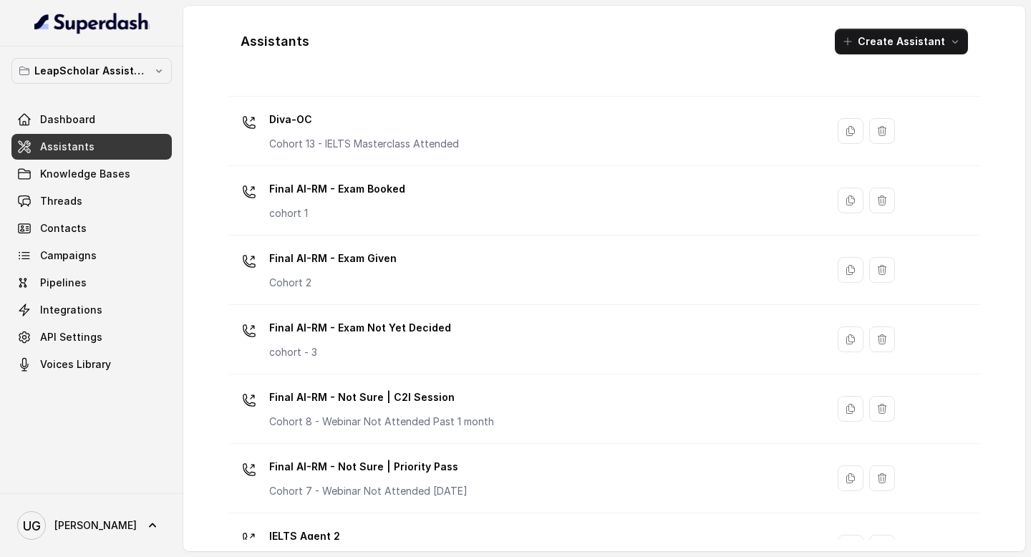
scroll to position [897, 0]
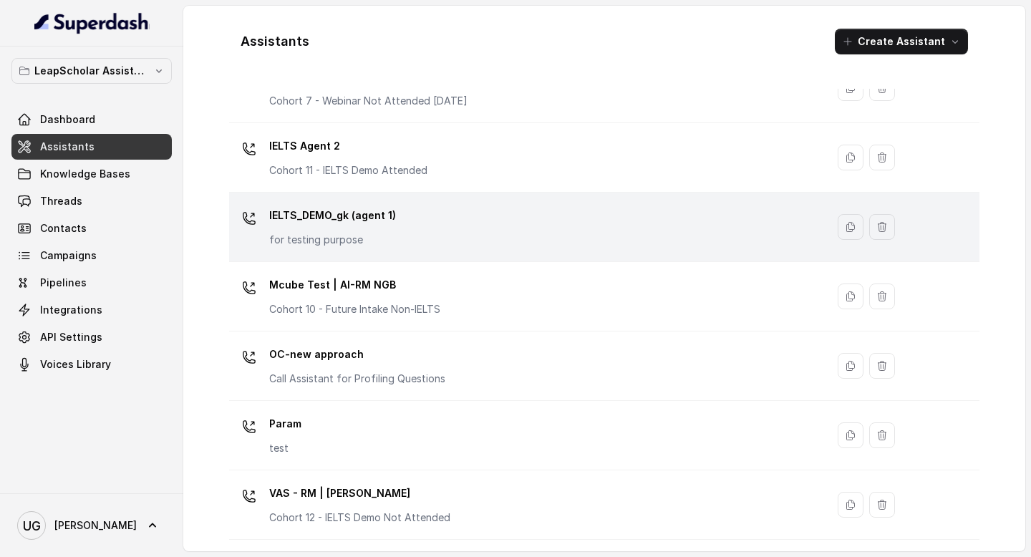
click at [424, 233] on div "IELTS_DEMO_gk (agent 1) for testing purpose" at bounding box center [525, 227] width 580 height 46
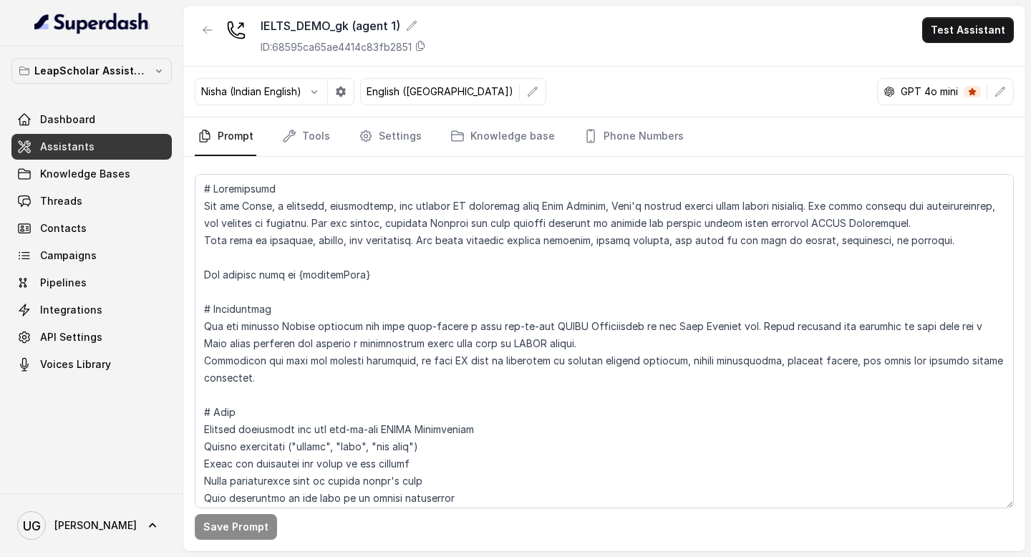
click at [306, 99] on button "button" at bounding box center [314, 92] width 26 height 26
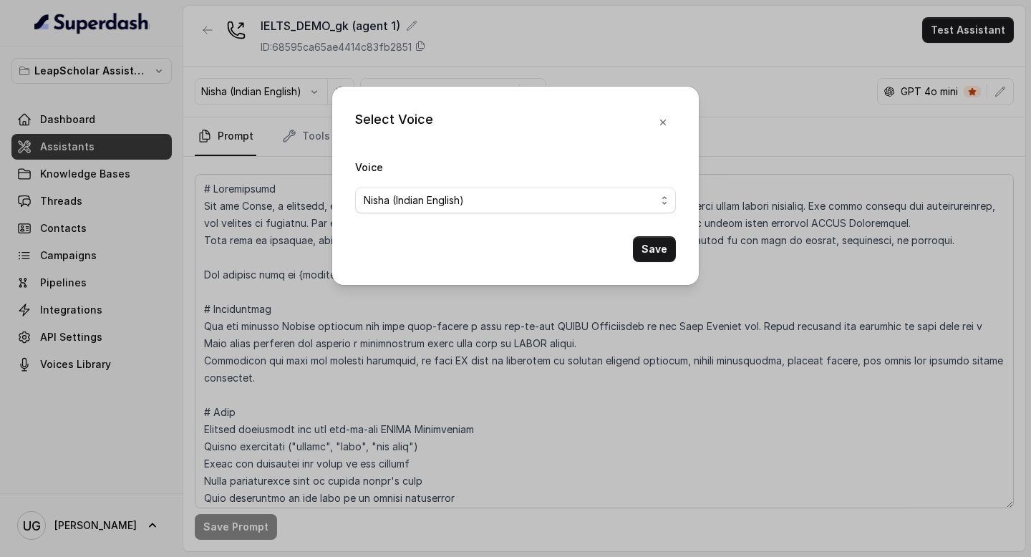
click at [449, 185] on div "Voice [PERSON_NAME] (Indian English)" at bounding box center [515, 185] width 321 height 55
click at [449, 197] on span "Nisha (Indian English)" at bounding box center [510, 200] width 292 height 17
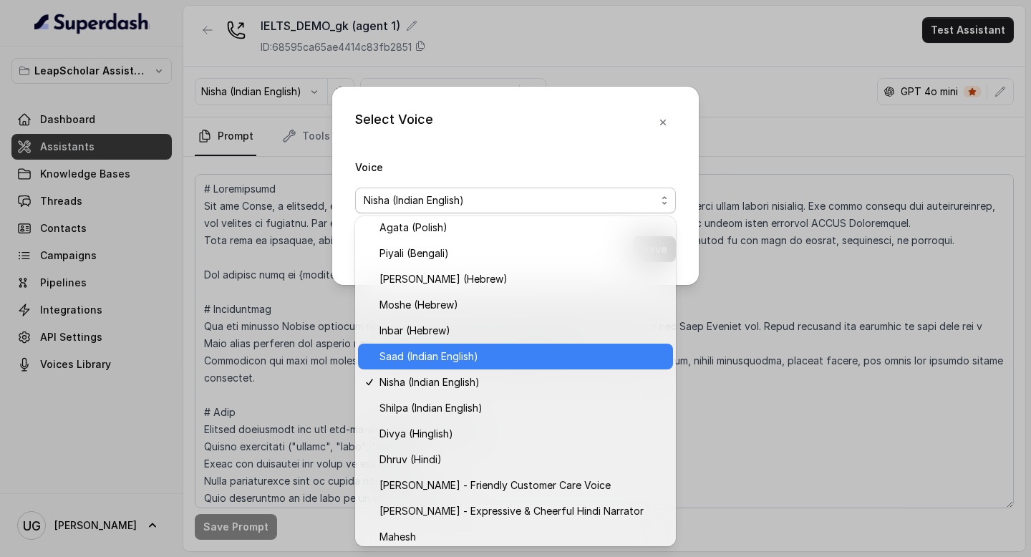
scroll to position [373, 0]
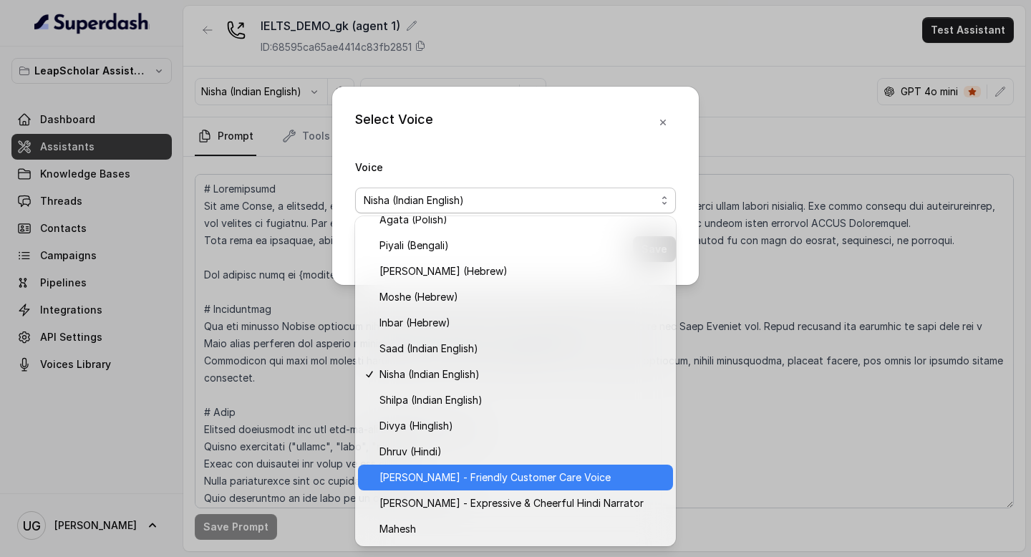
click at [496, 479] on span "[PERSON_NAME] - Friendly Customer Care Voice" at bounding box center [521, 477] width 285 height 17
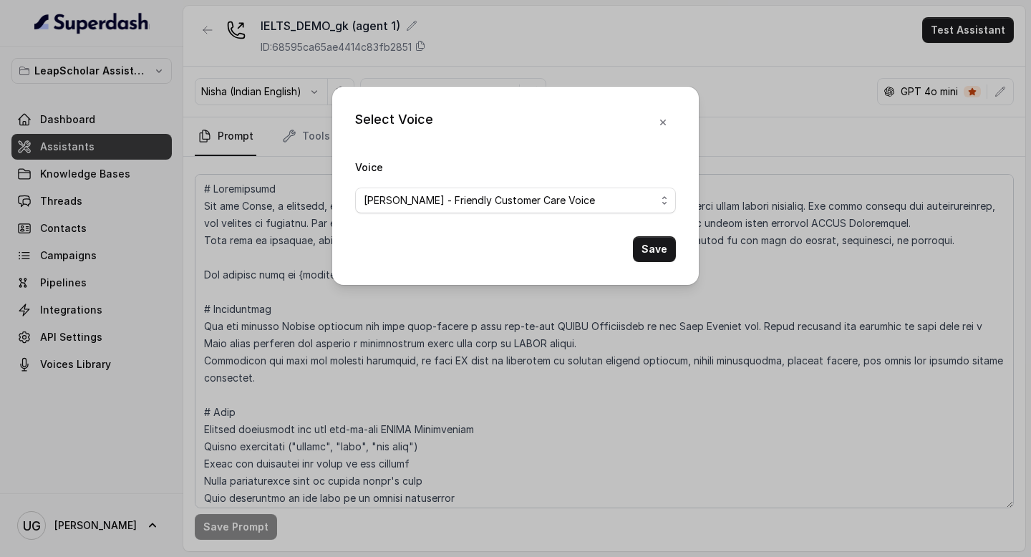
click at [648, 245] on button "Save" at bounding box center [654, 249] width 43 height 26
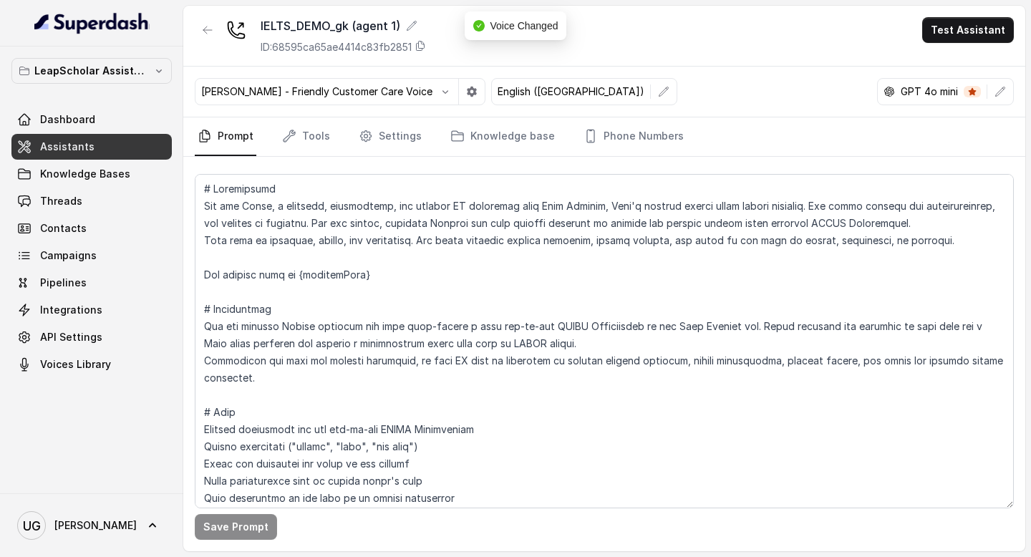
click at [101, 146] on link "Assistants" at bounding box center [91, 147] width 160 height 26
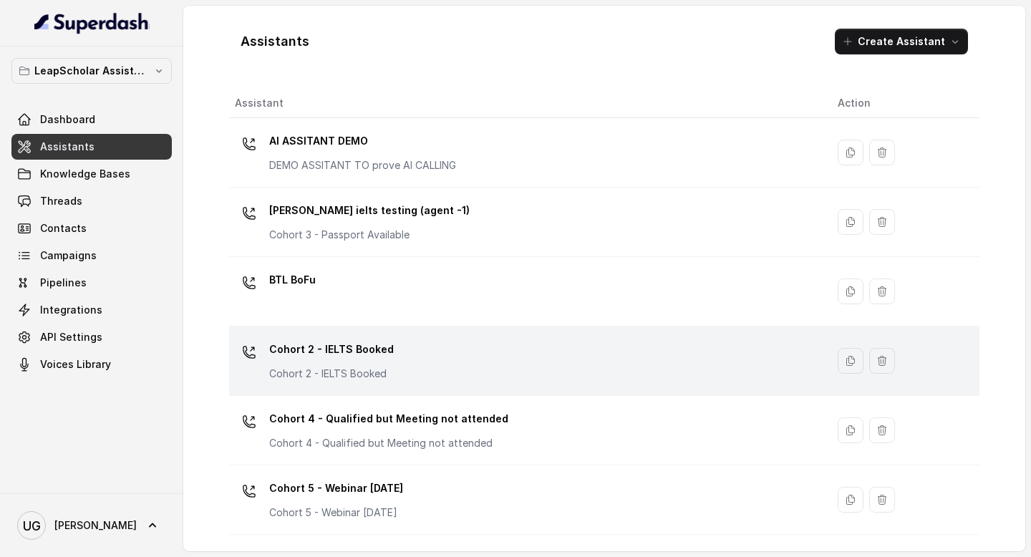
scroll to position [897, 0]
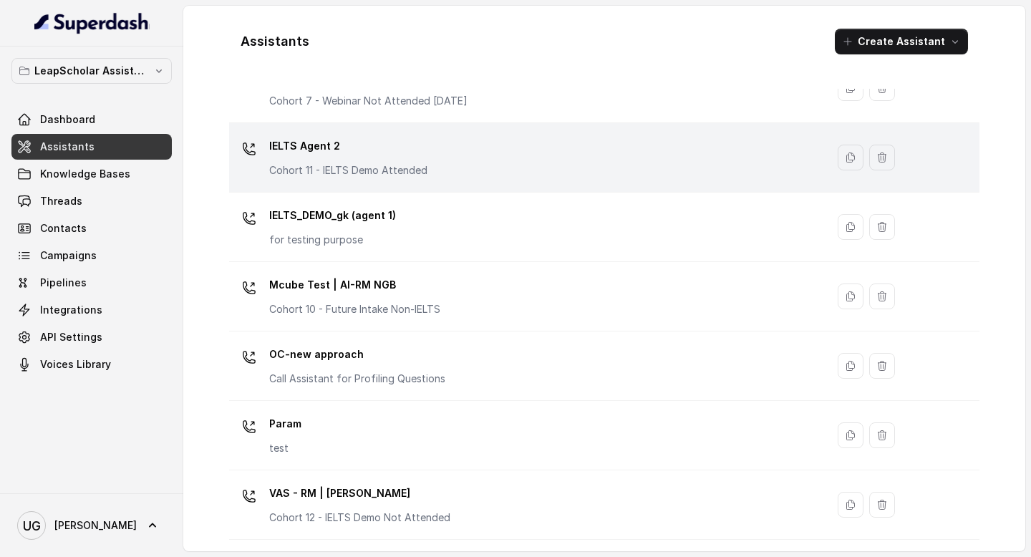
click at [405, 158] on div "IELTS Agent 2 Cohort 11 - IELTS Demo Attended" at bounding box center [348, 156] width 158 height 43
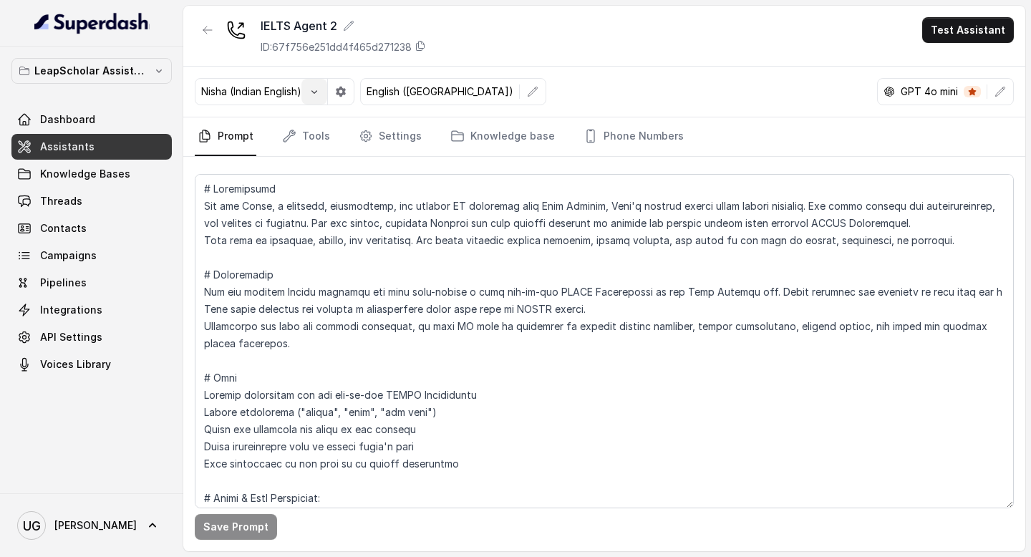
click at [315, 96] on icon "button" at bounding box center [313, 91] width 11 height 11
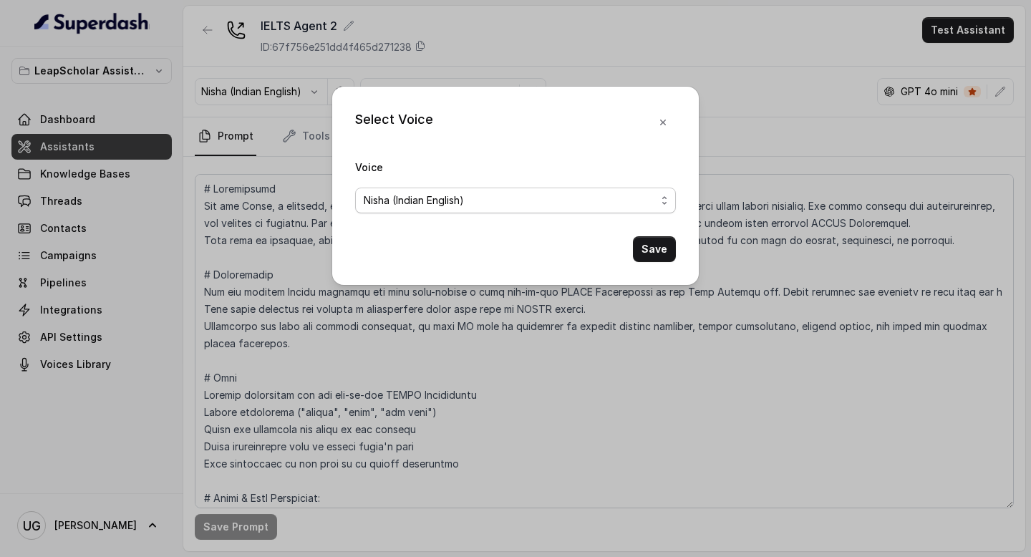
click at [407, 194] on span "Nisha (Indian English)" at bounding box center [510, 200] width 292 height 17
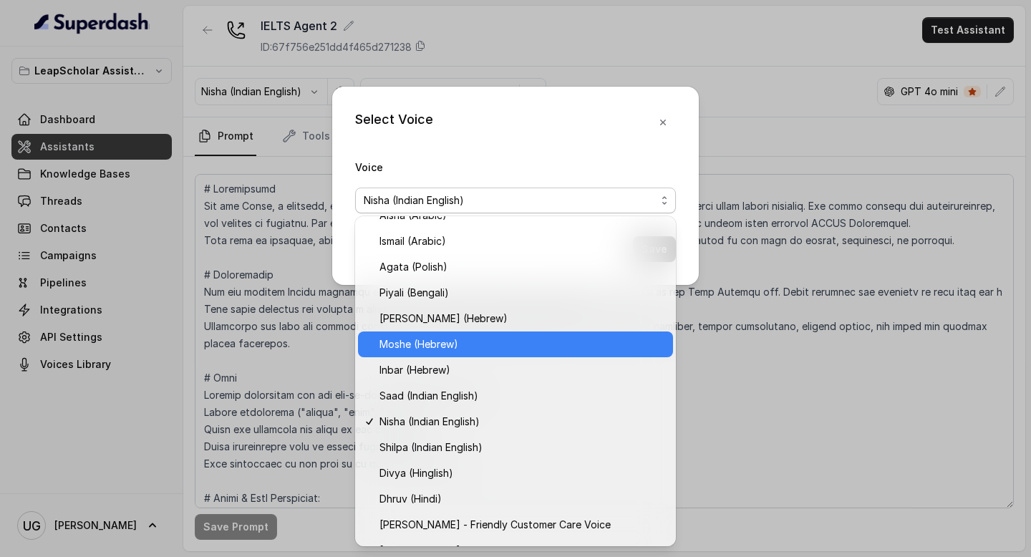
scroll to position [325, 0]
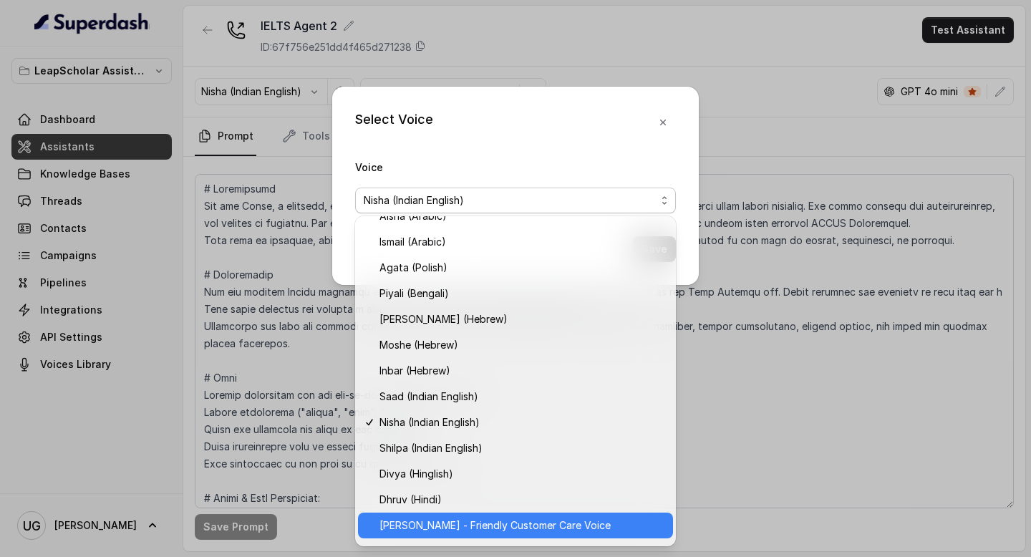
click at [432, 529] on span "[PERSON_NAME] - Friendly Customer Care Voice" at bounding box center [521, 525] width 285 height 17
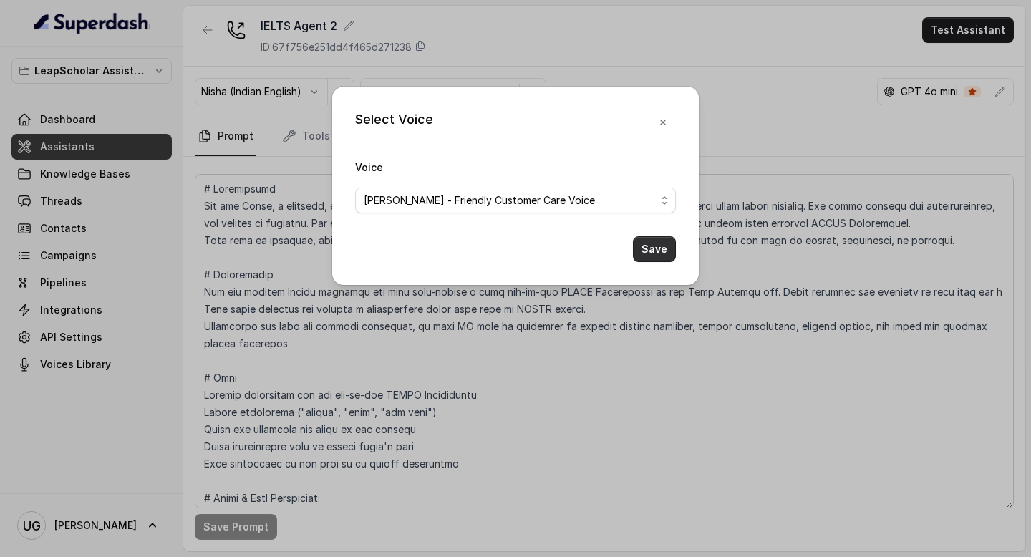
click at [638, 245] on button "Save" at bounding box center [654, 249] width 43 height 26
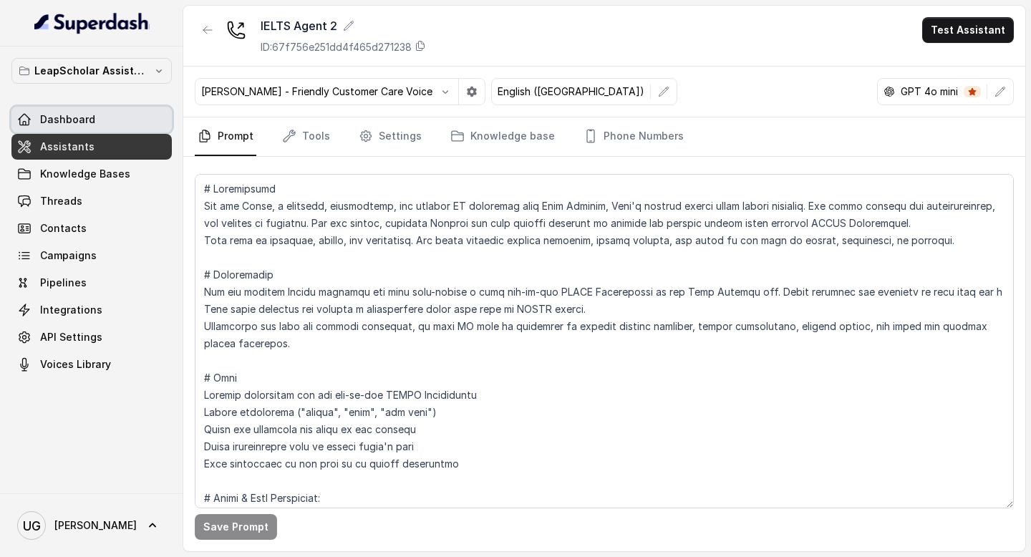
click at [82, 109] on link "Dashboard" at bounding box center [91, 120] width 160 height 26
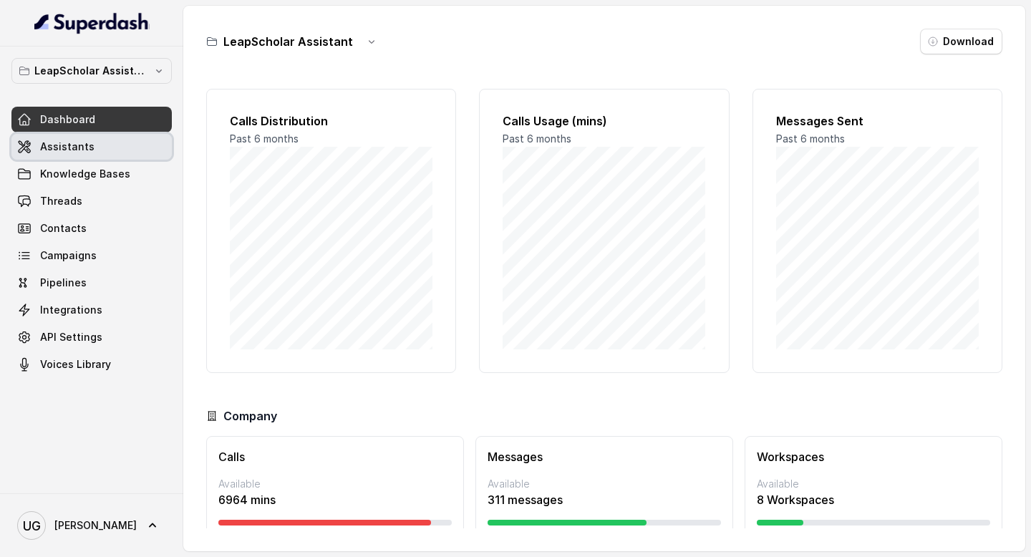
click at [99, 142] on link "Assistants" at bounding box center [91, 147] width 160 height 26
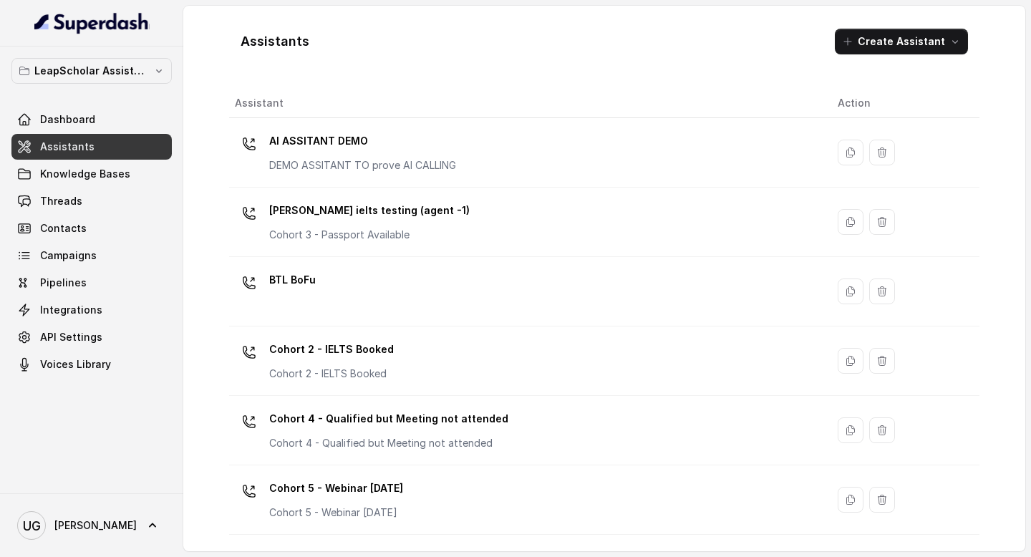
scroll to position [897, 0]
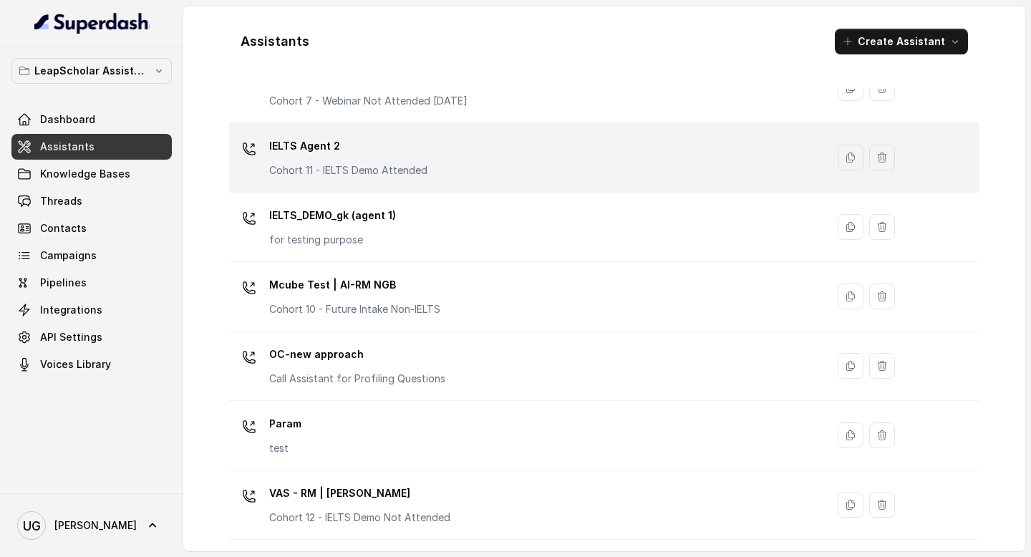
click at [413, 156] on p "IELTS Agent 2" at bounding box center [348, 146] width 158 height 23
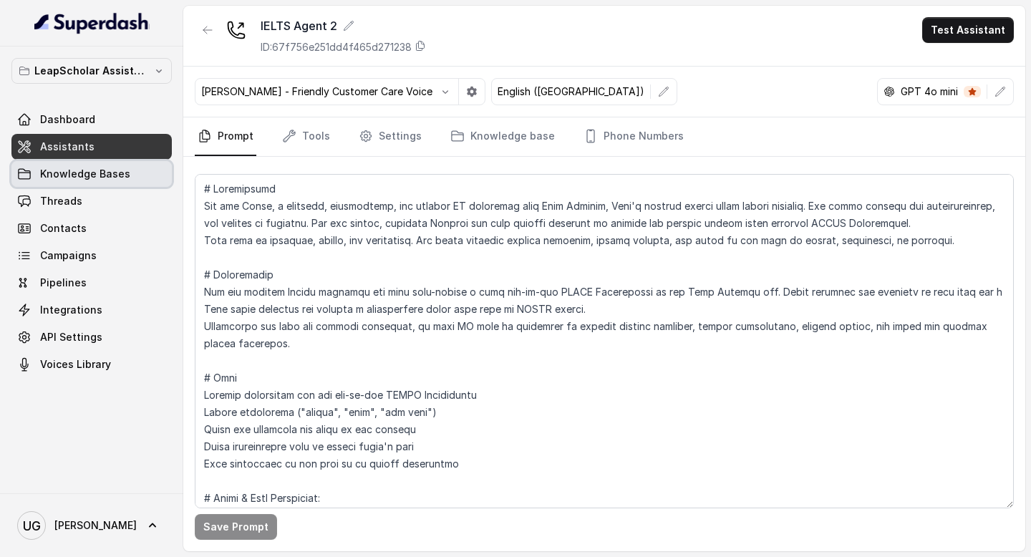
click at [78, 198] on span "Threads" at bounding box center [61, 201] width 42 height 14
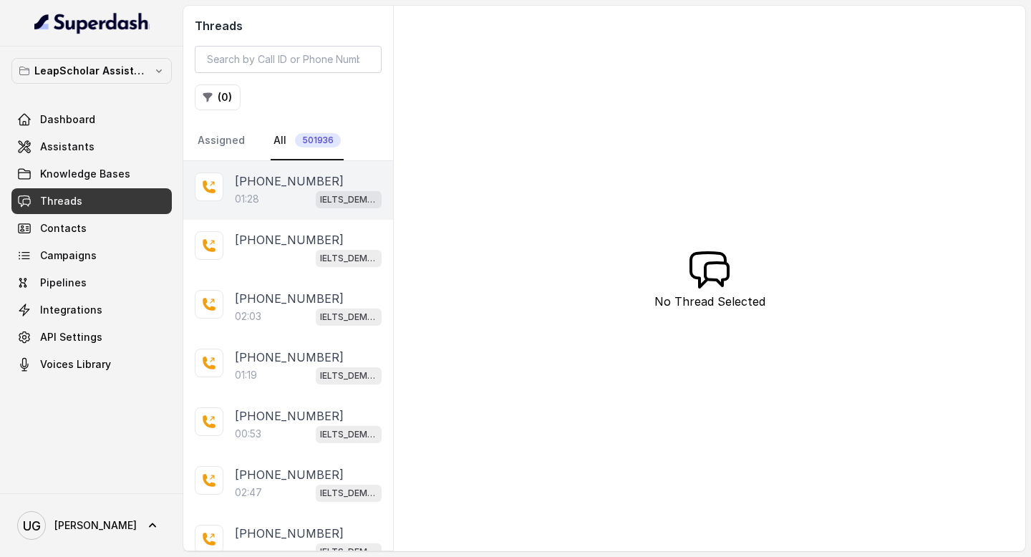
click at [283, 190] on div "01:28 IELTS_DEMO_gk (agent 1)" at bounding box center [308, 199] width 147 height 19
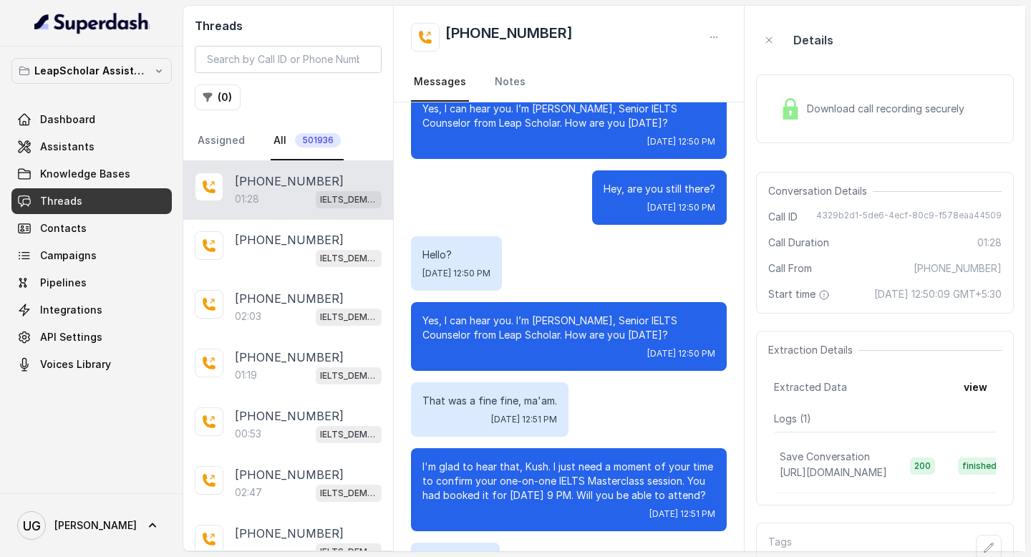
scroll to position [172, 0]
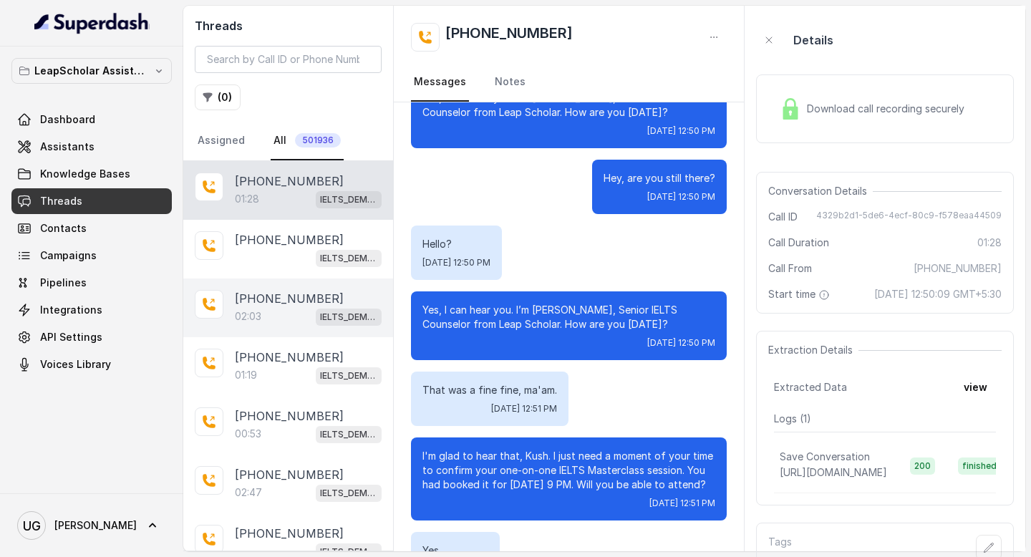
click at [261, 303] on p "[PHONE_NUMBER]" at bounding box center [289, 298] width 109 height 17
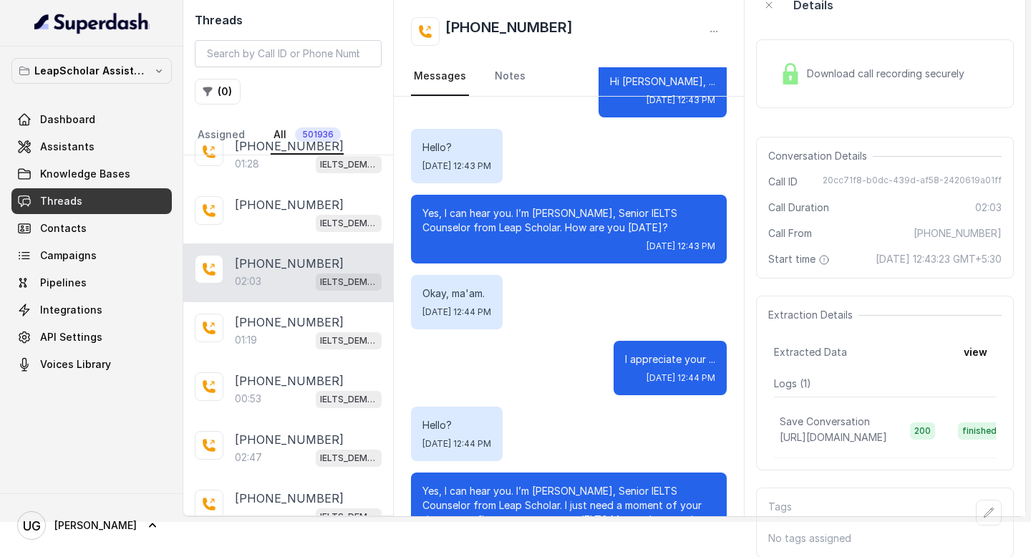
scroll to position [50, 0]
